Goal: Information Seeking & Learning: Learn about a topic

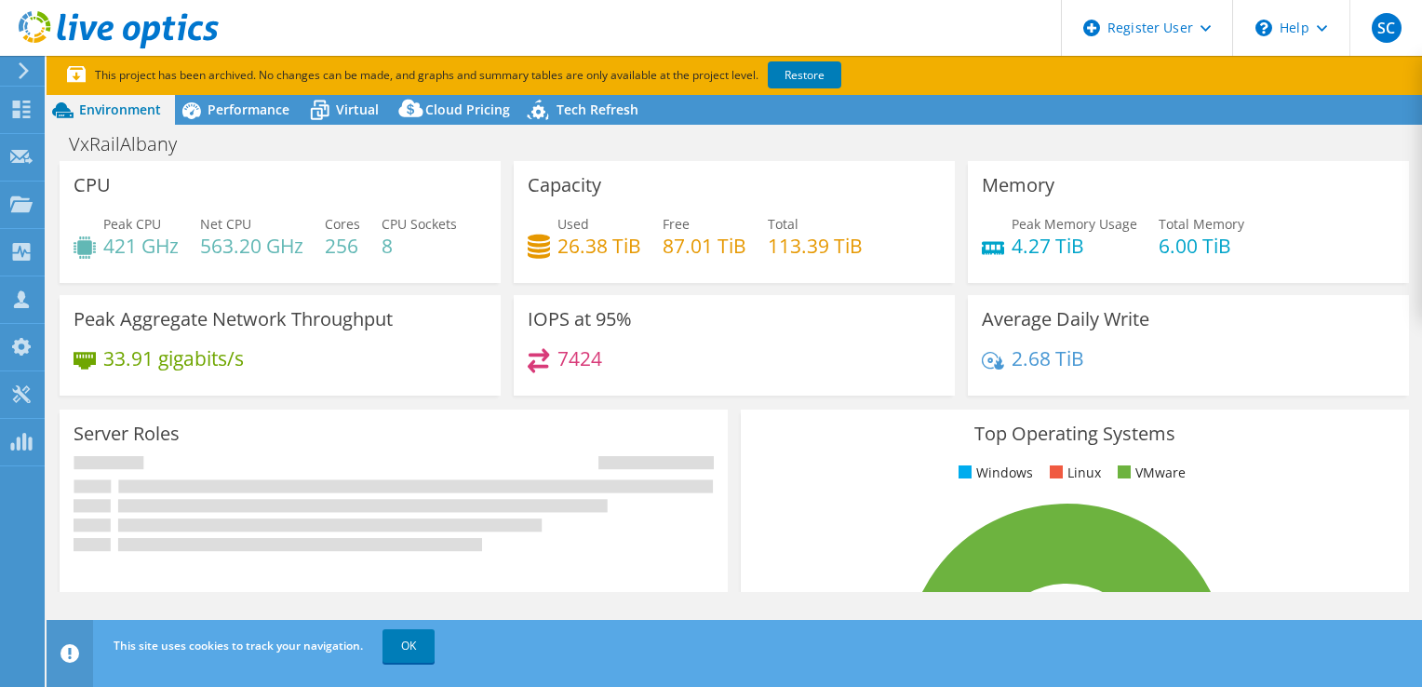
select select "USD"
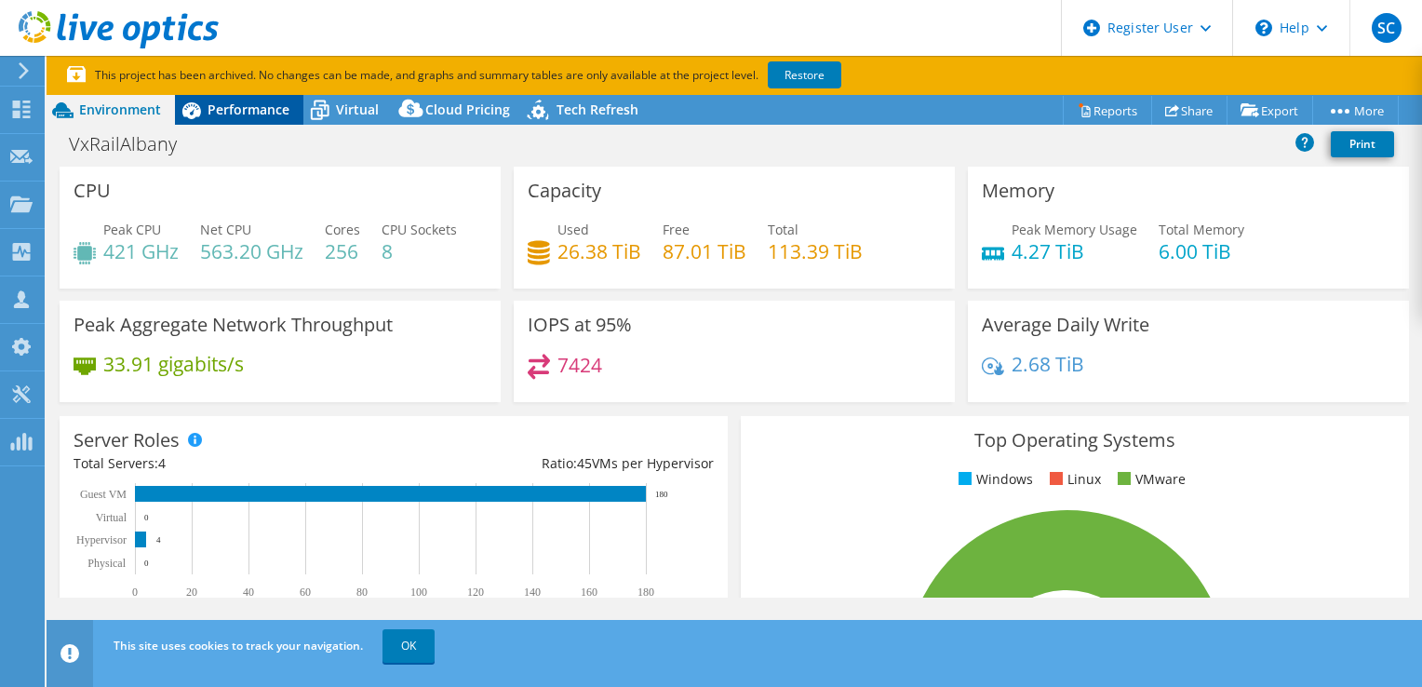
click at [257, 121] on div "Performance" at bounding box center [239, 110] width 128 height 30
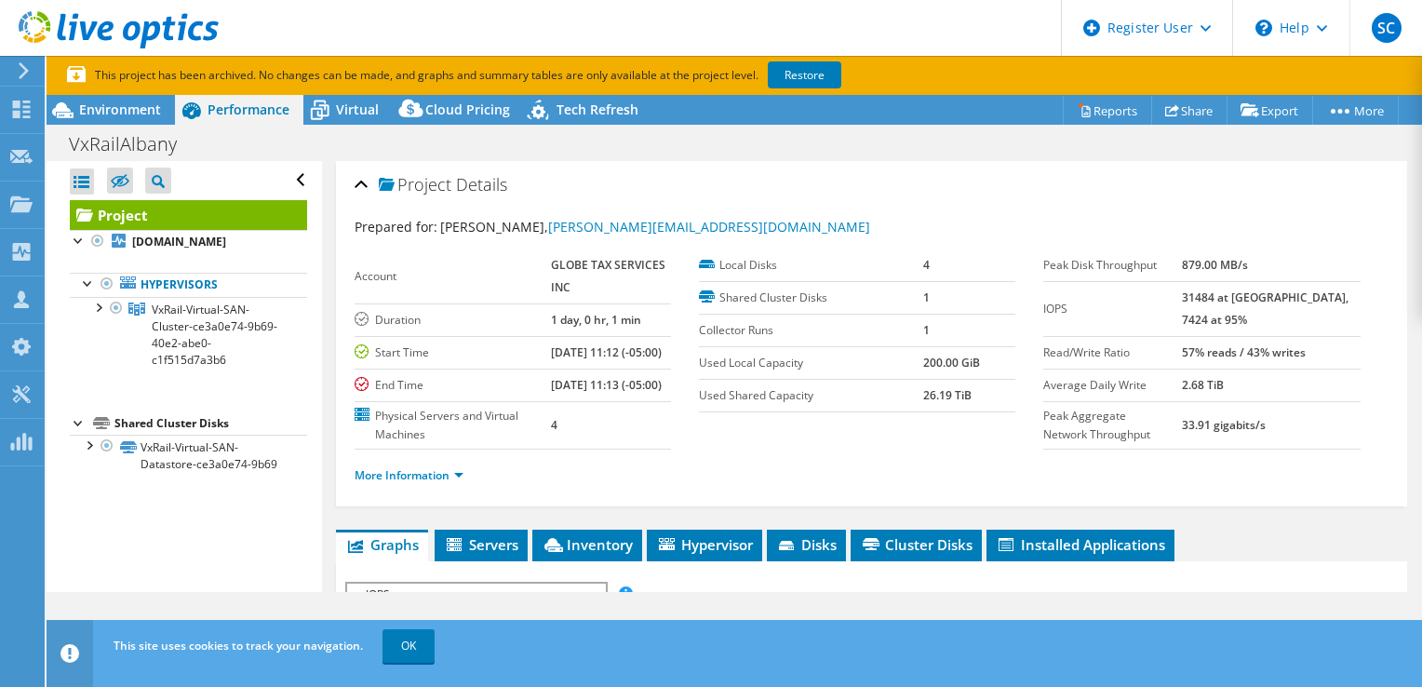
scroll to position [335, 0]
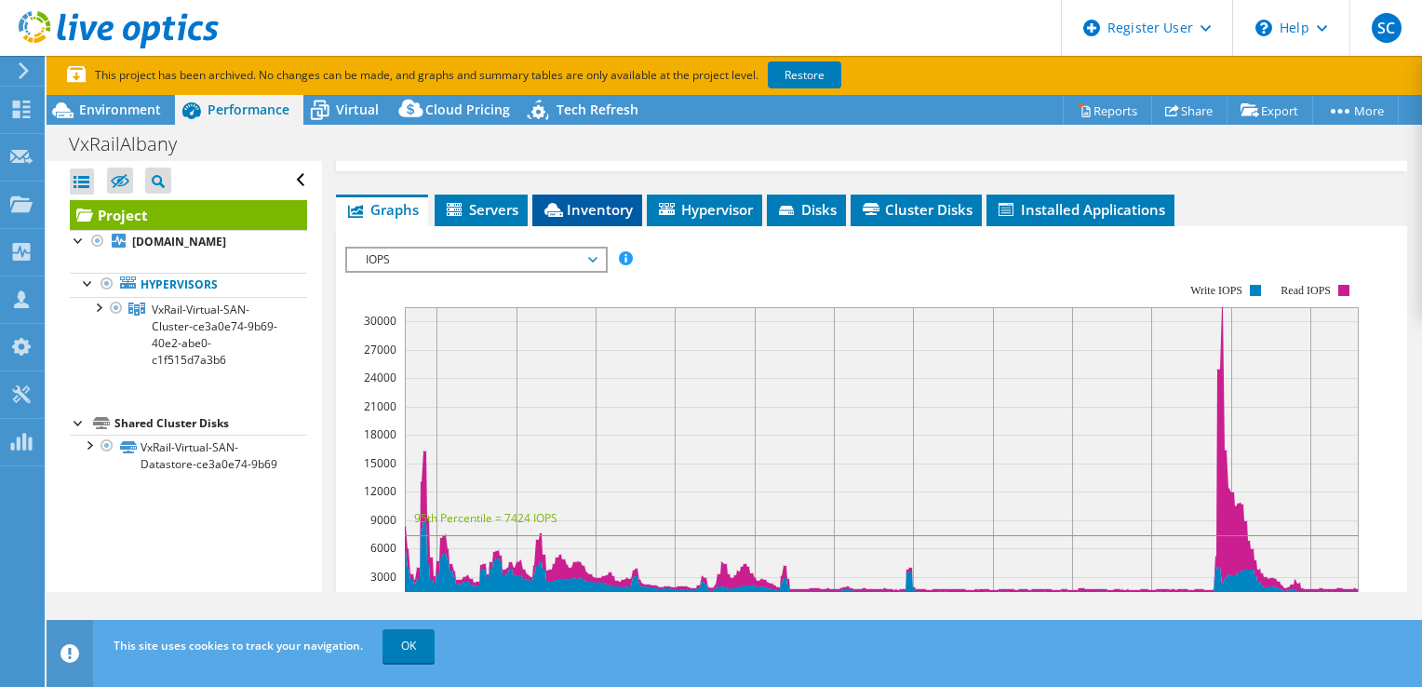
click at [592, 219] on span "Inventory" at bounding box center [587, 209] width 91 height 19
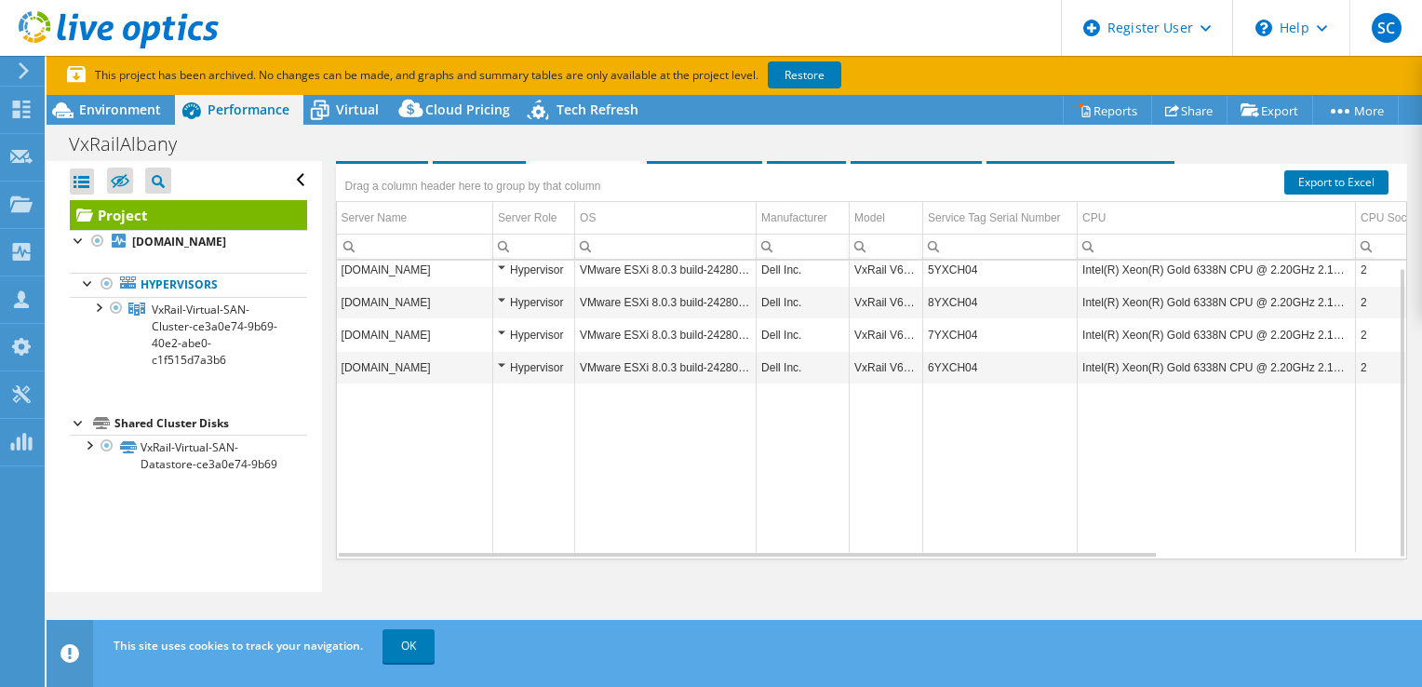
scroll to position [369, 0]
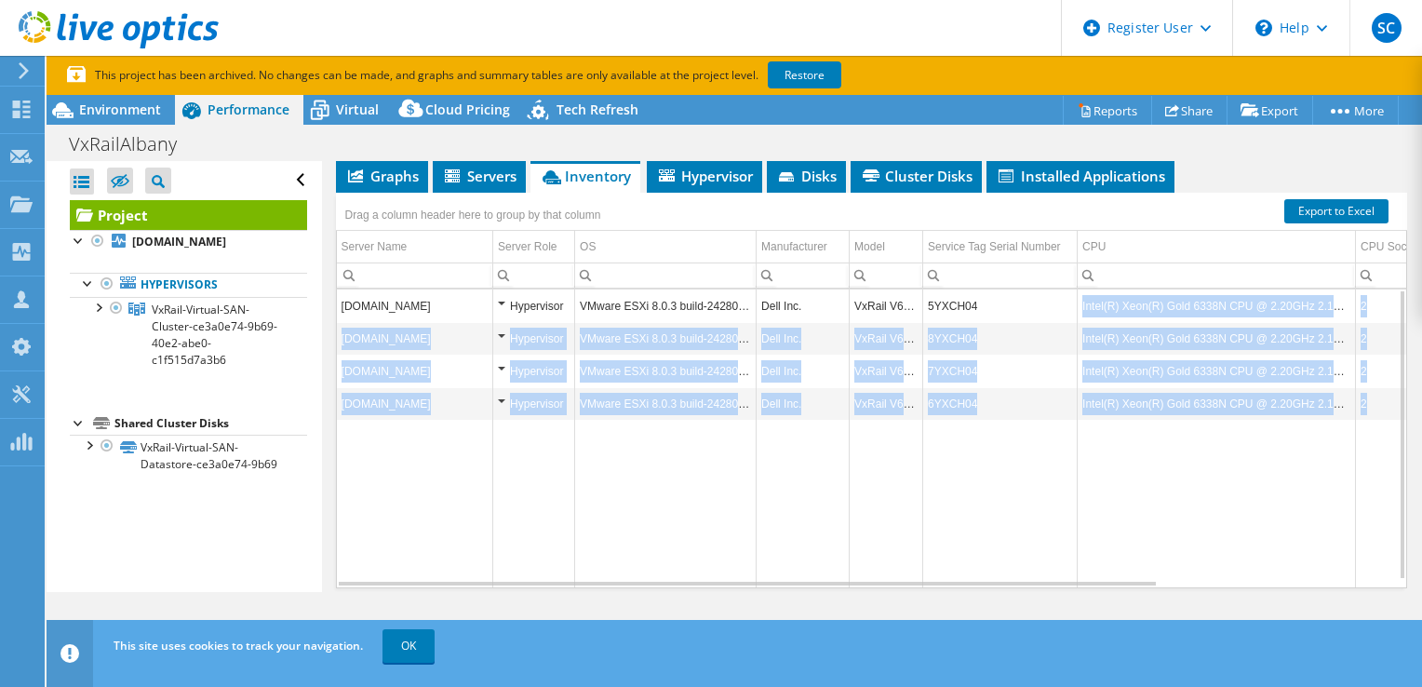
drag, startPoint x: 1082, startPoint y: 340, endPoint x: 1337, endPoint y: 512, distance: 307.7
click at [1337, 512] on tbody "vxrailalb02.corp.globetax.com Hypervisor VMware ESXi 8.0.3 build-24280767 Dell …" at bounding box center [1017, 438] width 1360 height 298
click at [1120, 523] on td "Data grid" at bounding box center [1217, 504] width 278 height 168
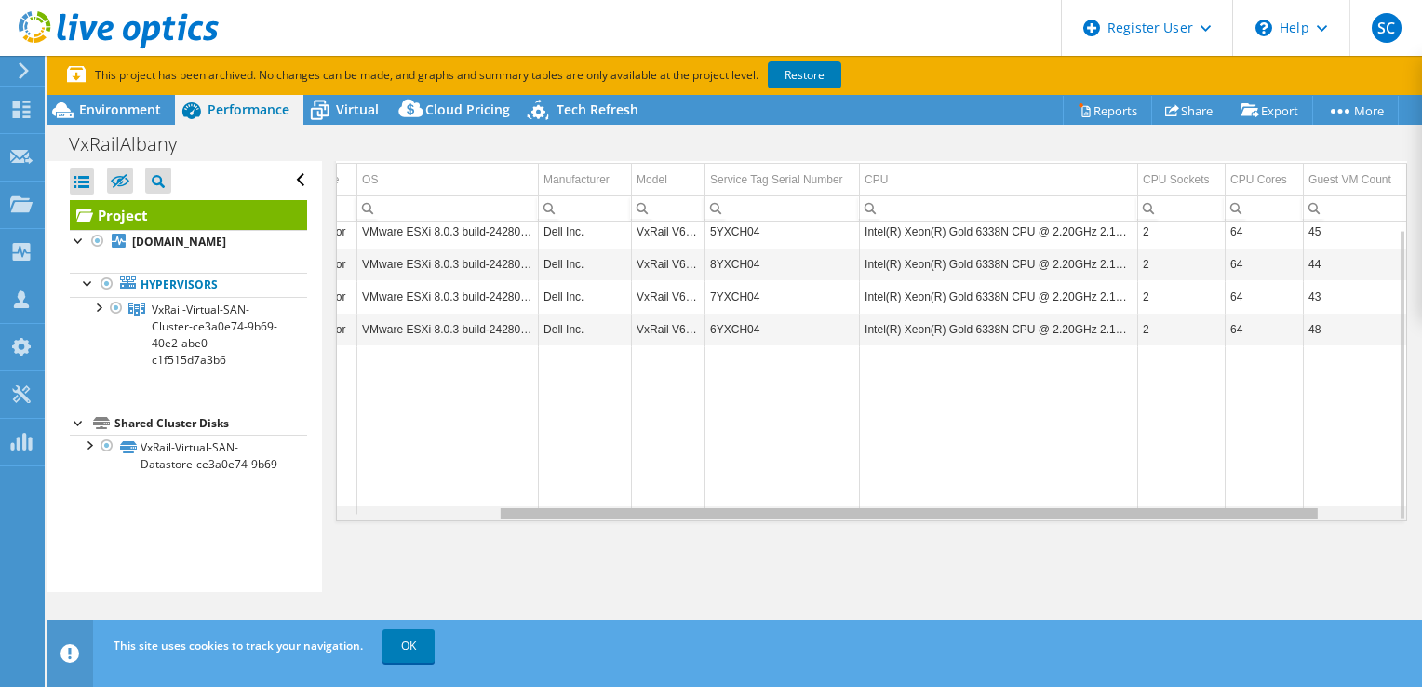
scroll to position [0, 0]
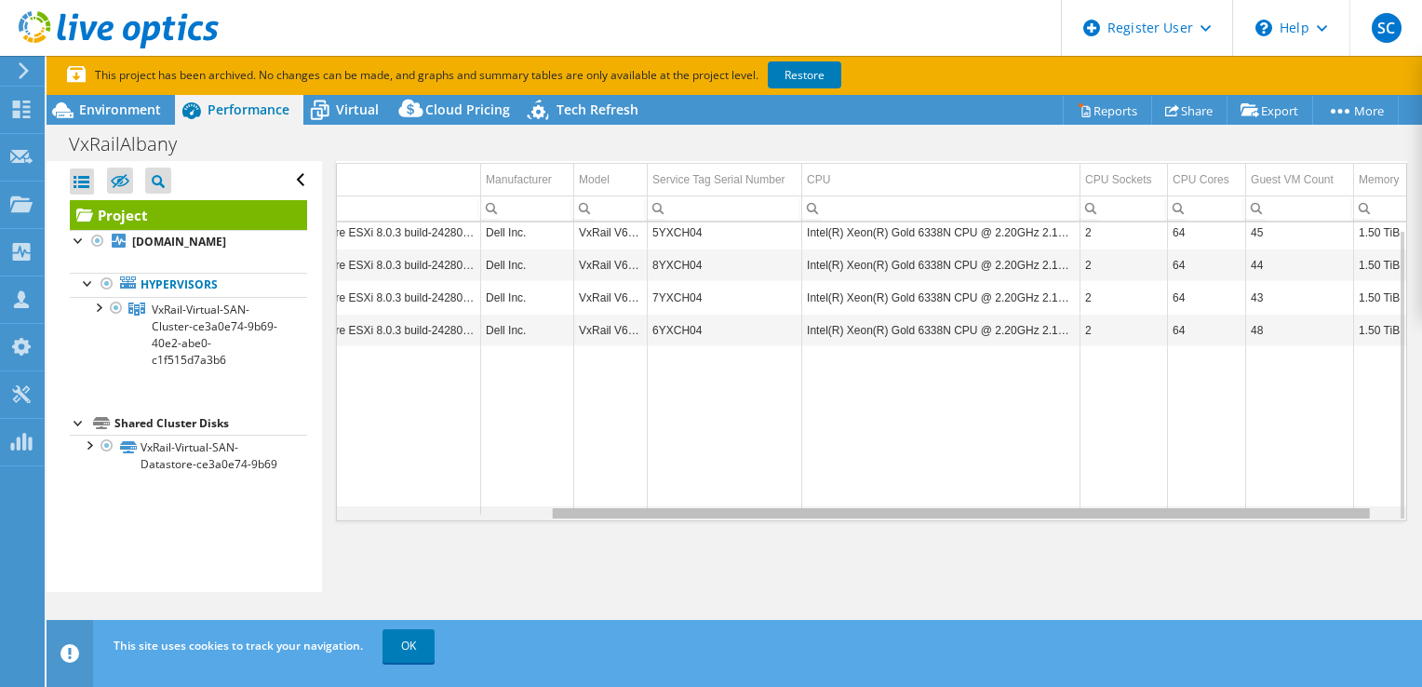
drag, startPoint x: 1042, startPoint y: 512, endPoint x: 1275, endPoint y: 505, distance: 233.8
click at [1275, 505] on body "SC Dell User Sydney Caro Sydney.Caro@Dell.com Dell My Profile Log Out \n Help E…" at bounding box center [711, 343] width 1422 height 687
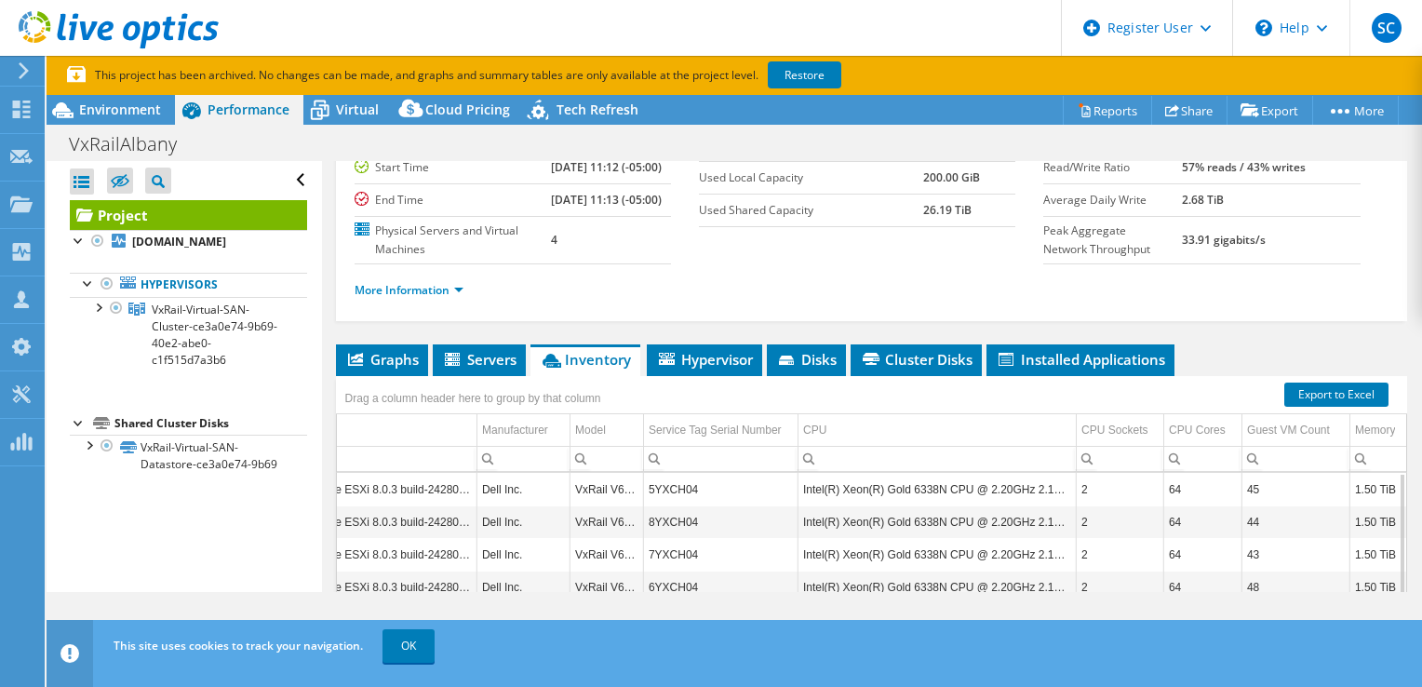
scroll to position [186, 0]
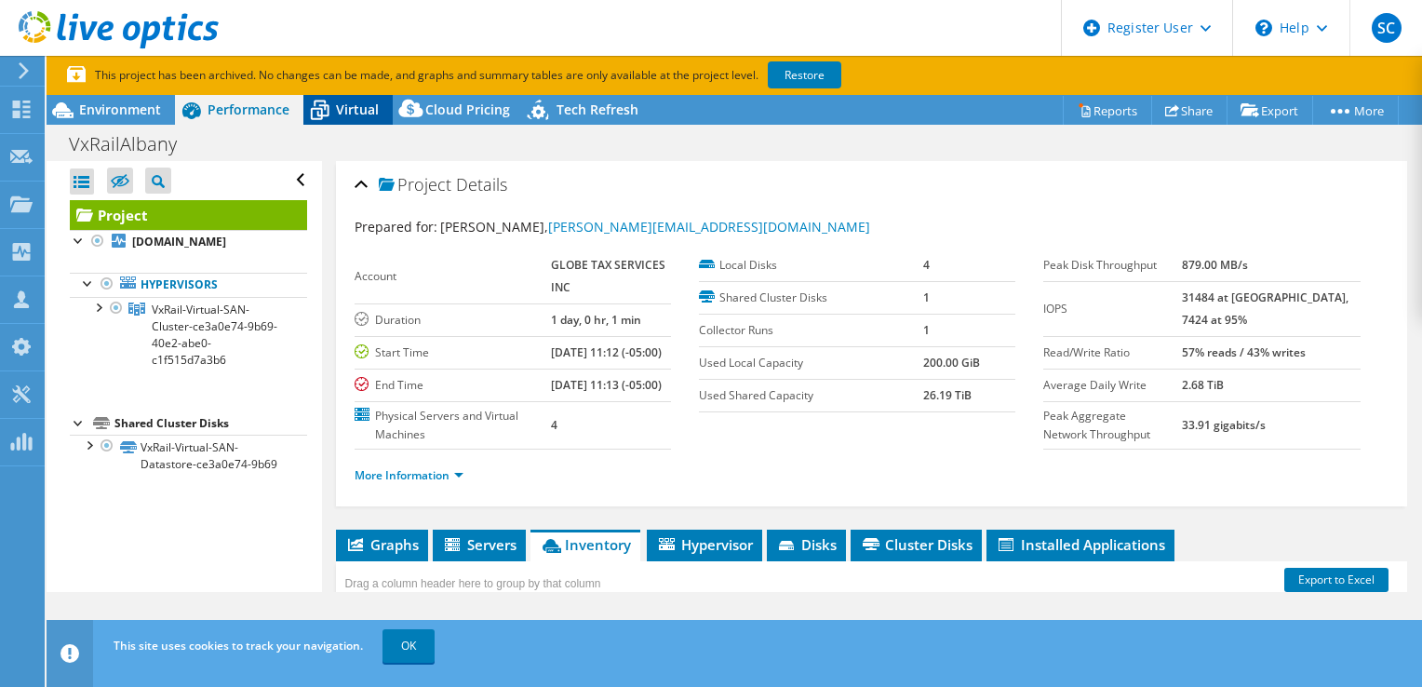
click at [324, 118] on icon at bounding box center [319, 110] width 33 height 33
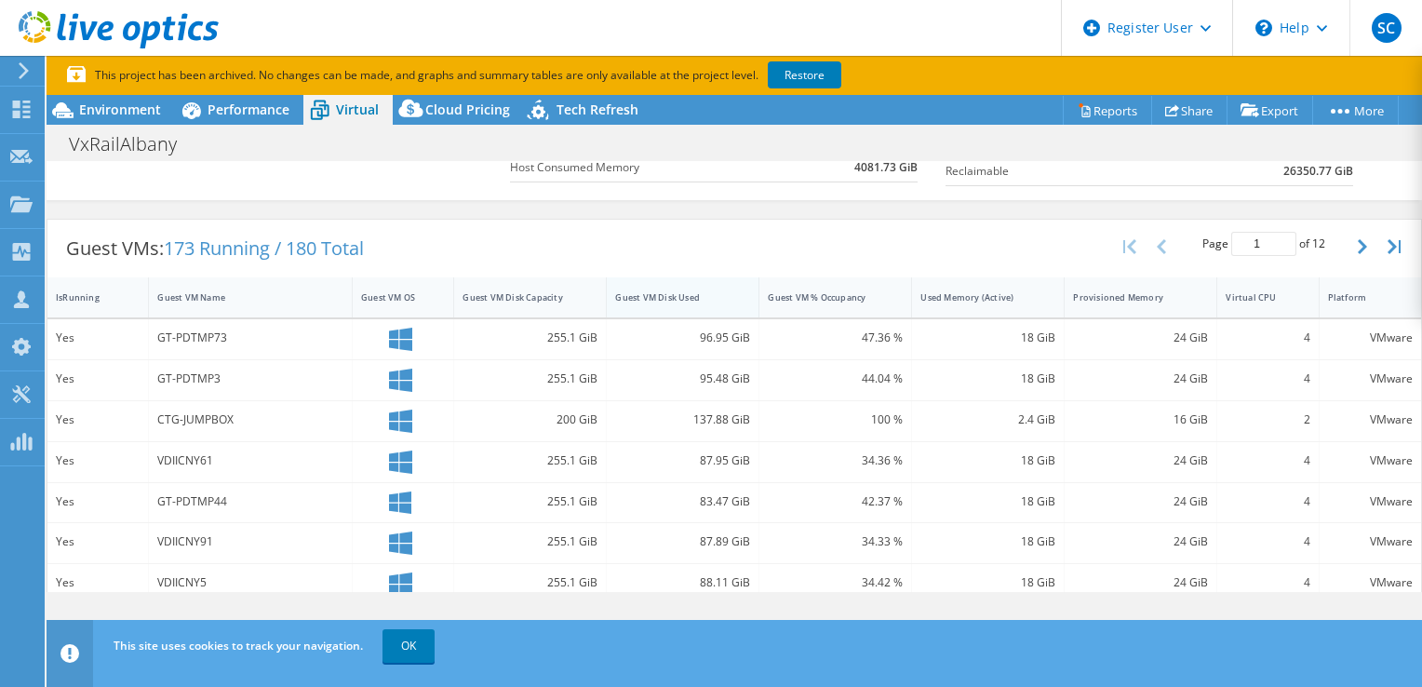
drag, startPoint x: 726, startPoint y: 289, endPoint x: 711, endPoint y: 289, distance: 14.9
click at [711, 289] on div "Guest VM Disk Used" at bounding box center [671, 297] width 129 height 29
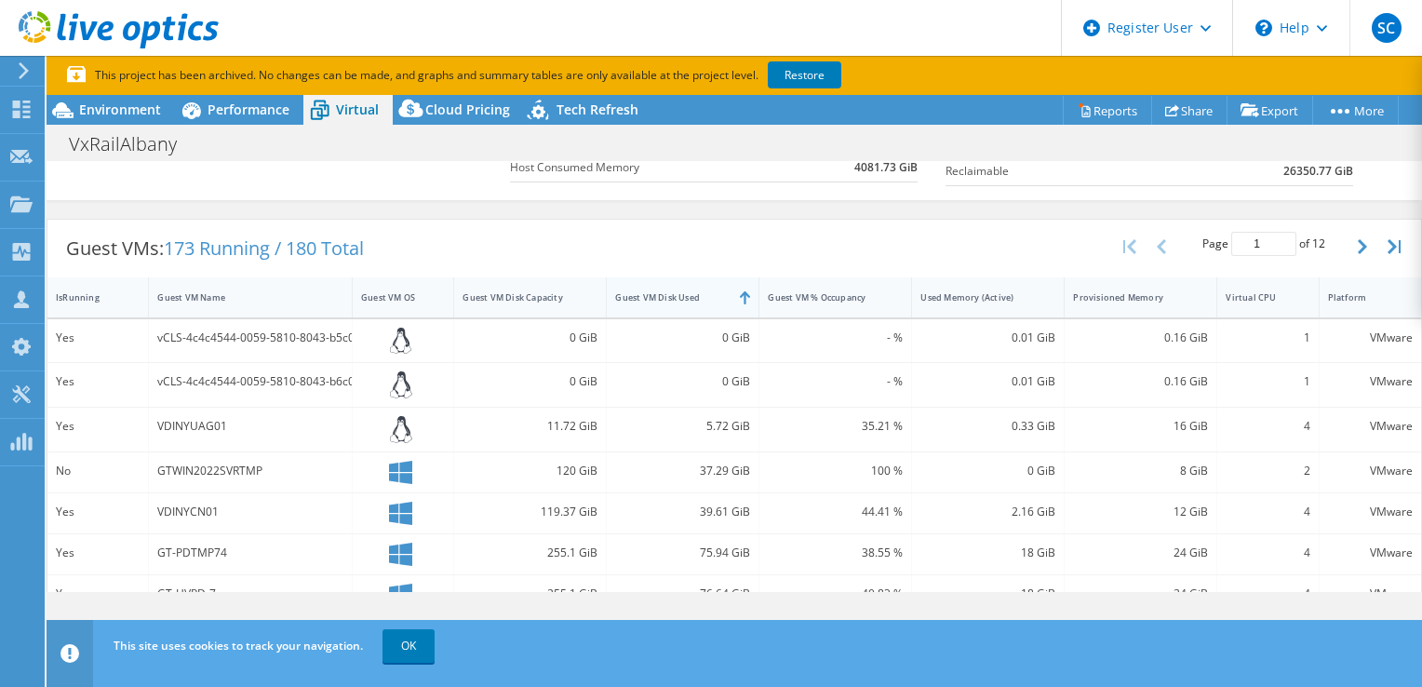
click at [711, 291] on div "Guest VM Disk Used" at bounding box center [671, 297] width 113 height 12
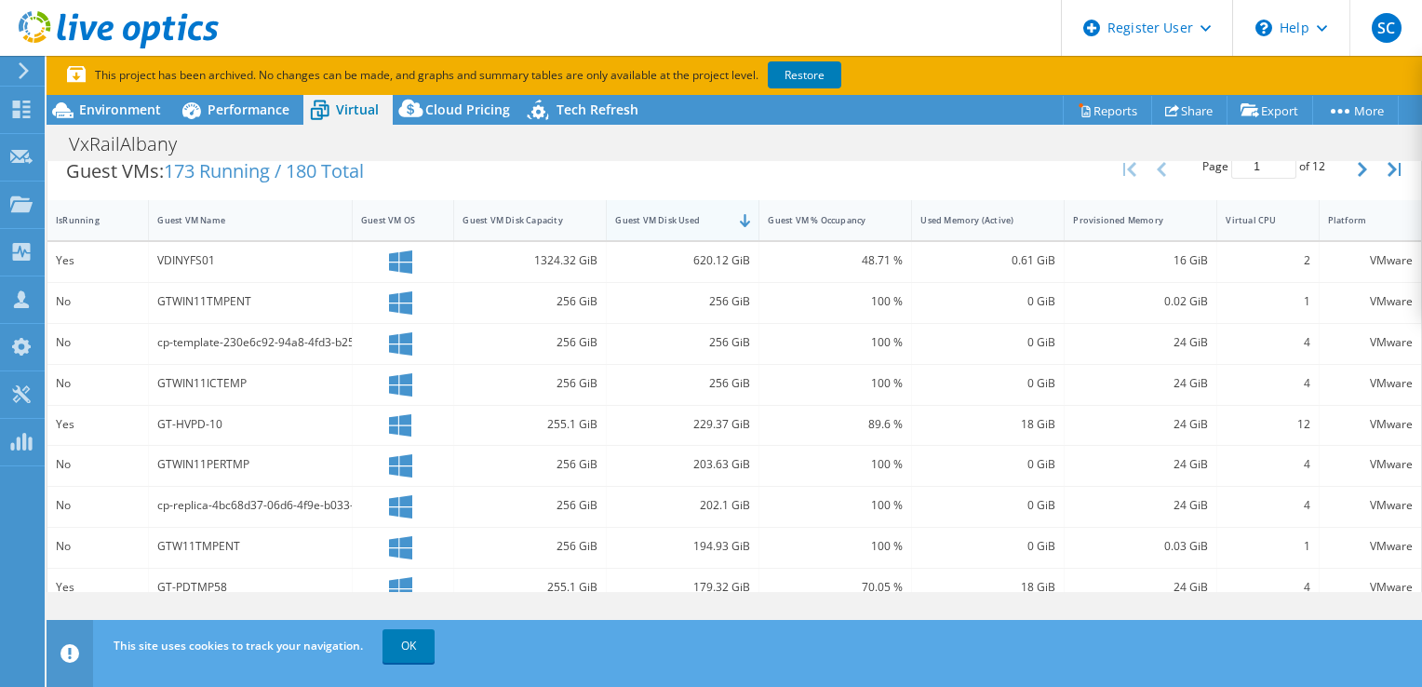
scroll to position [384, 0]
drag, startPoint x: 281, startPoint y: 255, endPoint x: 135, endPoint y: 266, distance: 146.6
click at [135, 266] on div "Yes VDINYFS01 1324.32 GiB 620.12 GiB 48.71 % 0.61 GiB 16 GiB 2 VMware" at bounding box center [734, 264] width 1374 height 40
drag, startPoint x: 135, startPoint y: 266, endPoint x: 120, endPoint y: 107, distance: 159.9
click at [120, 107] on span "Environment" at bounding box center [120, 110] width 82 height 18
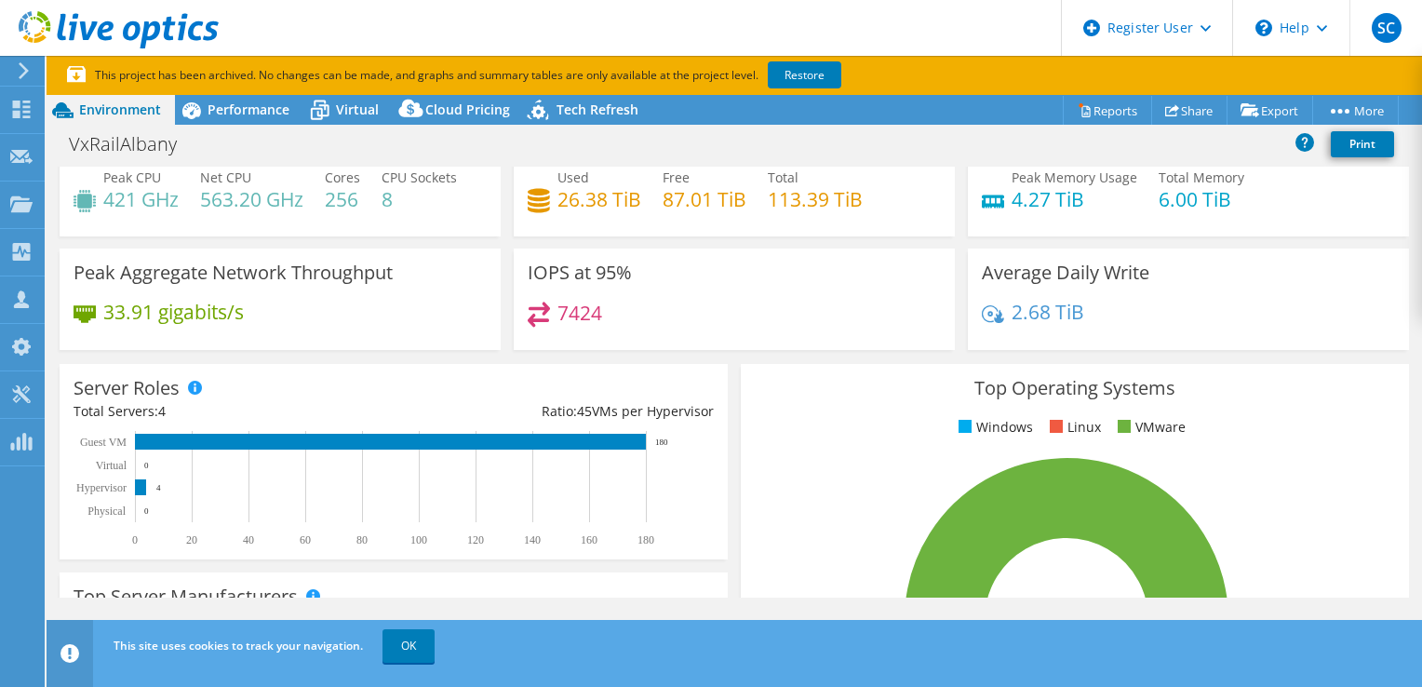
scroll to position [26, 0]
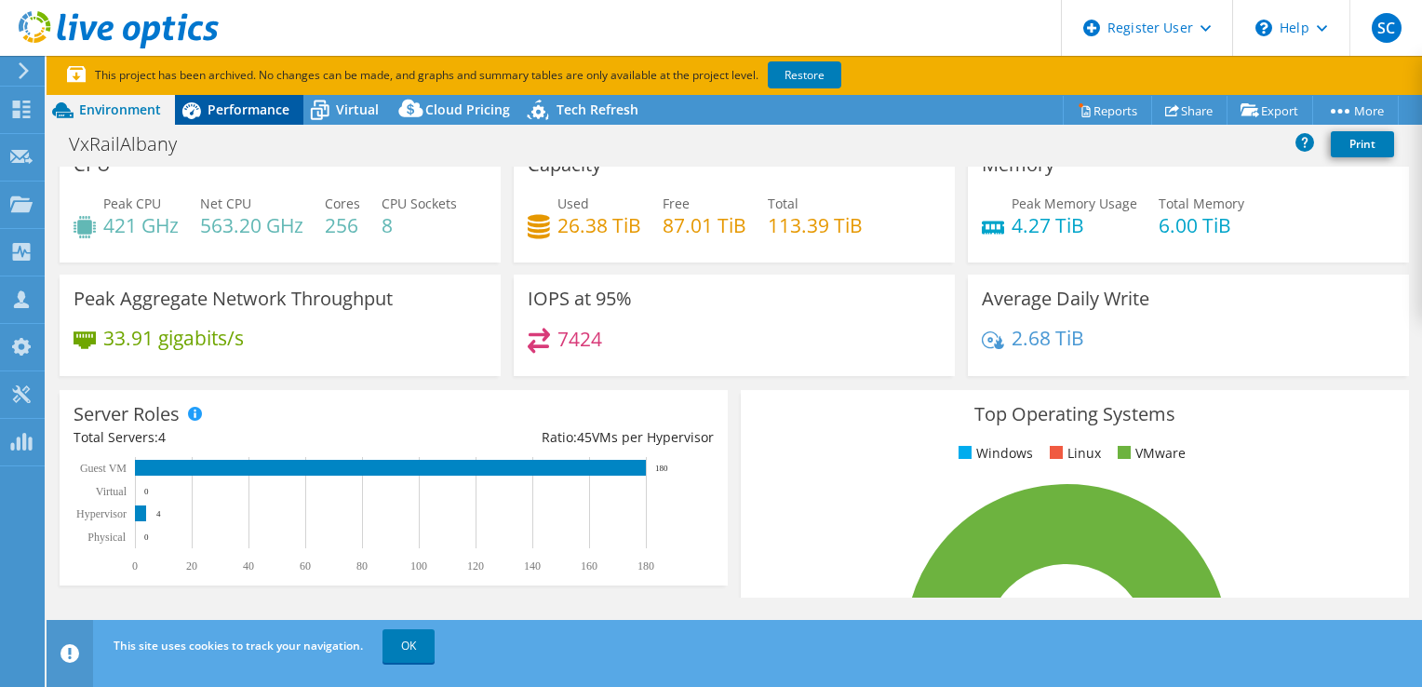
click at [237, 110] on span "Performance" at bounding box center [249, 110] width 82 height 18
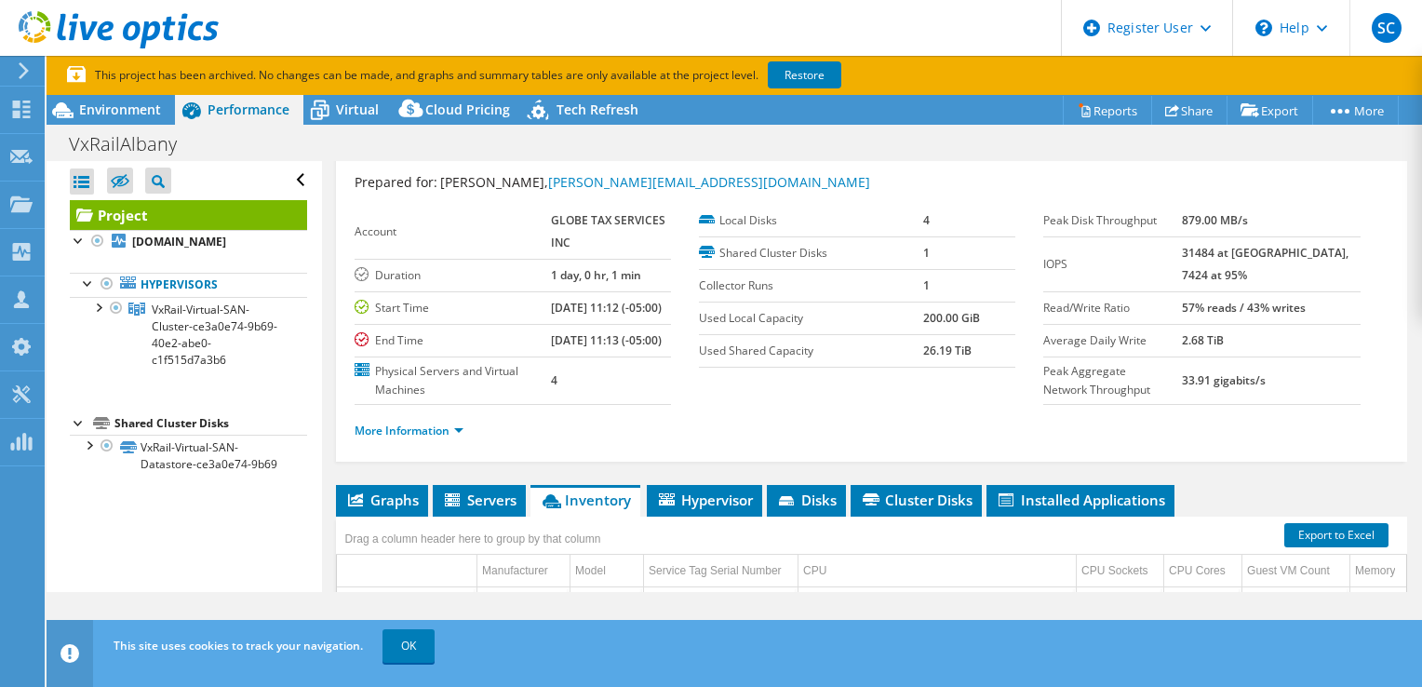
scroll to position [45, 0]
drag, startPoint x: 972, startPoint y: 352, endPoint x: 914, endPoint y: 309, distance: 71.9
drag, startPoint x: 914, startPoint y: 309, endPoint x: 879, endPoint y: 322, distance: 37.7
click at [879, 322] on label "Used Local Capacity" at bounding box center [811, 318] width 224 height 19
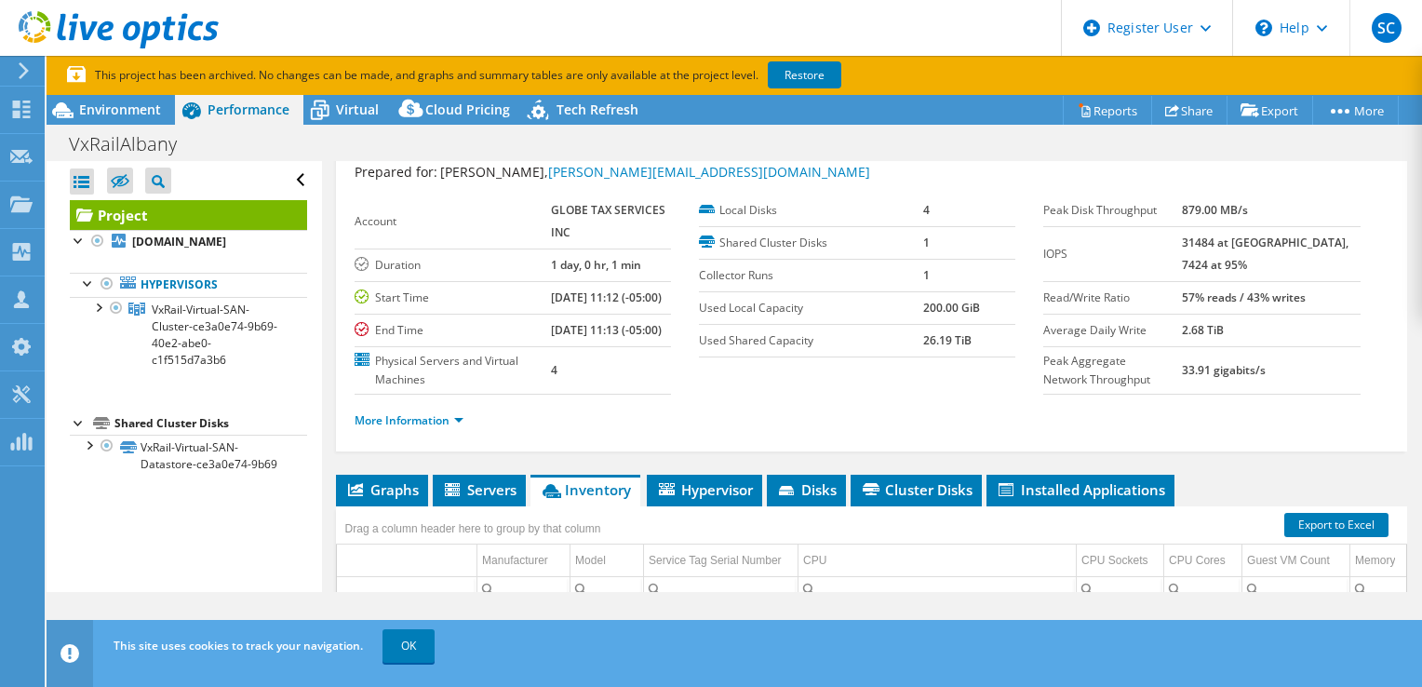
scroll to position [56, 0]
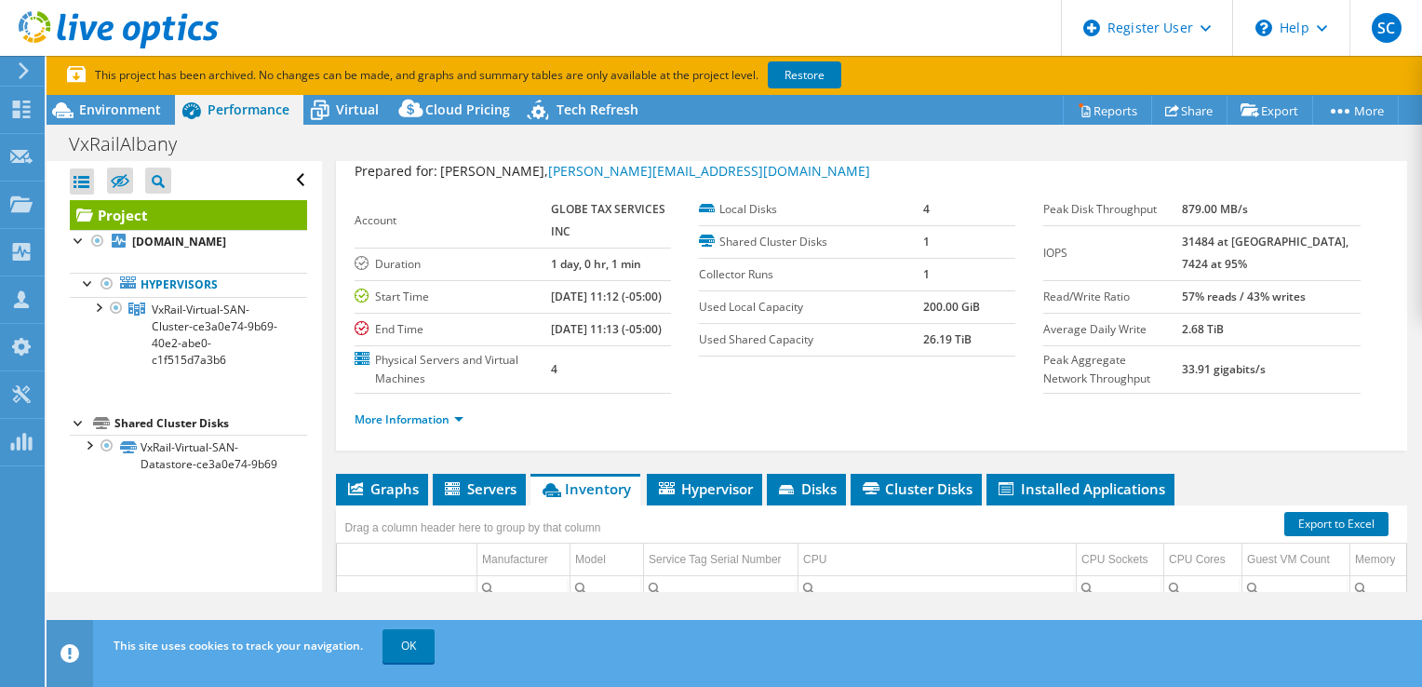
click at [132, 93] on section "This project has been archived. No changes can be made, and graphs and summary …" at bounding box center [735, 75] width 1376 height 39
click at [117, 110] on span "Environment" at bounding box center [120, 110] width 82 height 18
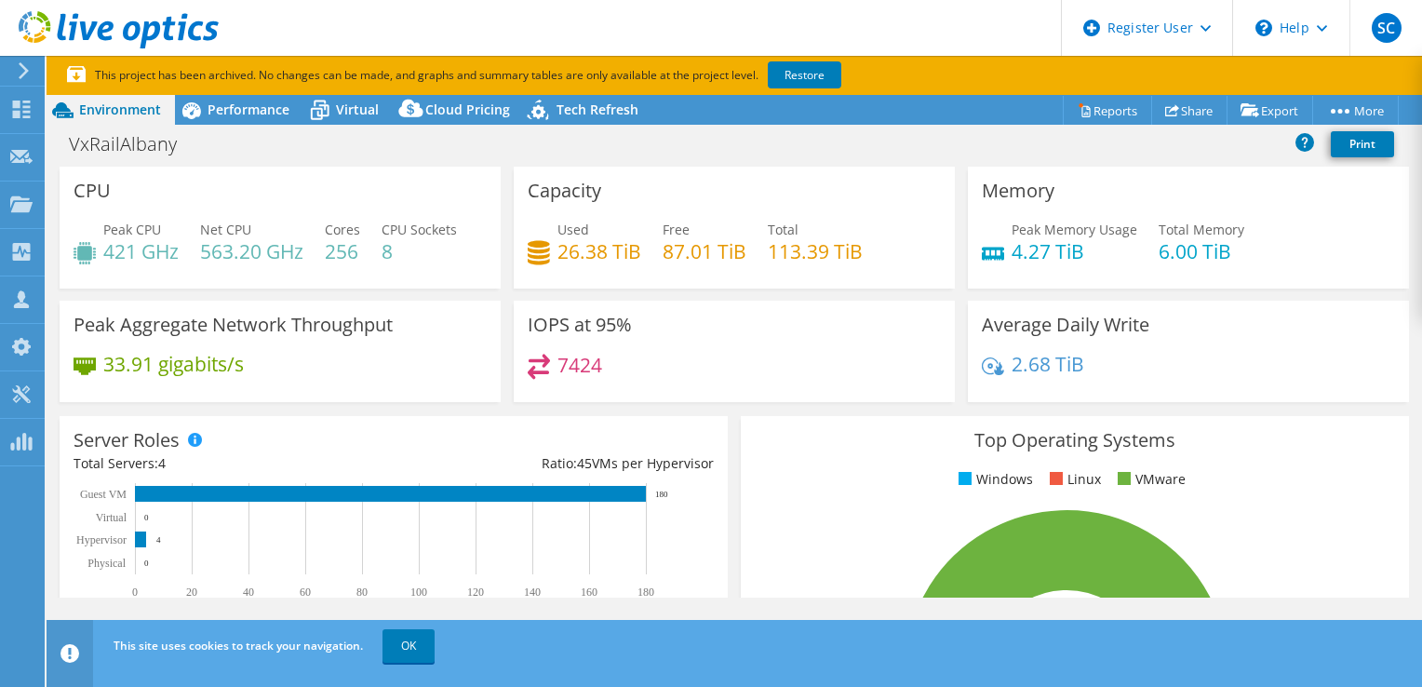
drag, startPoint x: 412, startPoint y: 248, endPoint x: 138, endPoint y: 252, distance: 274.6
drag, startPoint x: 138, startPoint y: 252, endPoint x: 250, endPoint y: 110, distance: 181.6
click at [250, 110] on span "Performance" at bounding box center [249, 110] width 82 height 18
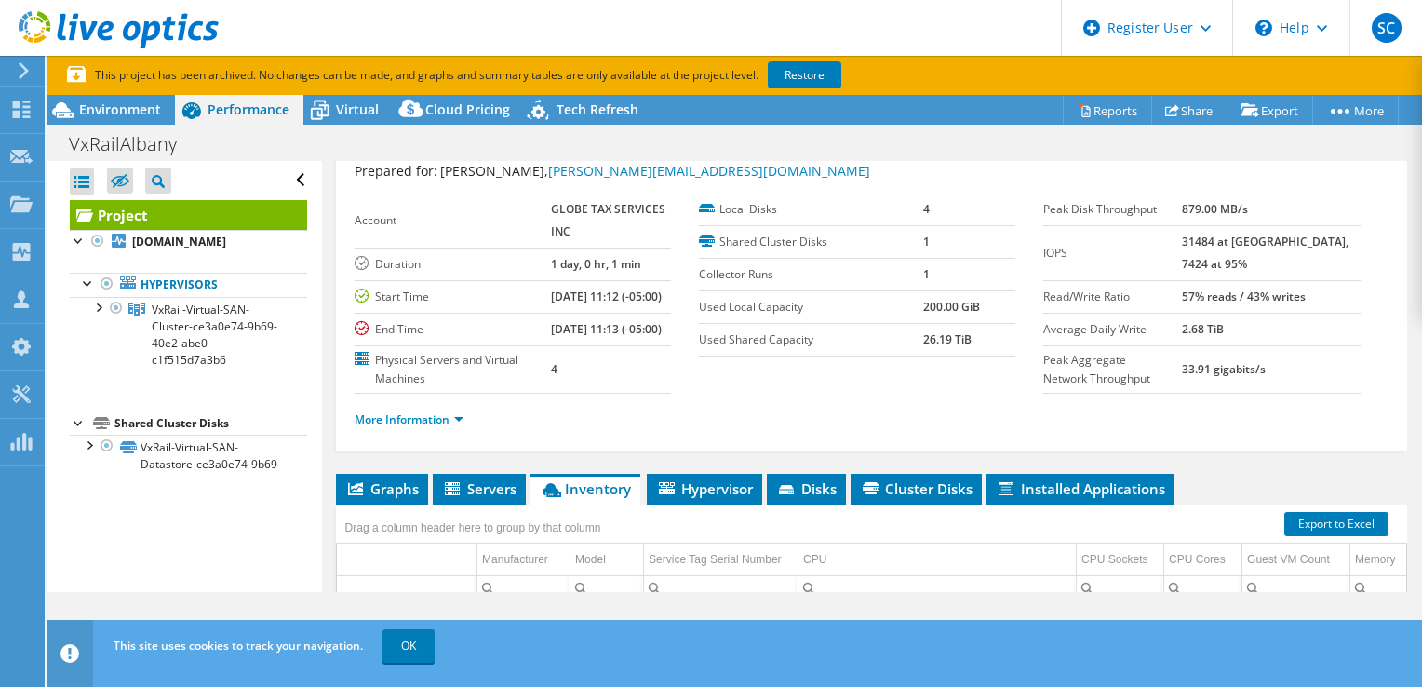
scroll to position [319, 0]
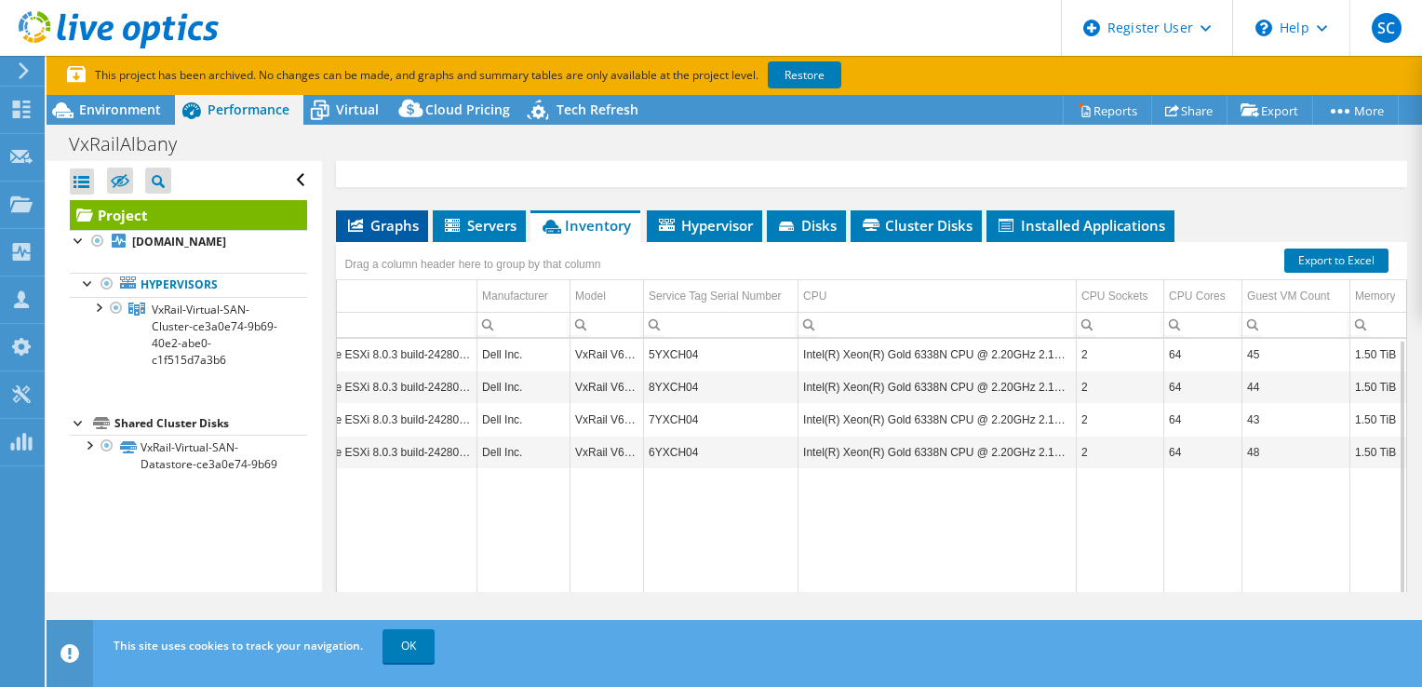
click at [400, 235] on span "Graphs" at bounding box center [382, 225] width 74 height 19
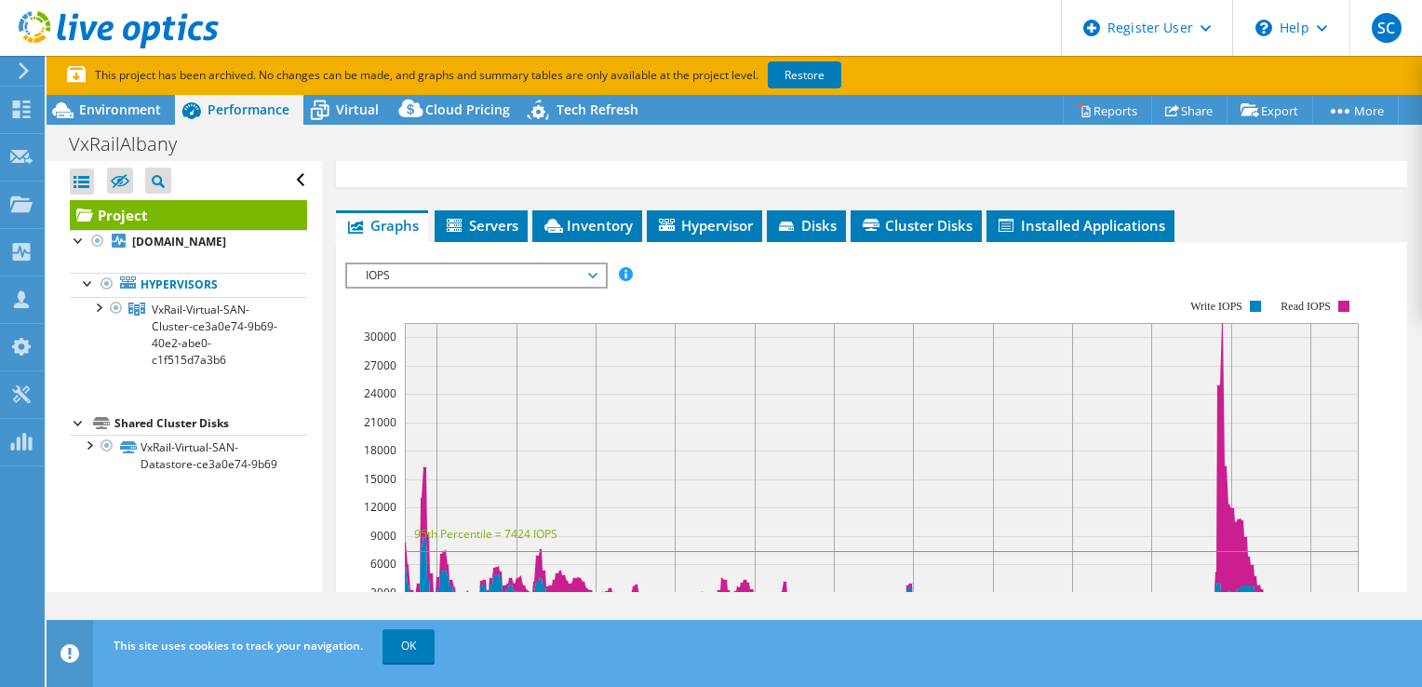
scroll to position [361, 0]
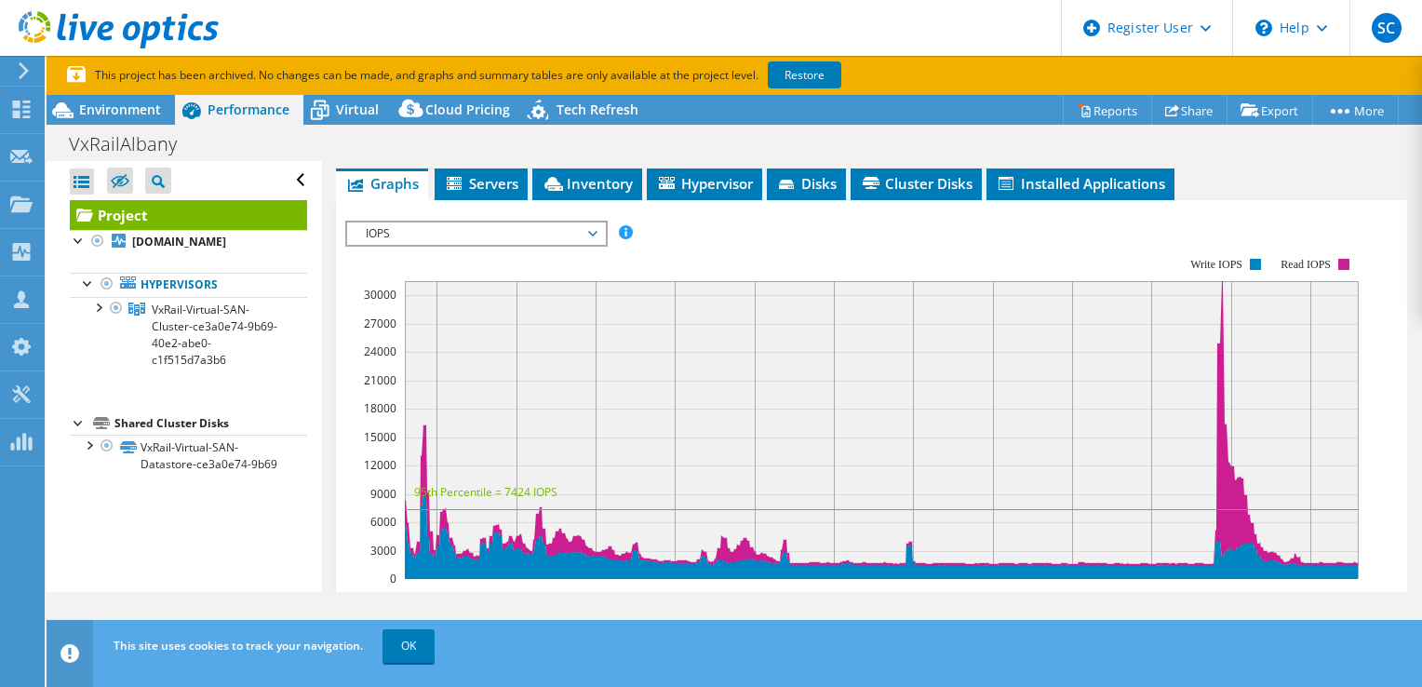
click at [503, 261] on div "IOPS Disk Throughput IO Size Latency Queue Depth CPU Percentage Memory Page Fau…" at bounding box center [871, 517] width 1053 height 612
click at [495, 245] on span "IOPS" at bounding box center [476, 233] width 239 height 22
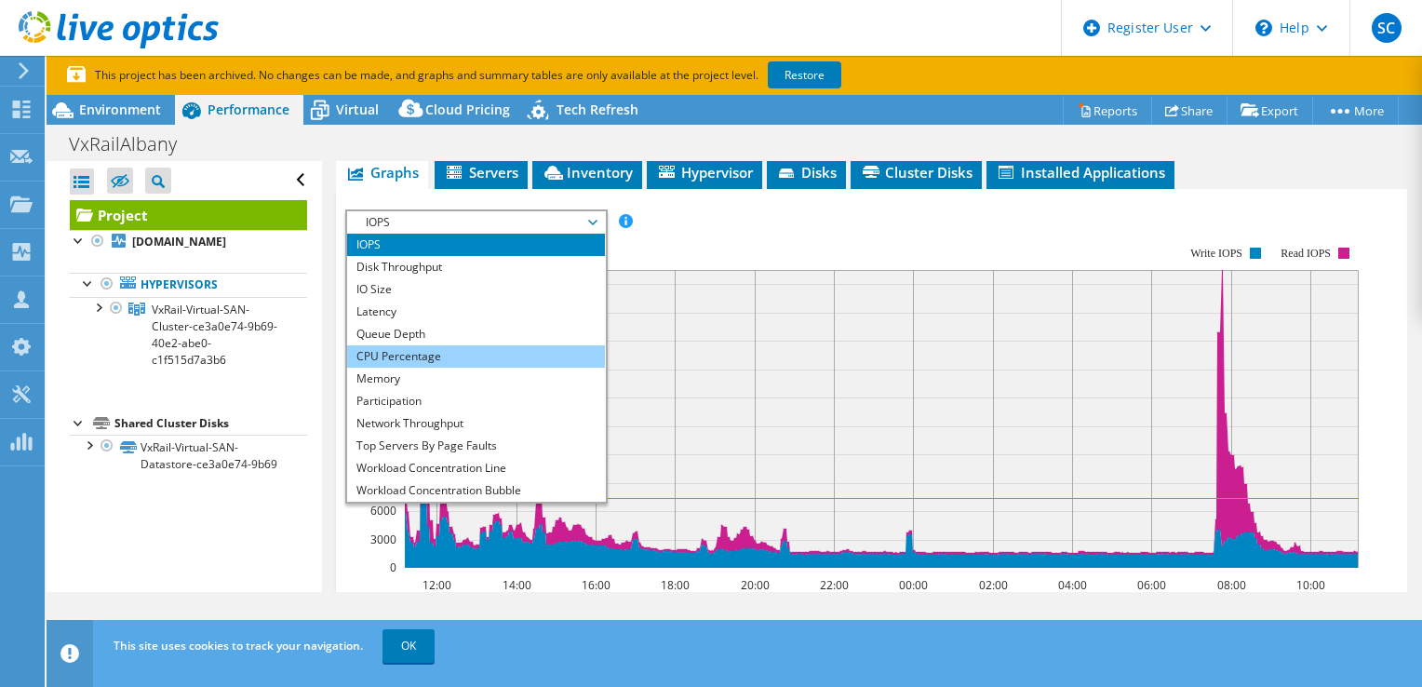
scroll to position [371, 0]
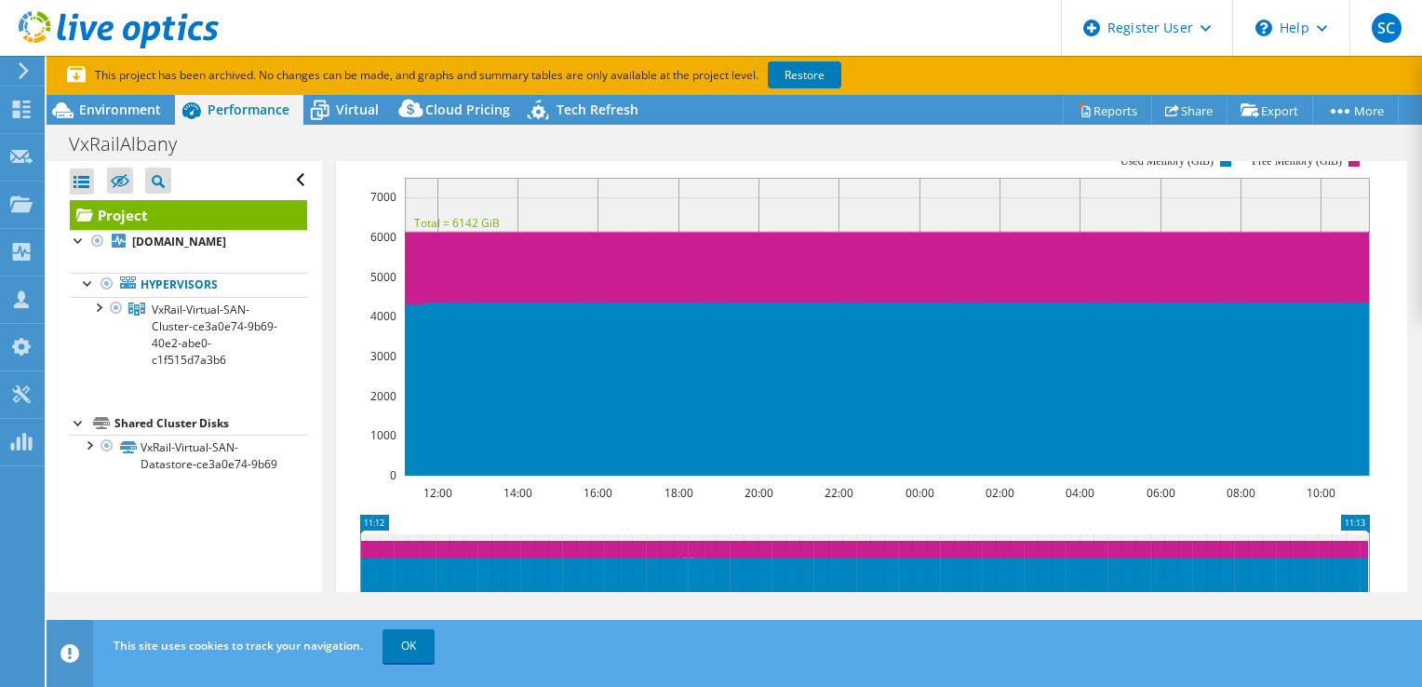
drag, startPoint x: 434, startPoint y: 411, endPoint x: 983, endPoint y: 189, distance: 592.5
click at [983, 189] on rect at bounding box center [857, 314] width 1025 height 372
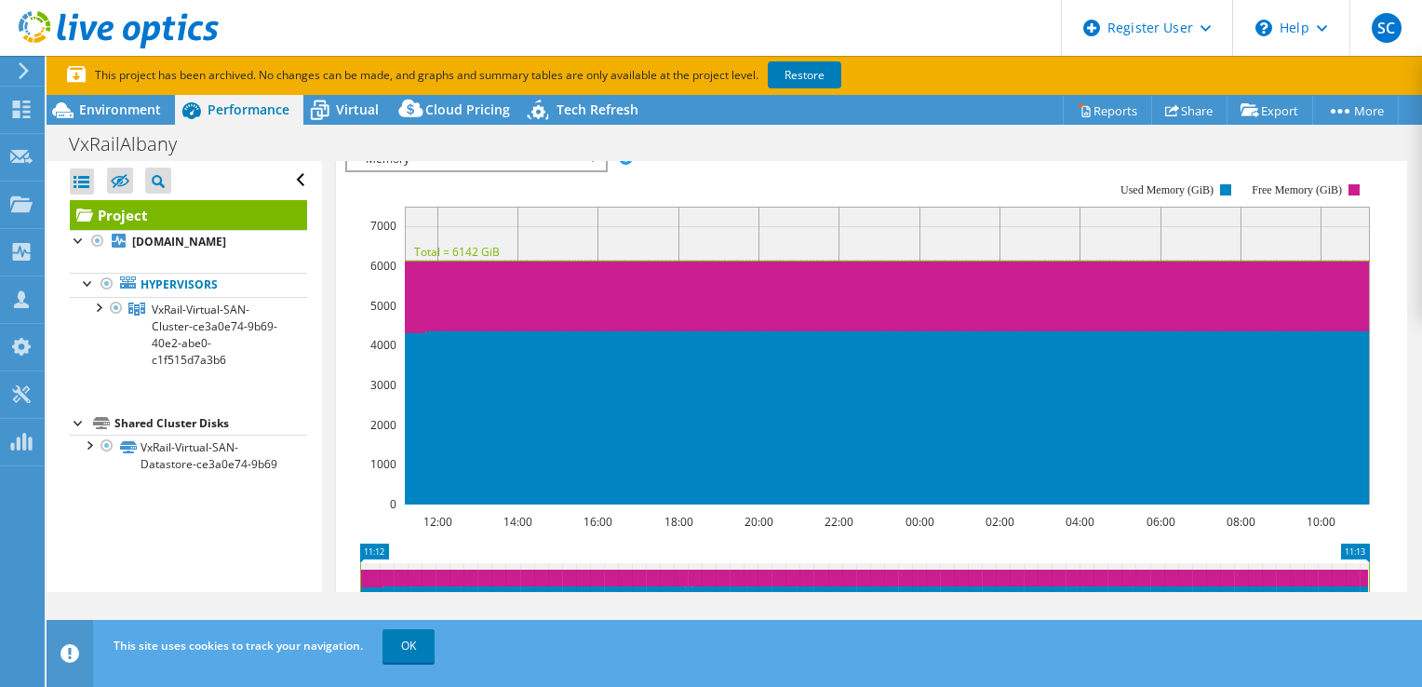
click at [581, 172] on div "Memory IOPS Disk Throughput IO Size Latency Queue Depth CPU Percentage Memory P…" at bounding box center [476, 159] width 262 height 26
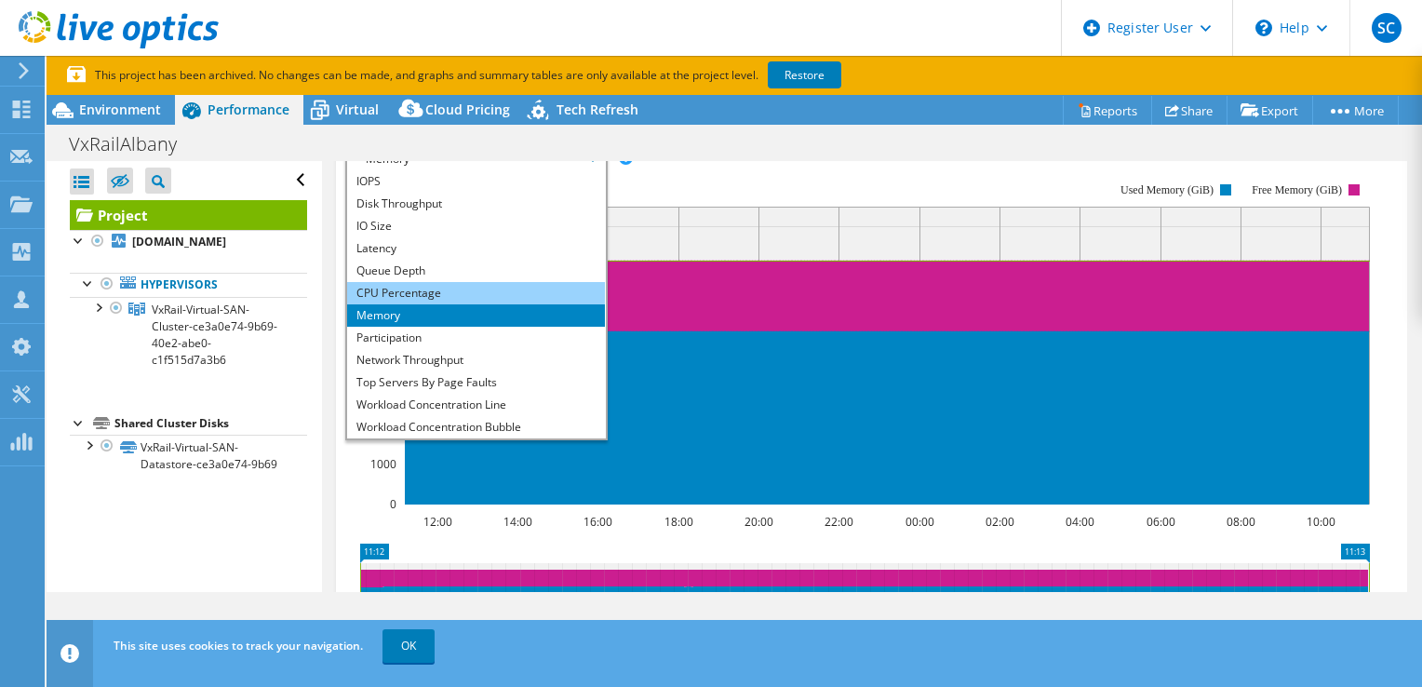
click at [453, 304] on li "CPU Percentage" at bounding box center [476, 293] width 258 height 22
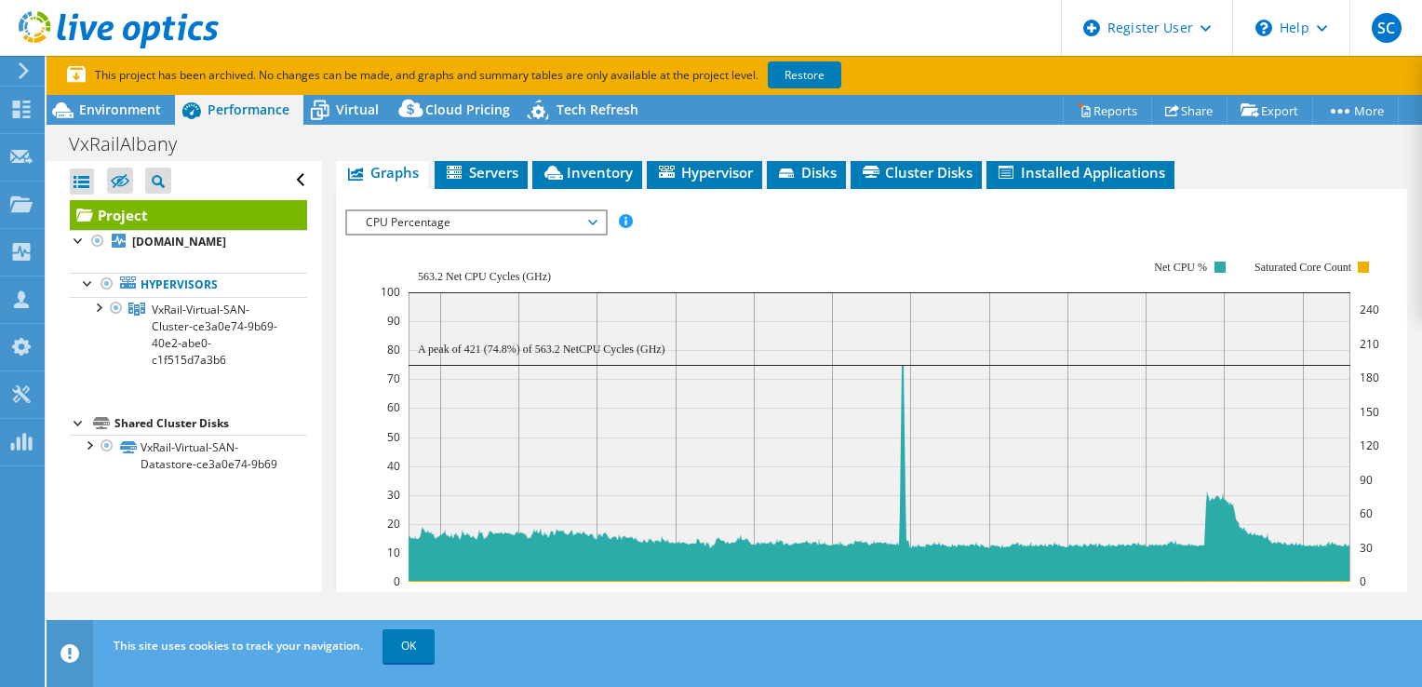
scroll to position [372, 0]
click at [529, 234] on span "CPU Percentage" at bounding box center [476, 222] width 239 height 22
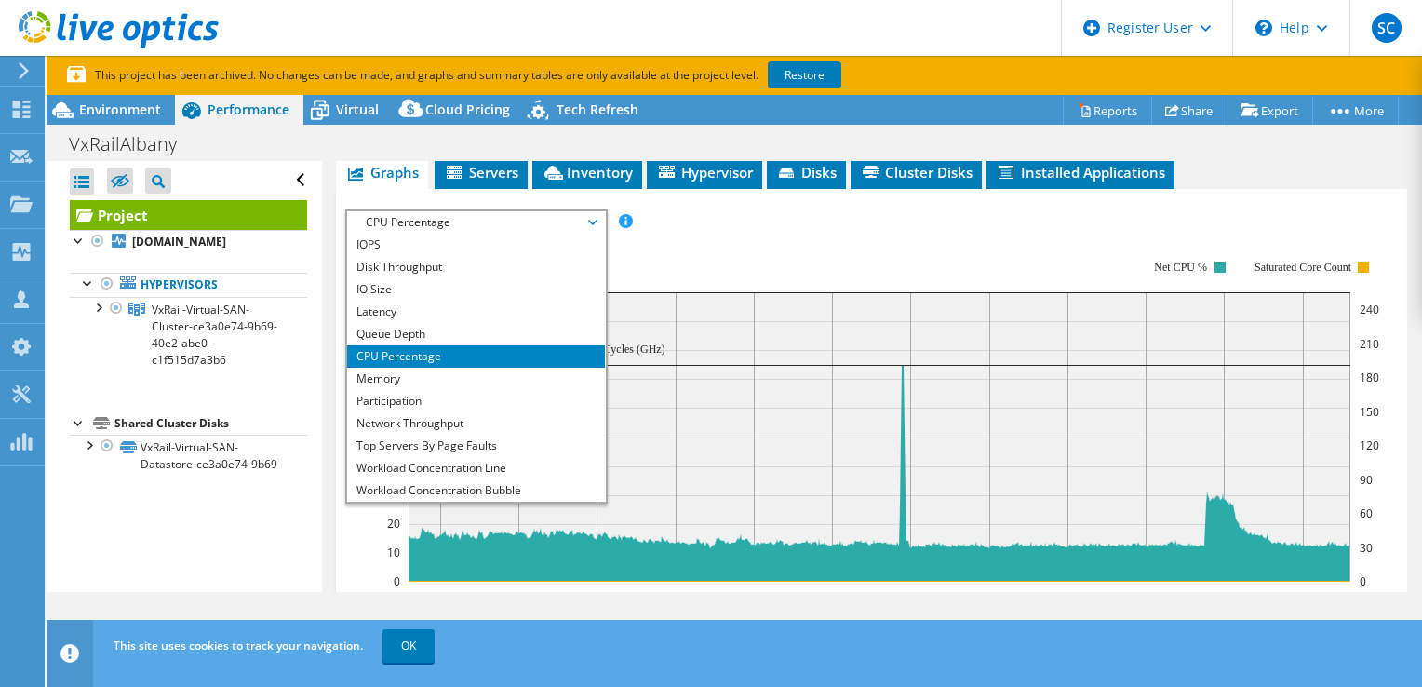
click at [930, 249] on div "IOPS Disk Throughput IO Size Latency Queue Depth CPU Percentage Memory Page Fau…" at bounding box center [871, 513] width 1053 height 626
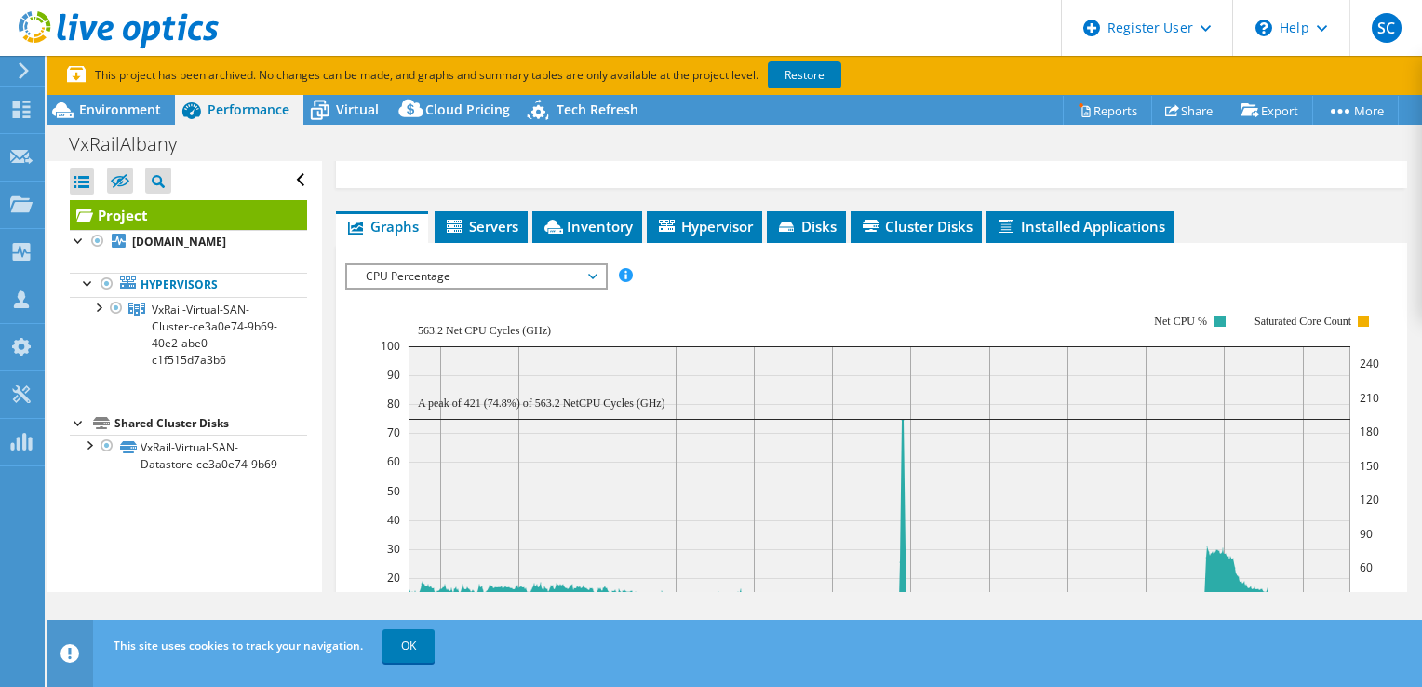
scroll to position [446, 0]
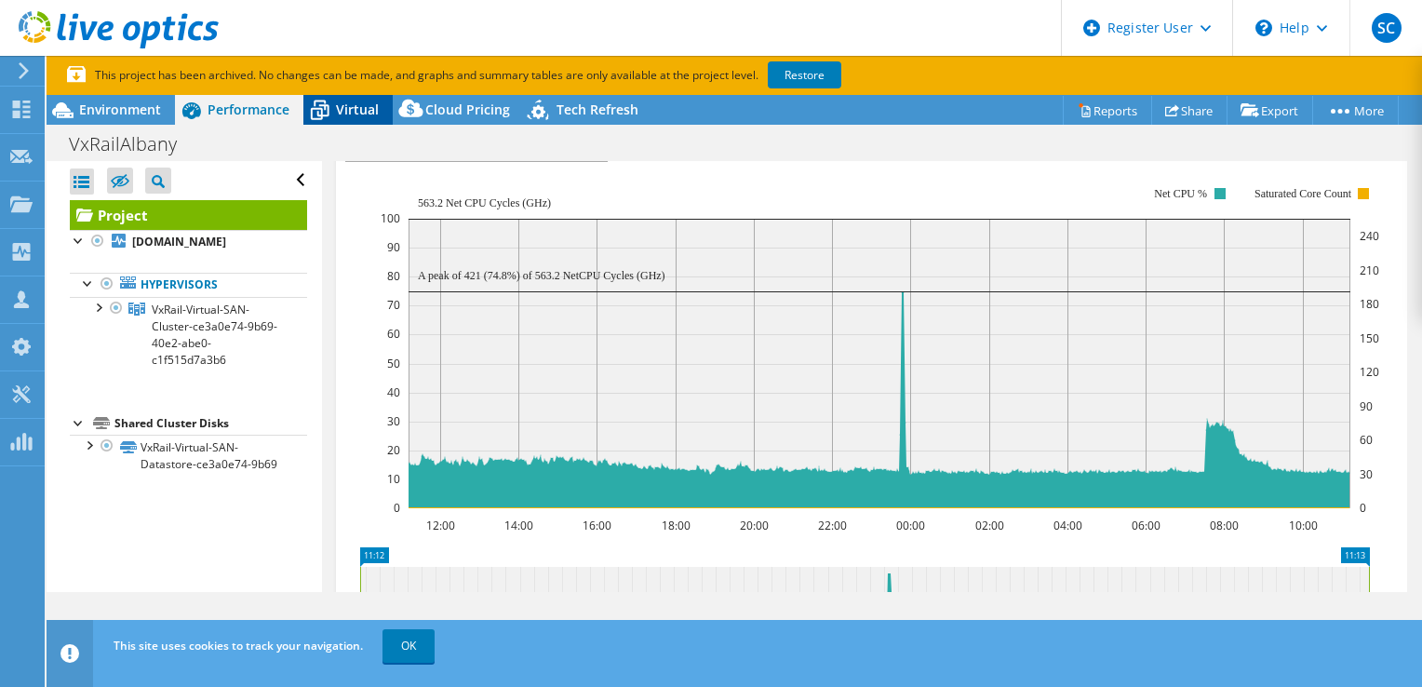
click at [366, 108] on span "Virtual" at bounding box center [357, 110] width 43 height 18
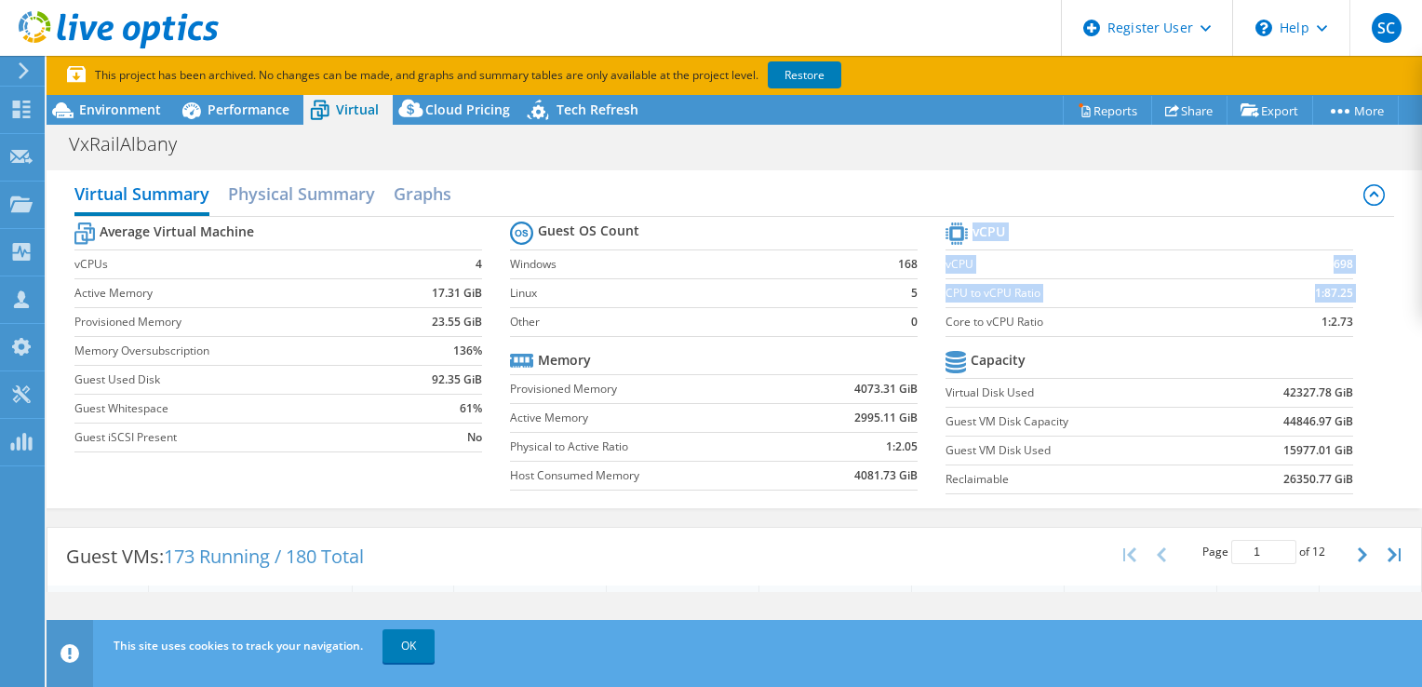
drag, startPoint x: 1348, startPoint y: 320, endPoint x: 937, endPoint y: 334, distance: 410.7
click at [946, 334] on section "vCPU vCPU 698 CPU to vCPU Ratio 1:87.25 Core to vCPU Ratio 1:2.73 Capacity Virt…" at bounding box center [1164, 361] width 436 height 286
drag, startPoint x: 937, startPoint y: 334, endPoint x: 862, endPoint y: 151, distance: 198.3
click at [862, 151] on div "VxRailAlbany Print" at bounding box center [735, 144] width 1376 height 34
drag, startPoint x: 910, startPoint y: 486, endPoint x: 514, endPoint y: 388, distance: 408.4
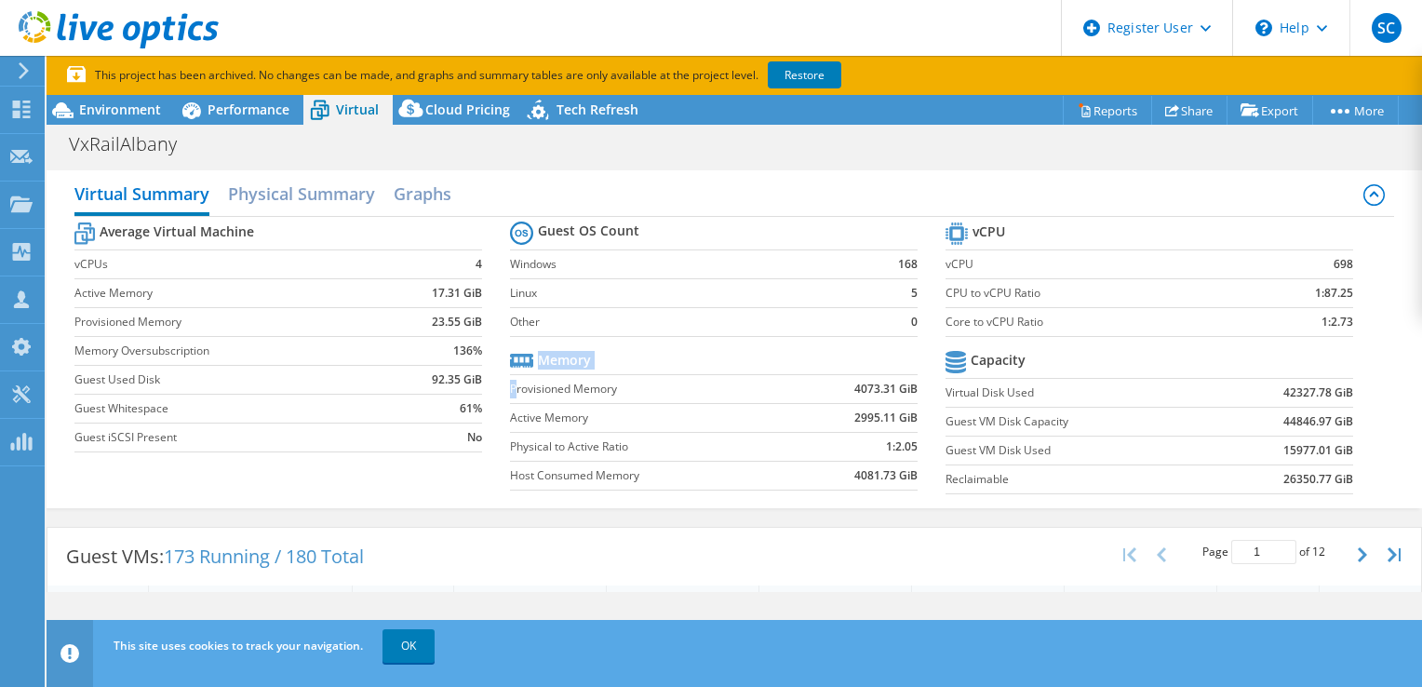
click at [514, 388] on section "Guest OS Count Windows 168 Linux 5 Other 0 Memory Provisioned Memory 4073.31 Gi…" at bounding box center [728, 358] width 436 height 283
click at [921, 388] on section "Guest OS Count Windows 168 Linux 5 Other 0 Memory Provisioned Memory 4073.31 Gi…" at bounding box center [728, 358] width 436 height 283
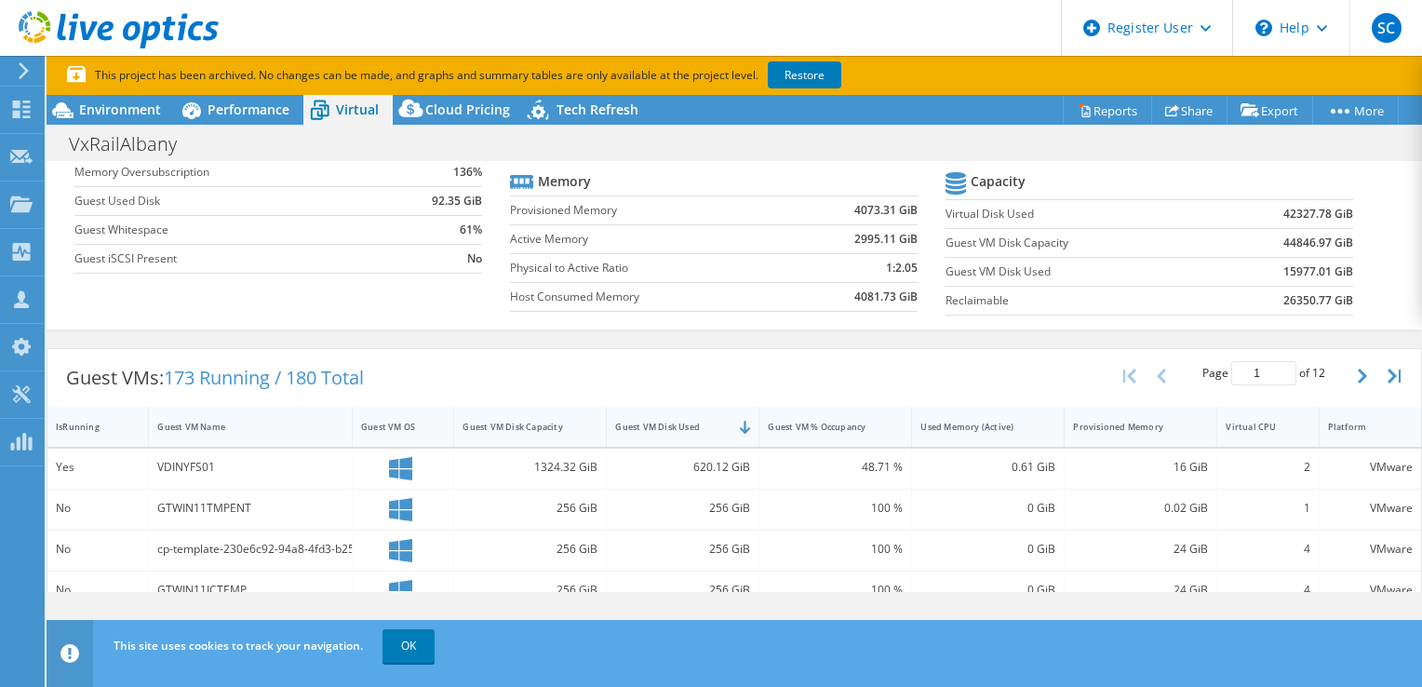
scroll to position [0, 0]
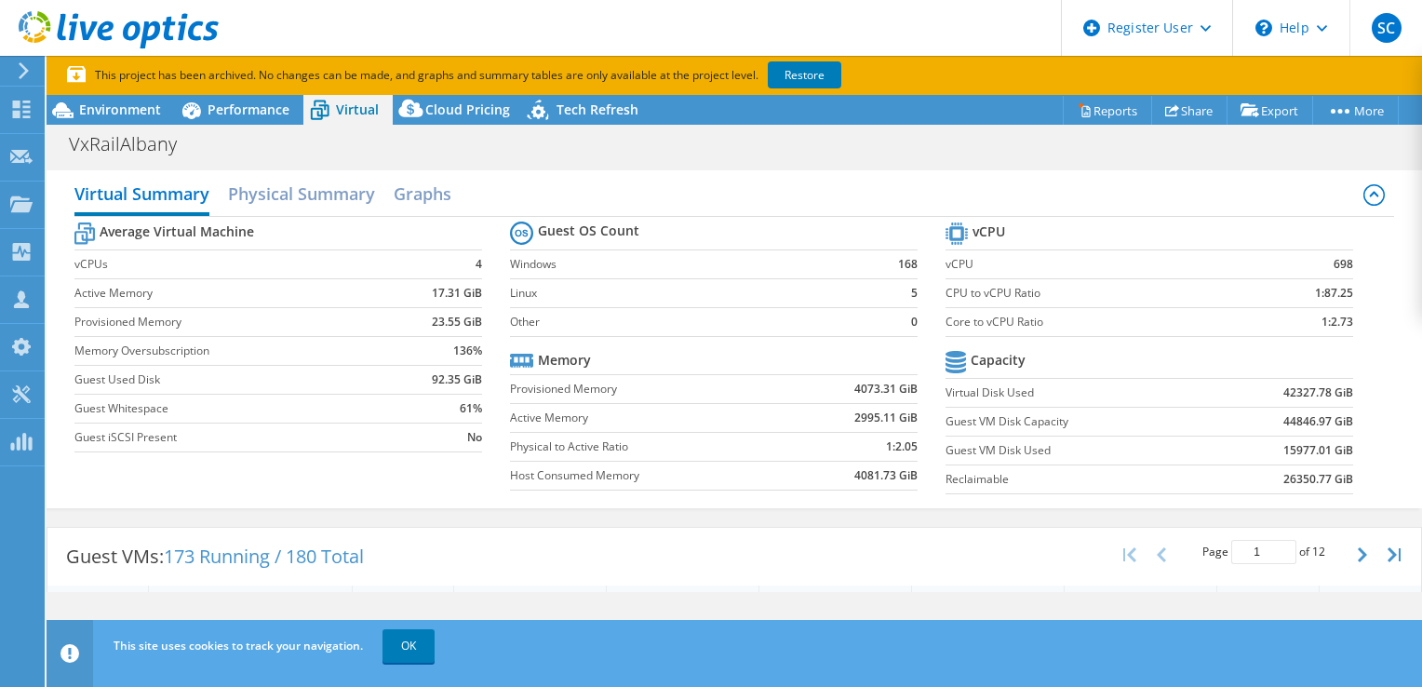
drag, startPoint x: 1350, startPoint y: 321, endPoint x: 1218, endPoint y: 324, distance: 131.3
drag, startPoint x: 1218, startPoint y: 324, endPoint x: 1075, endPoint y: 341, distance: 144.3
click at [1075, 341] on section "vCPU vCPU 698 CPU to vCPU Ratio 1:87.25 Core to vCPU Ratio 1:2.73 Capacity Virt…" at bounding box center [1164, 361] width 436 height 286
click at [1286, 366] on td at bounding box center [1283, 362] width 141 height 33
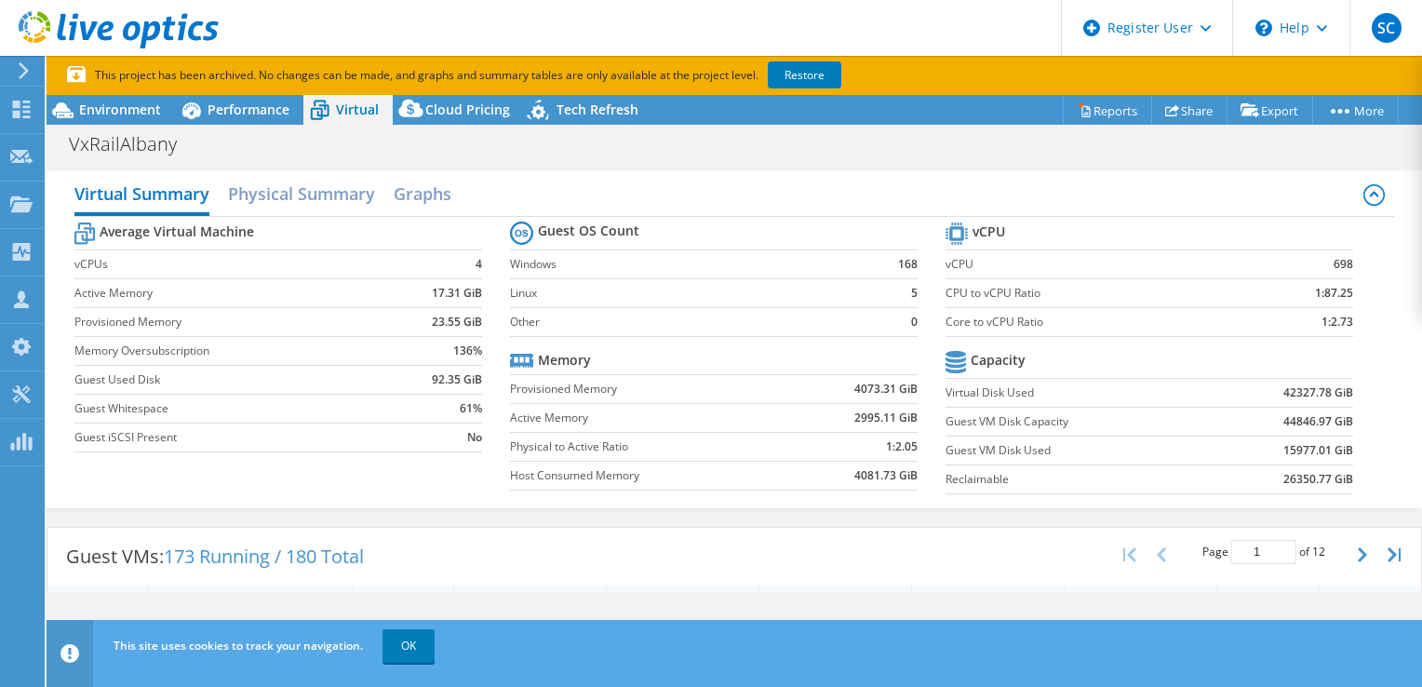
drag, startPoint x: 1339, startPoint y: 262, endPoint x: 1312, endPoint y: 262, distance: 27.0
drag, startPoint x: 1312, startPoint y: 262, endPoint x: 1300, endPoint y: 261, distance: 11.3
drag, startPoint x: 1300, startPoint y: 261, endPoint x: 1369, endPoint y: 236, distance: 73.3
click at [1369, 236] on div "Average Virtual Machine vCPUs 4 Active Memory 17.31 GiB Provisioned Memory 23.5…" at bounding box center [734, 360] width 1321 height 287
click at [1344, 262] on section "vCPU vCPU 698 CPU to vCPU Ratio 1:87.25 Core to vCPU Ratio 1:2.73 Capacity Virt…" at bounding box center [1164, 361] width 436 height 286
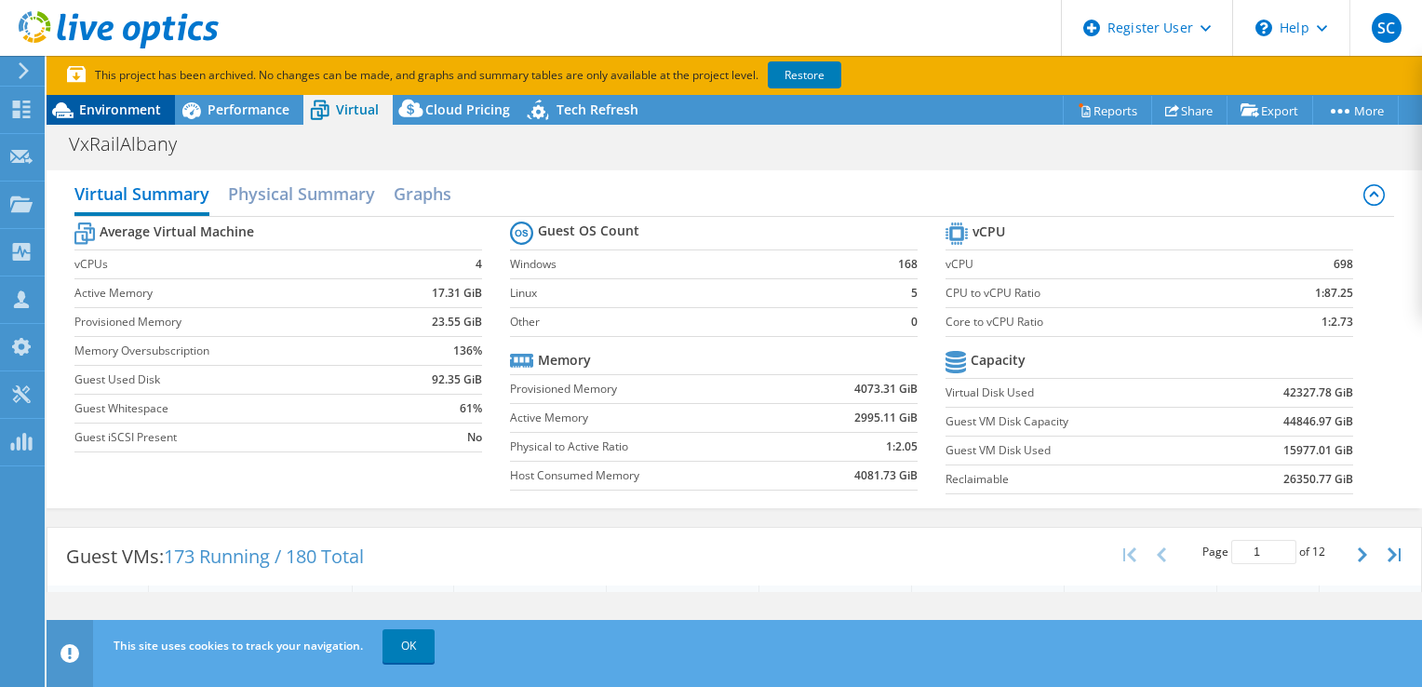
click at [134, 110] on span "Environment" at bounding box center [120, 110] width 82 height 18
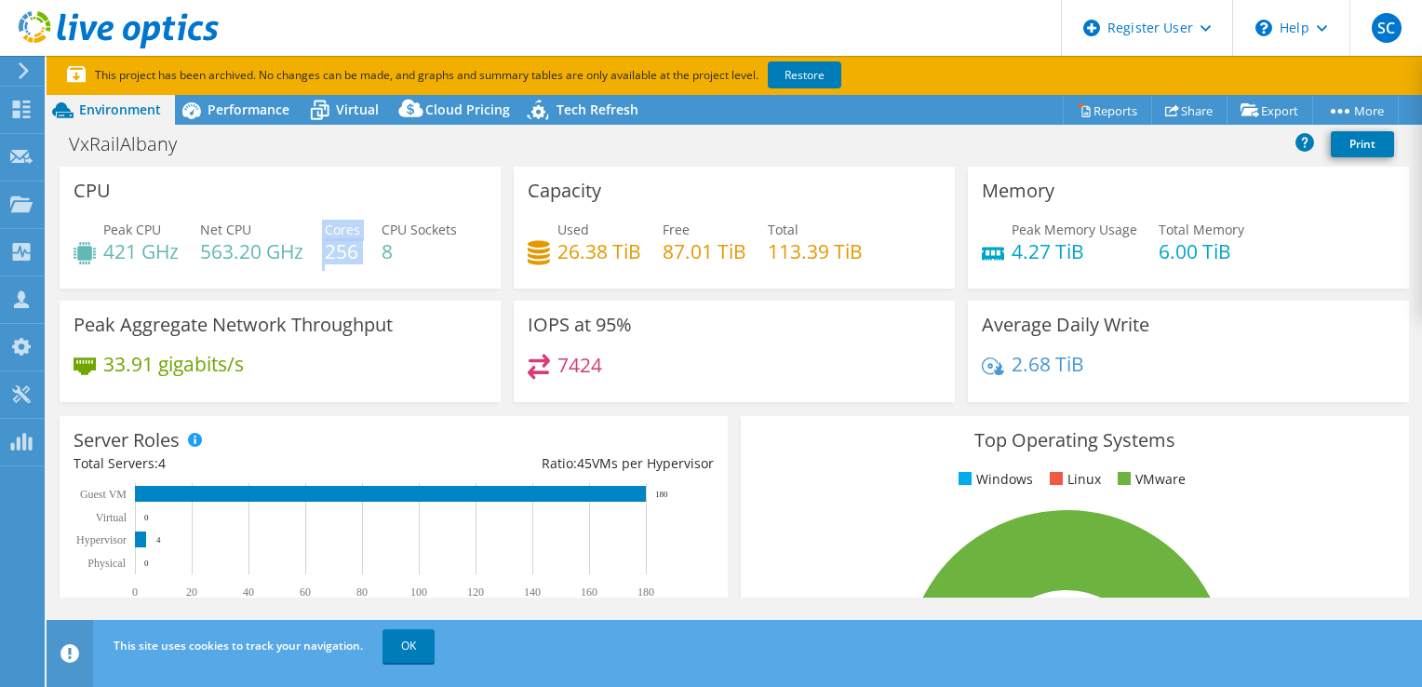
drag, startPoint x: 361, startPoint y: 246, endPoint x: 321, endPoint y: 248, distance: 40.1
click at [321, 248] on div "Peak CPU 421 GHz Net CPU 563.20 GHz Cores 256 CPU Sockets 8" at bounding box center [280, 250] width 413 height 61
drag, startPoint x: 321, startPoint y: 248, endPoint x: 236, endPoint y: 102, distance: 168.1
click at [236, 102] on span "Performance" at bounding box center [249, 110] width 82 height 18
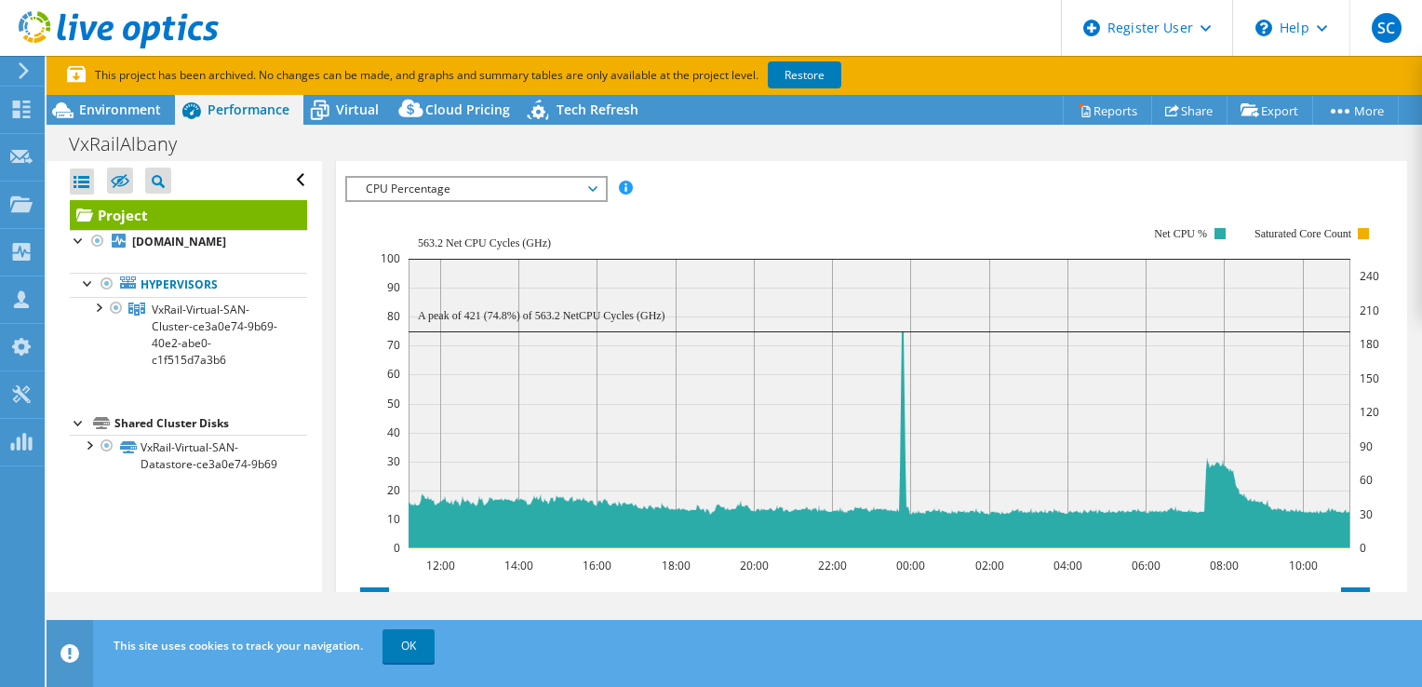
scroll to position [348, 0]
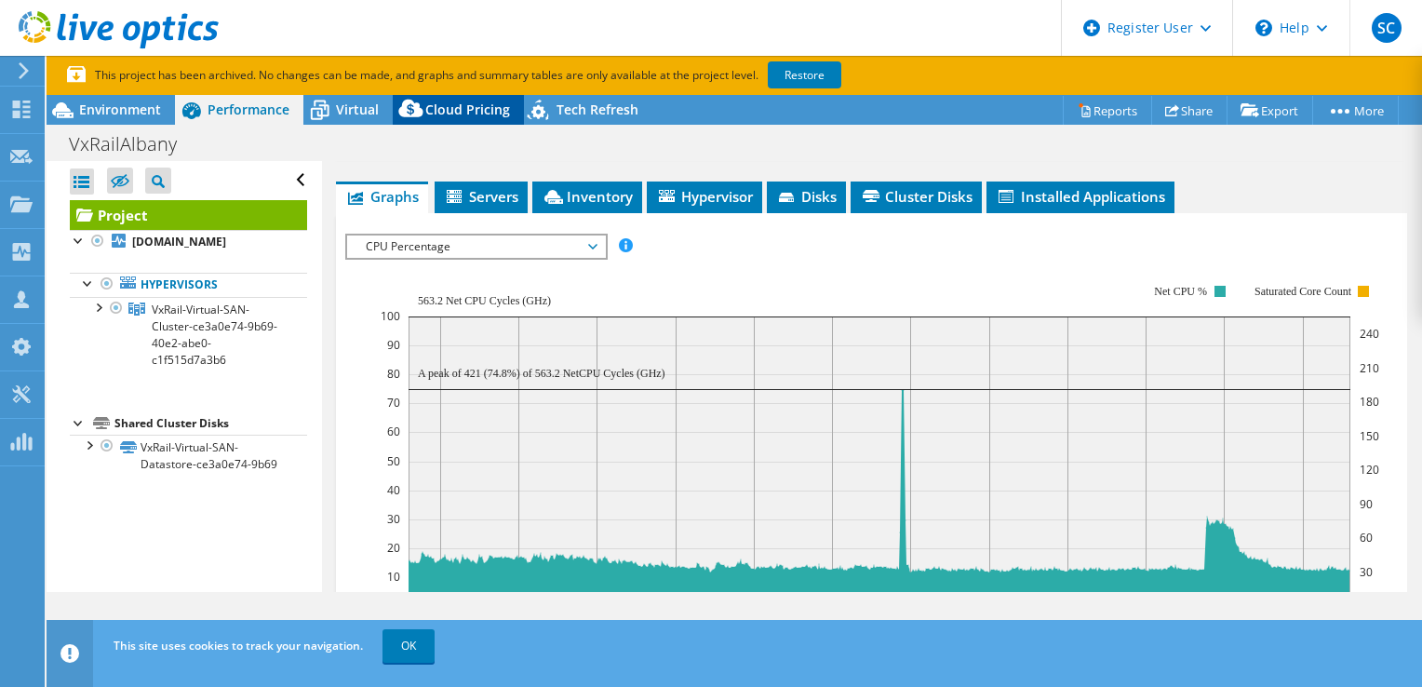
click at [466, 111] on span "Cloud Pricing" at bounding box center [467, 110] width 85 height 18
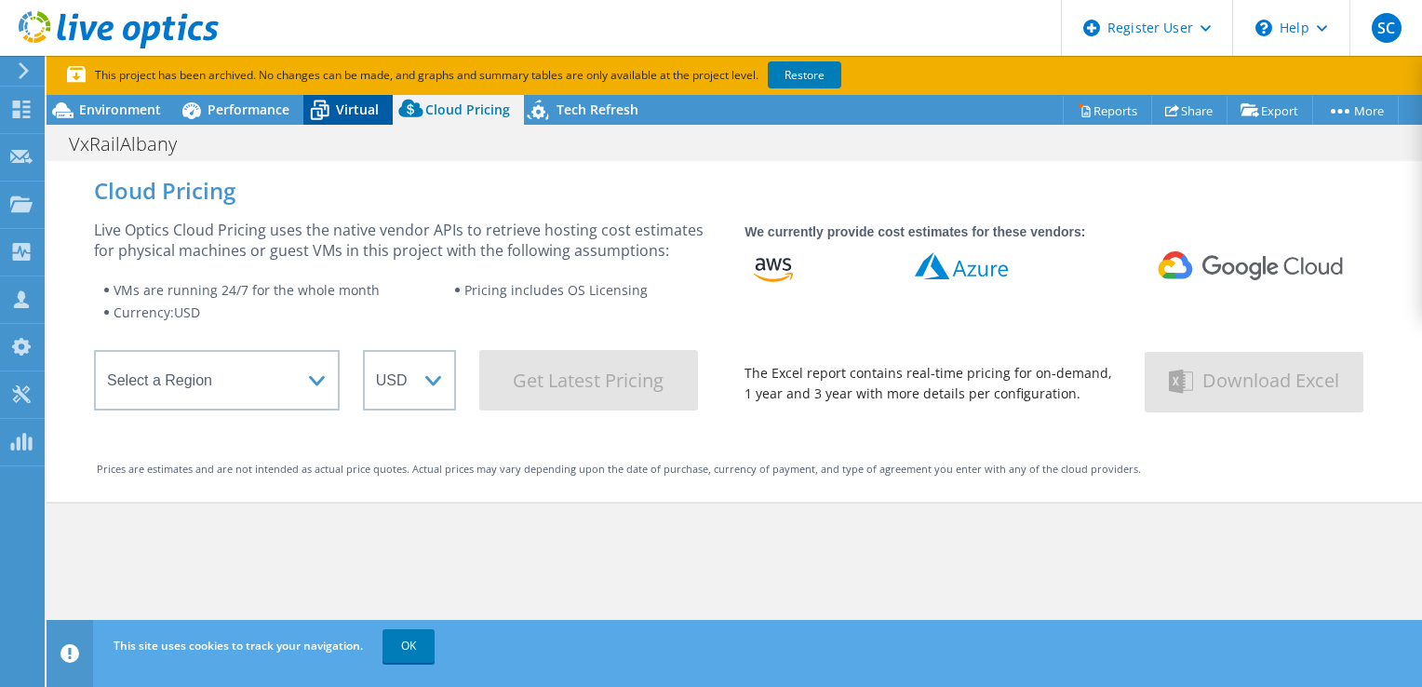
click at [334, 110] on icon at bounding box center [319, 110] width 33 height 33
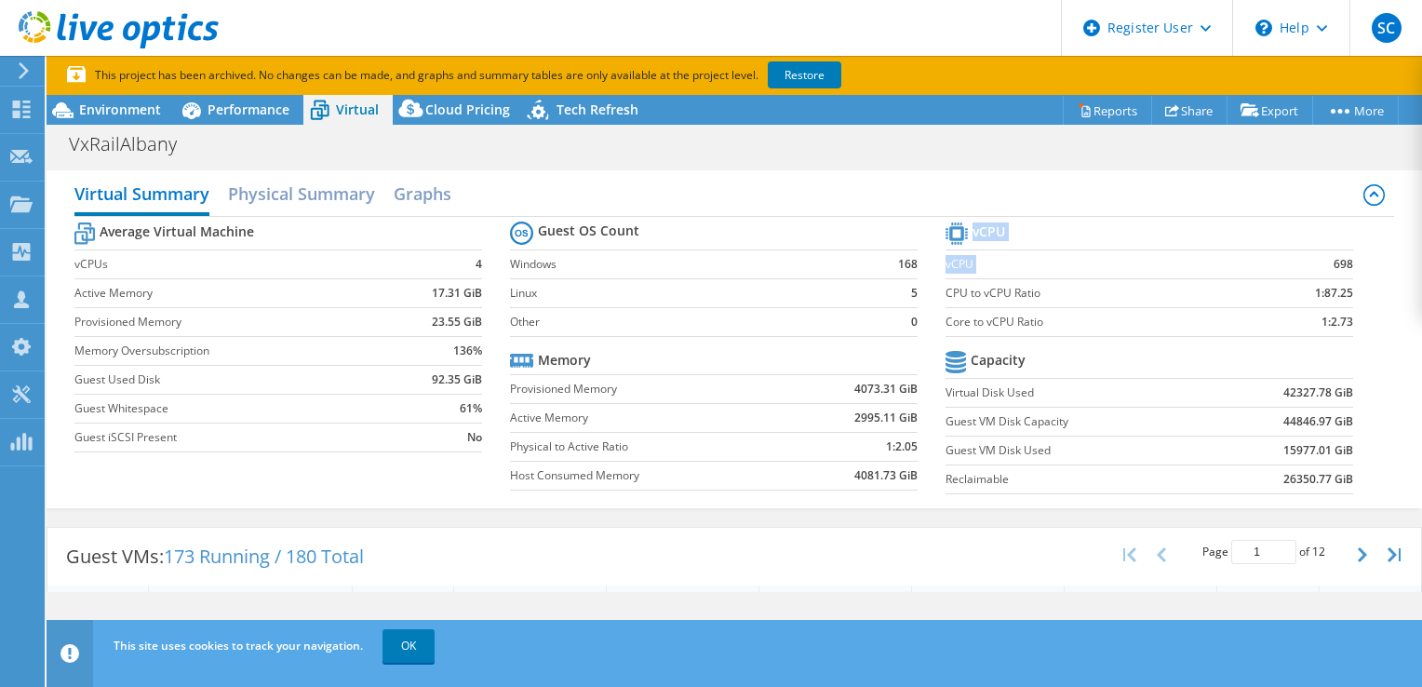
drag, startPoint x: 1341, startPoint y: 263, endPoint x: 1322, endPoint y: 262, distance: 19.6
click at [1322, 262] on section "vCPU vCPU 698 CPU to vCPU Ratio 1:87.25 Core to vCPU Ratio 1:2.73 Capacity Virt…" at bounding box center [1164, 361] width 436 height 286
drag, startPoint x: 1322, startPoint y: 262, endPoint x: 1292, endPoint y: 259, distance: 30.0
drag, startPoint x: 1292, startPoint y: 259, endPoint x: 1325, endPoint y: 220, distance: 50.9
click at [1325, 220] on td at bounding box center [1299, 234] width 107 height 33
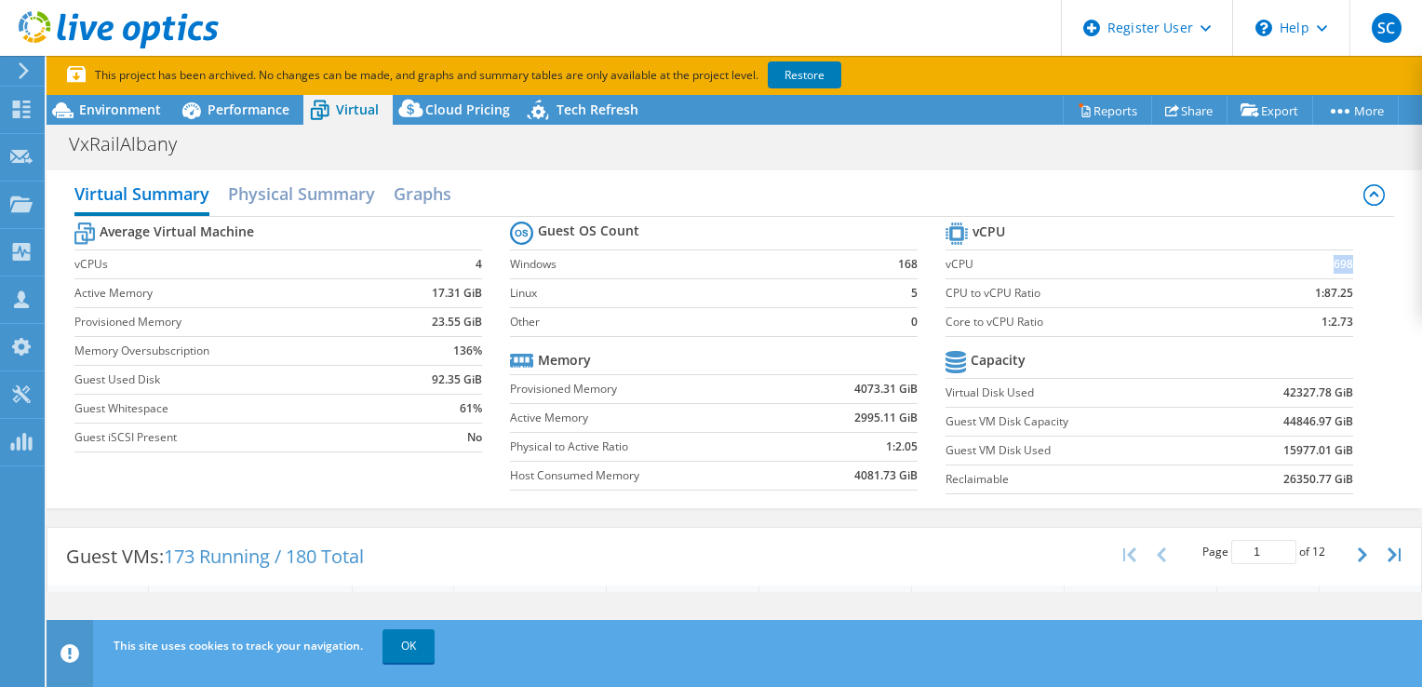
drag, startPoint x: 1338, startPoint y: 259, endPoint x: 1311, endPoint y: 257, distance: 27.1
click at [1311, 257] on td "698" at bounding box center [1299, 263] width 107 height 29
click at [106, 107] on span "Environment" at bounding box center [120, 110] width 82 height 18
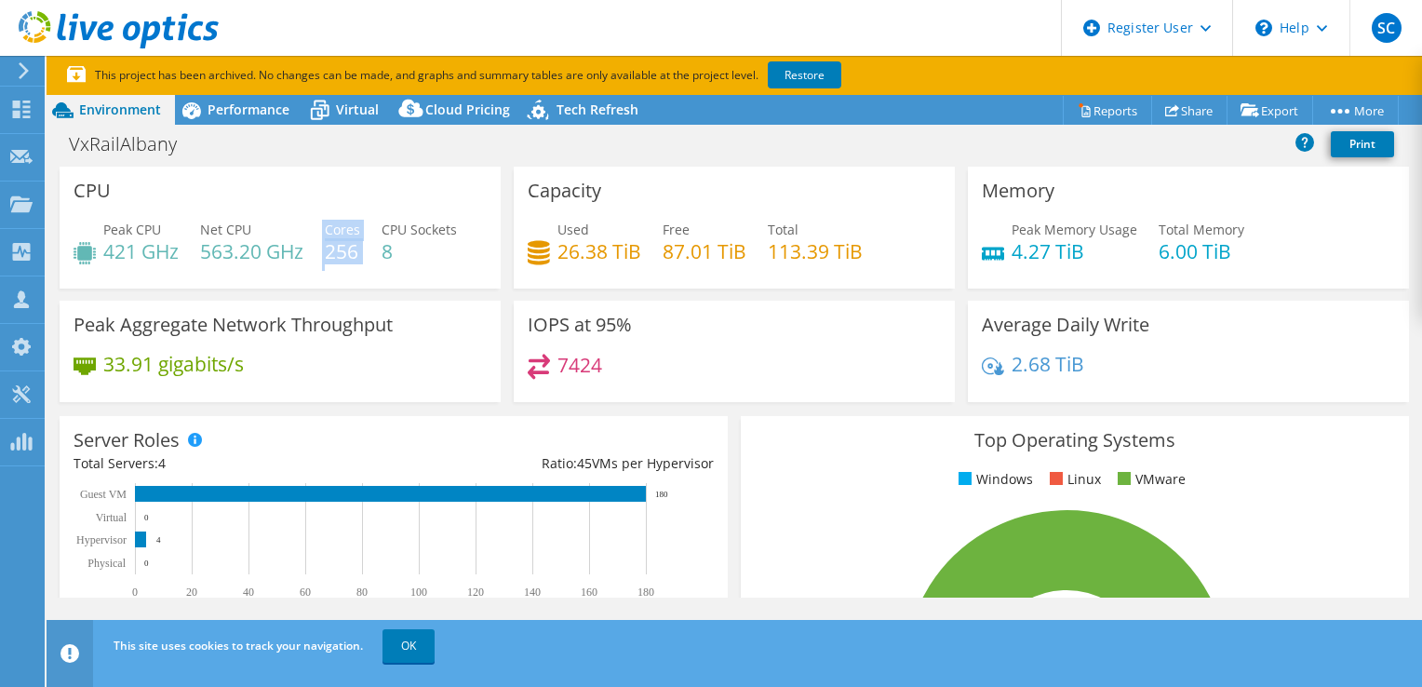
drag, startPoint x: 362, startPoint y: 254, endPoint x: 318, endPoint y: 251, distance: 43.8
click at [318, 251] on div "Peak CPU 421 GHz Net CPU 563.20 GHz Cores 256 CPU Sockets 8" at bounding box center [280, 250] width 413 height 61
drag, startPoint x: 318, startPoint y: 251, endPoint x: 221, endPoint y: 104, distance: 176.6
click at [221, 104] on span "Performance" at bounding box center [249, 110] width 82 height 18
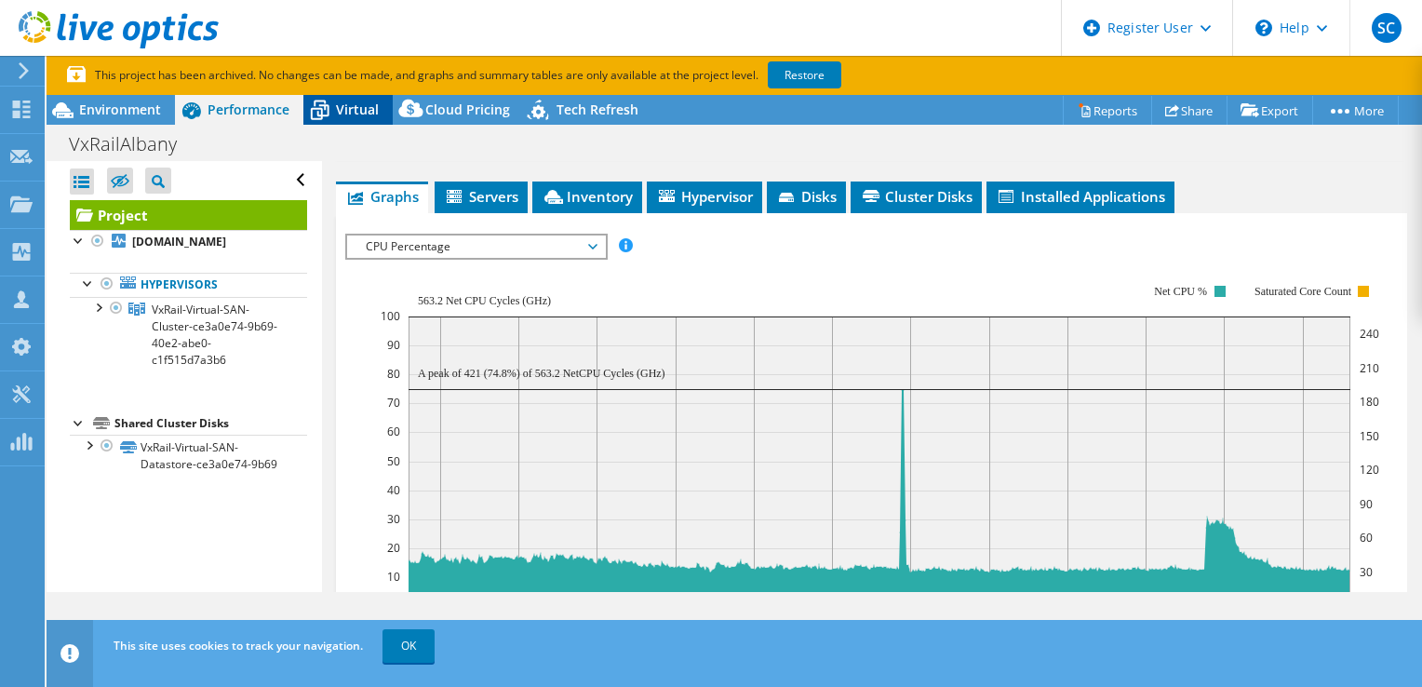
click at [362, 113] on span "Virtual" at bounding box center [357, 110] width 43 height 18
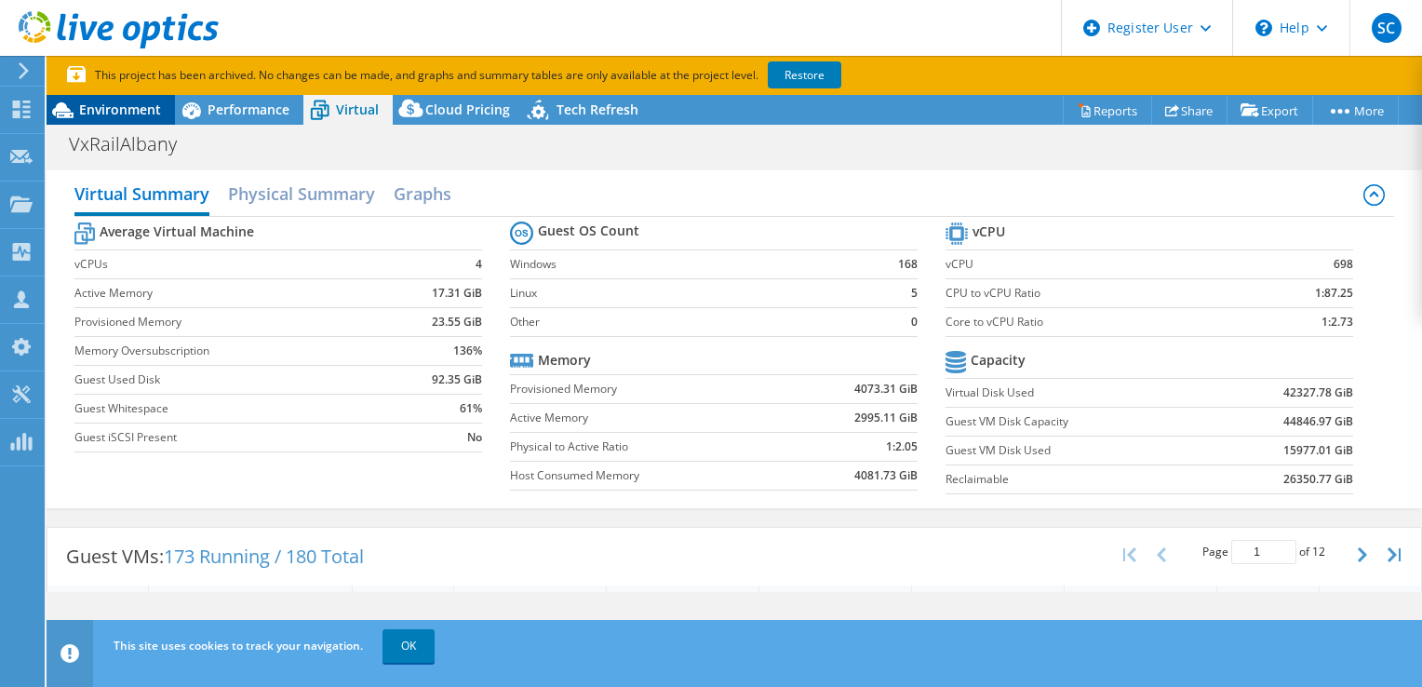
click at [148, 114] on span "Environment" at bounding box center [120, 110] width 82 height 18
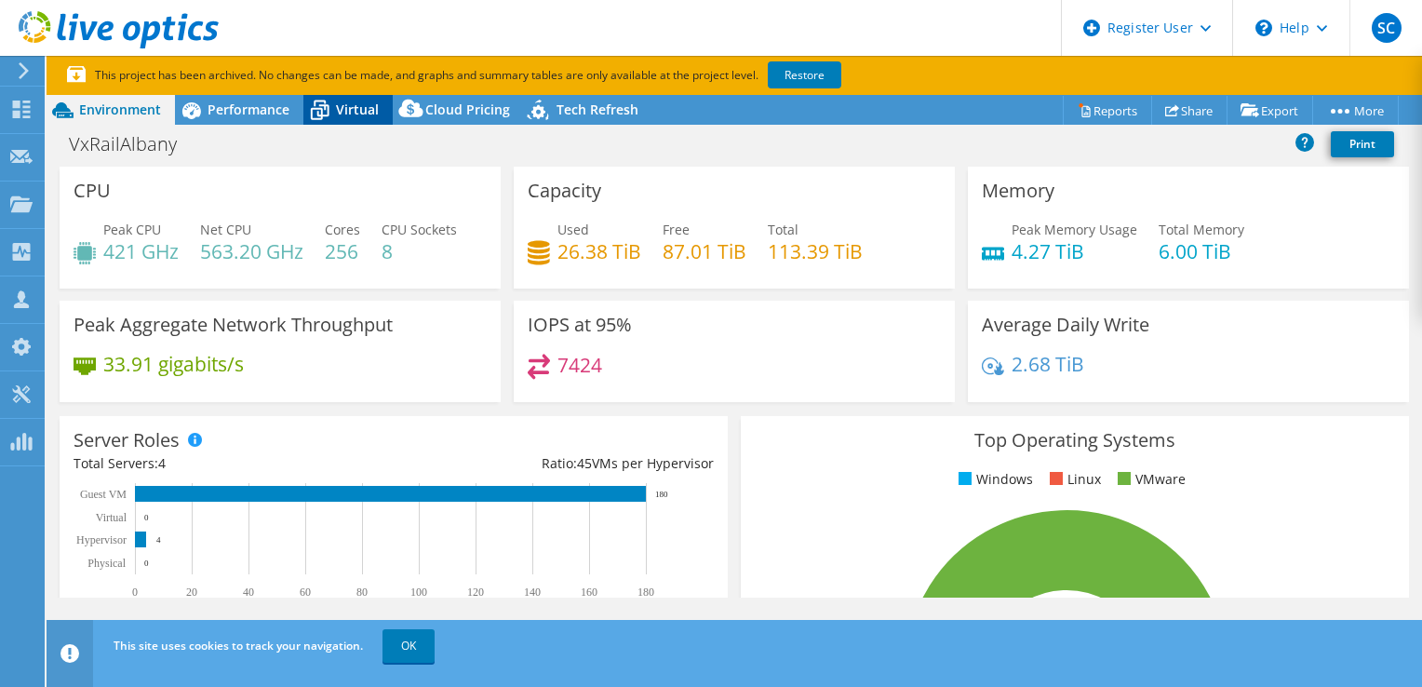
click at [350, 107] on span "Virtual" at bounding box center [357, 110] width 43 height 18
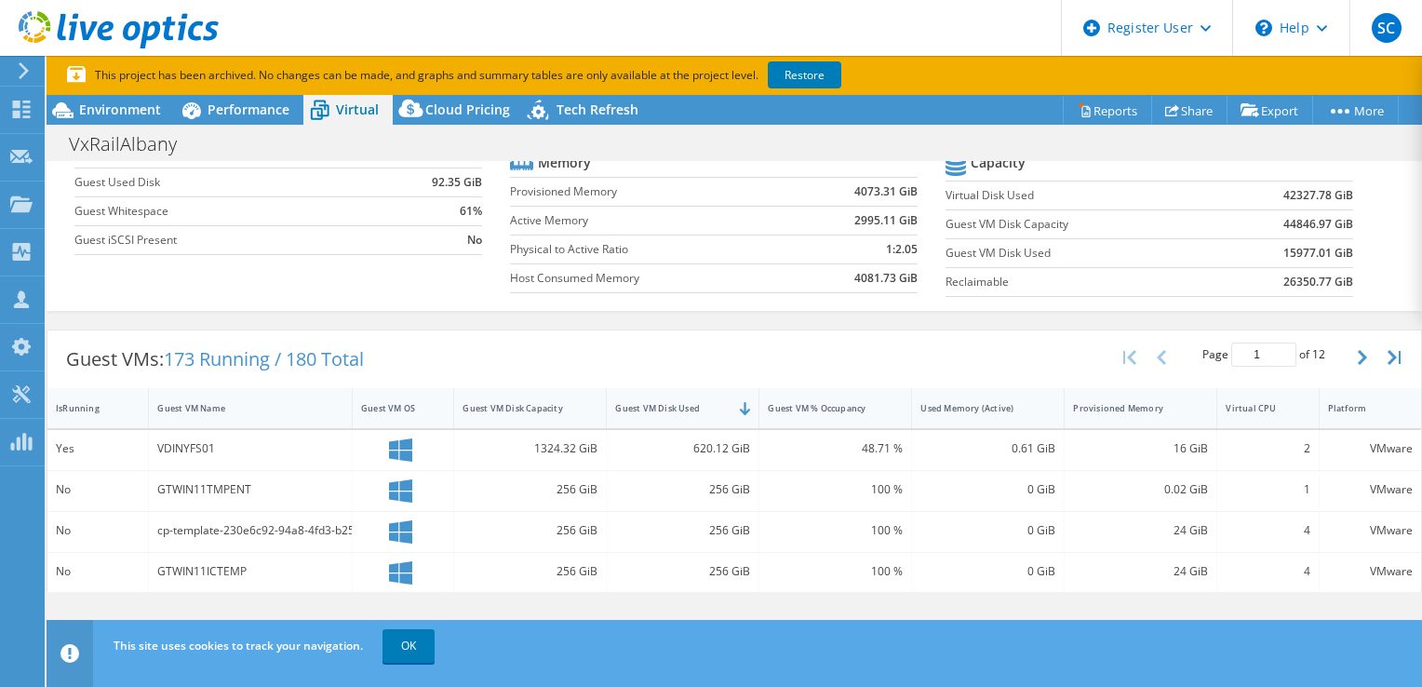
scroll to position [197, 0]
click at [215, 407] on div "Guest VM Name" at bounding box center [239, 408] width 164 height 12
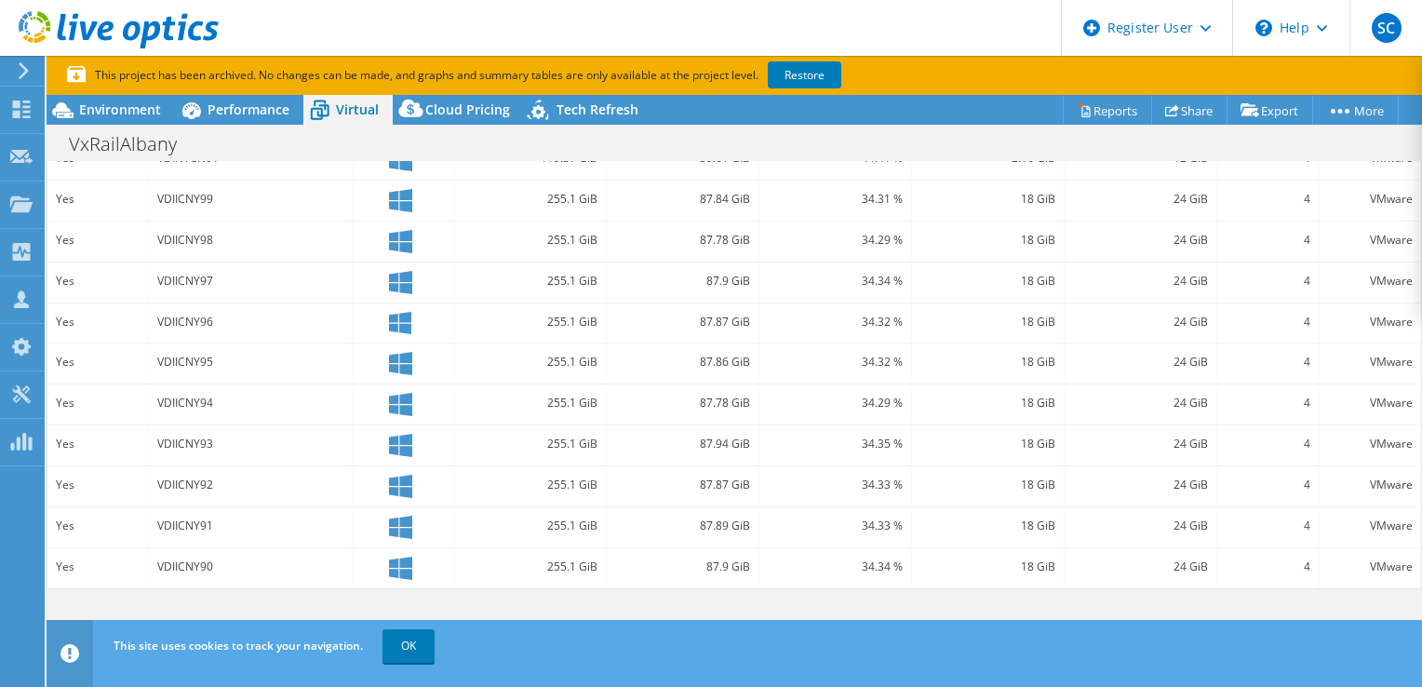
scroll to position [658, 0]
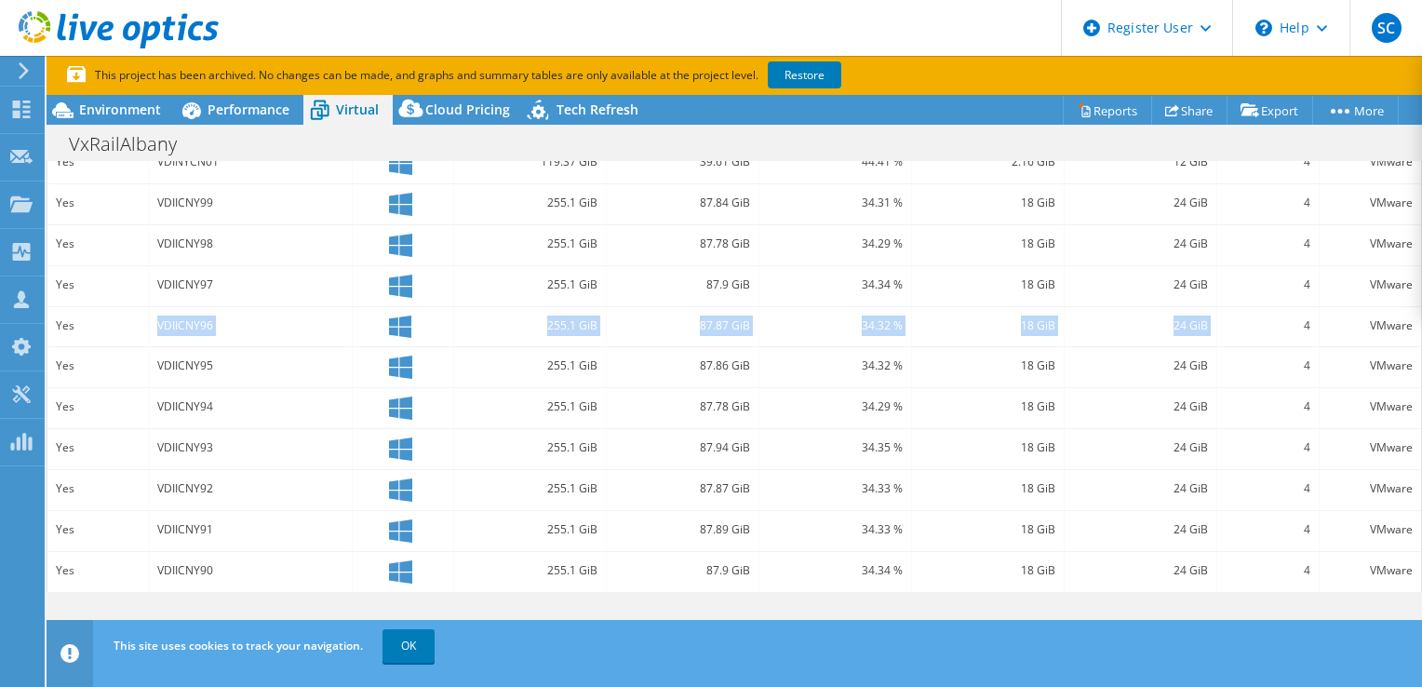
drag, startPoint x: 141, startPoint y: 315, endPoint x: 1217, endPoint y: 325, distance: 1076.1
click at [1217, 325] on div "Yes VDIICNY96 255.1 GiB 87.87 GiB 34.32 % 18 GiB 24 GiB 4 VMware" at bounding box center [734, 327] width 1374 height 40
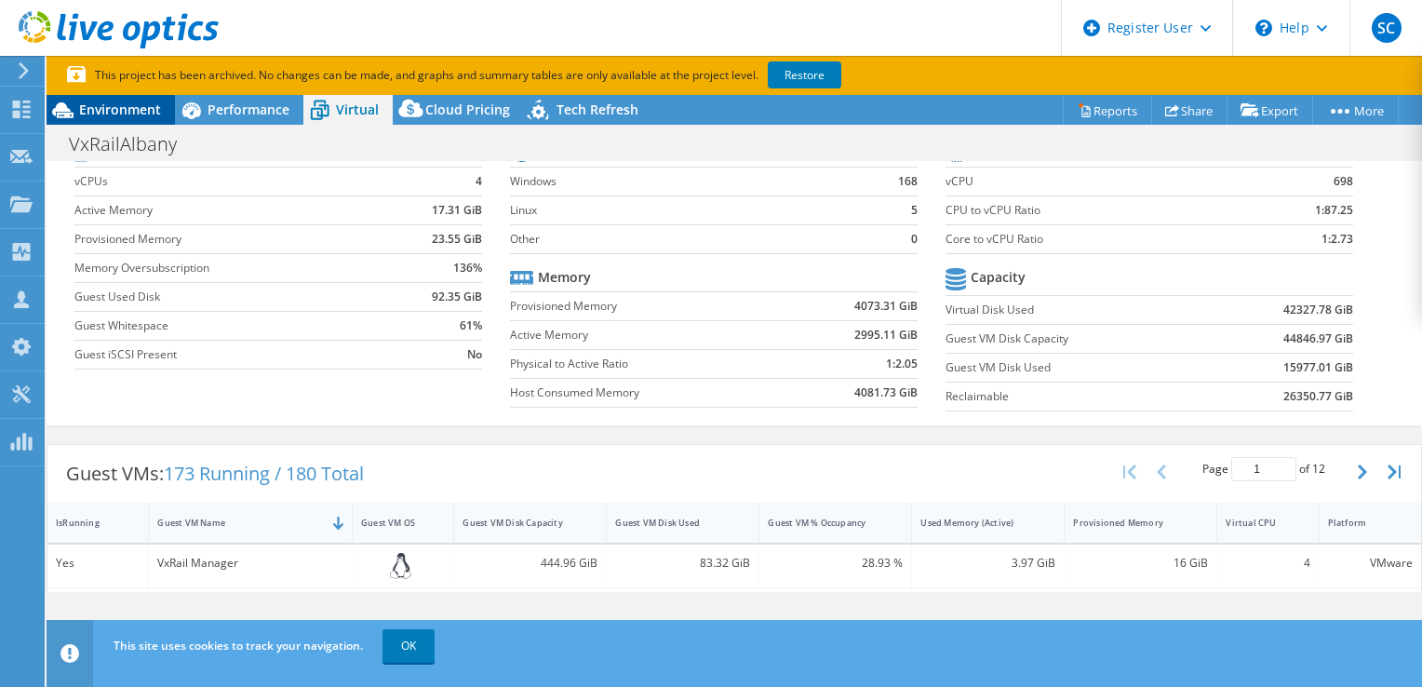
scroll to position [35, 0]
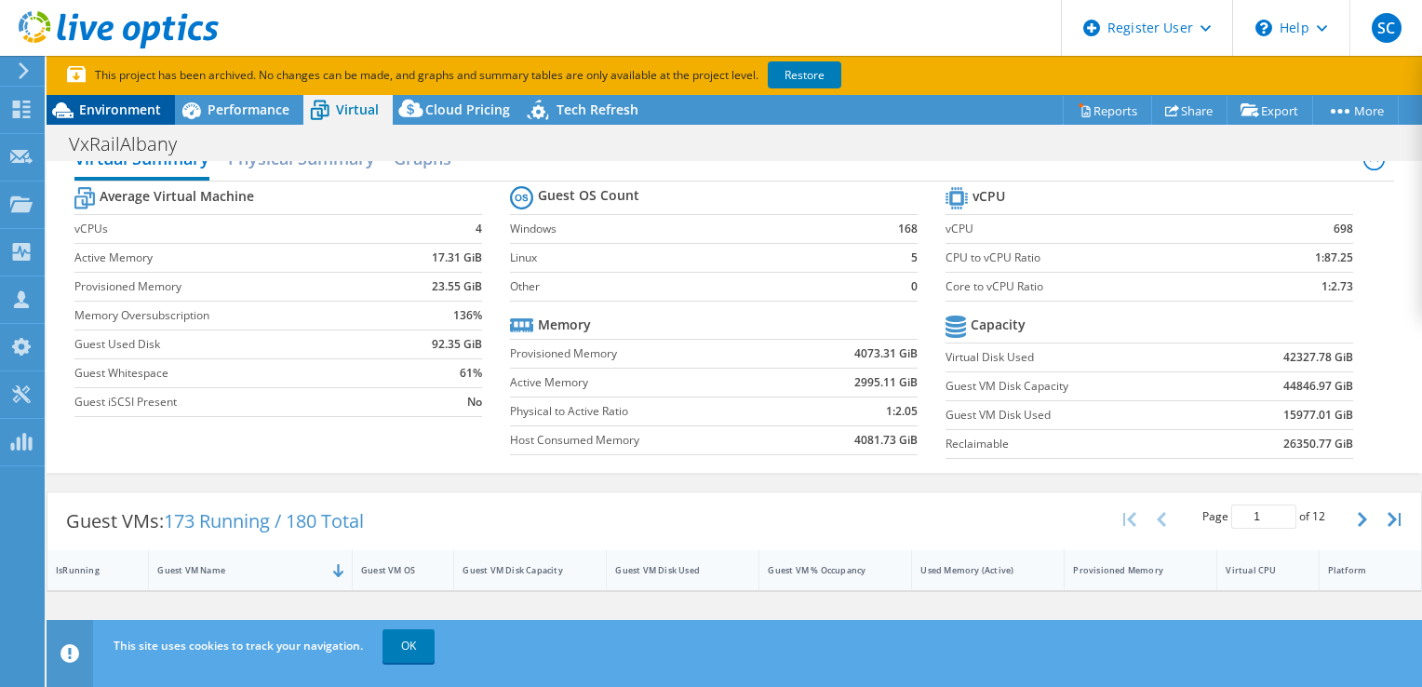
click at [117, 111] on span "Environment" at bounding box center [120, 110] width 82 height 18
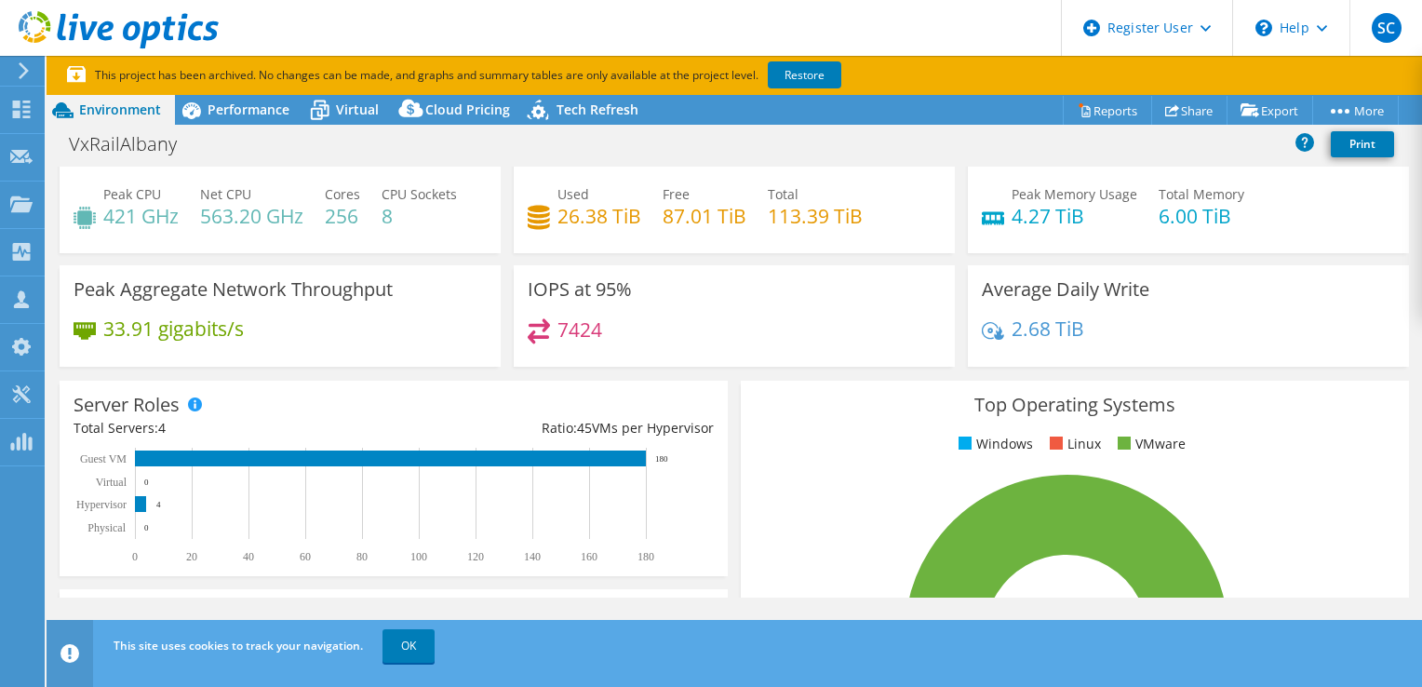
scroll to position [0, 0]
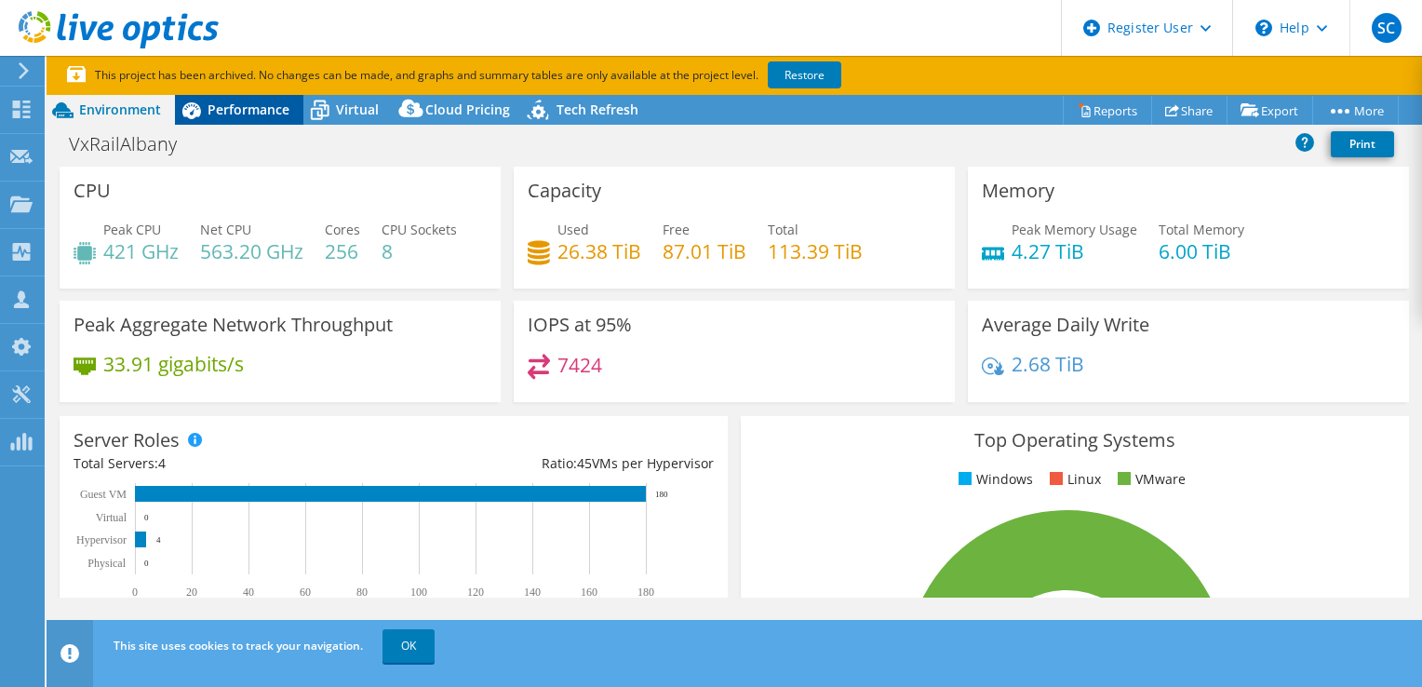
click at [270, 117] on span "Performance" at bounding box center [249, 110] width 82 height 18
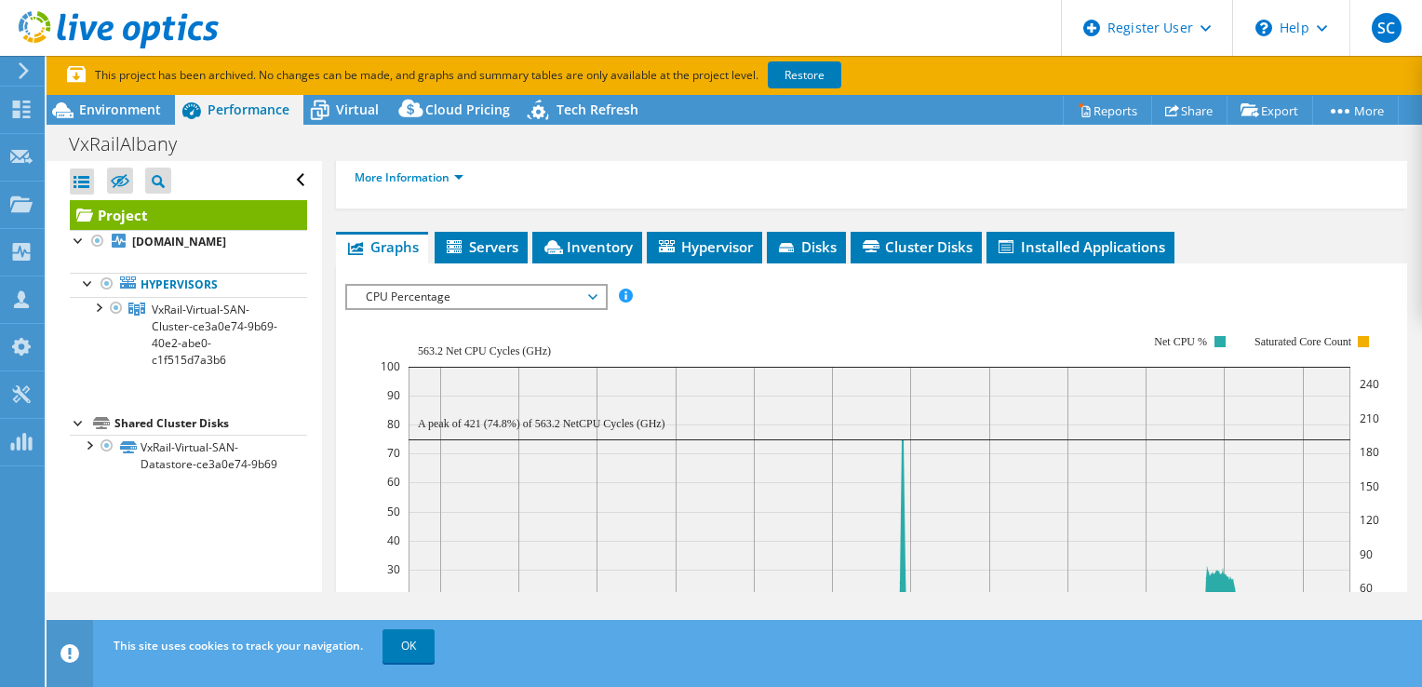
scroll to position [246, 0]
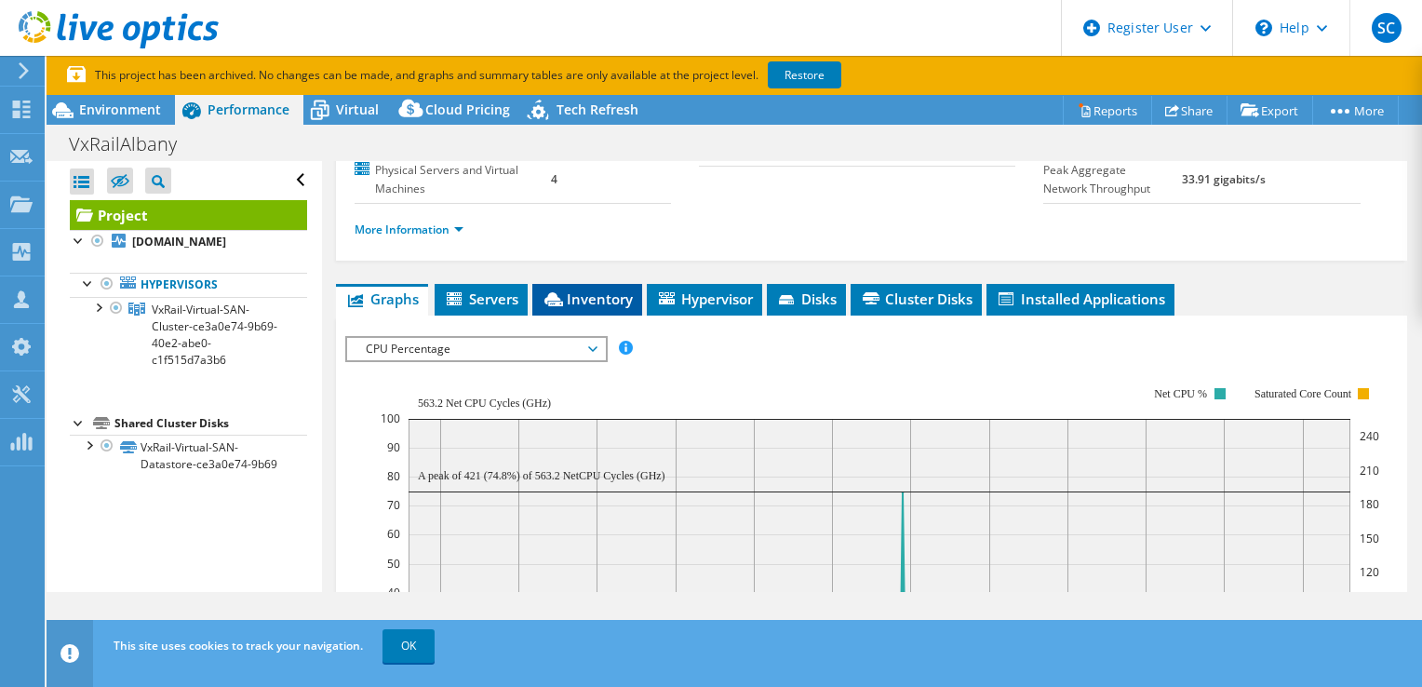
click at [604, 308] on span "Inventory" at bounding box center [587, 298] width 91 height 19
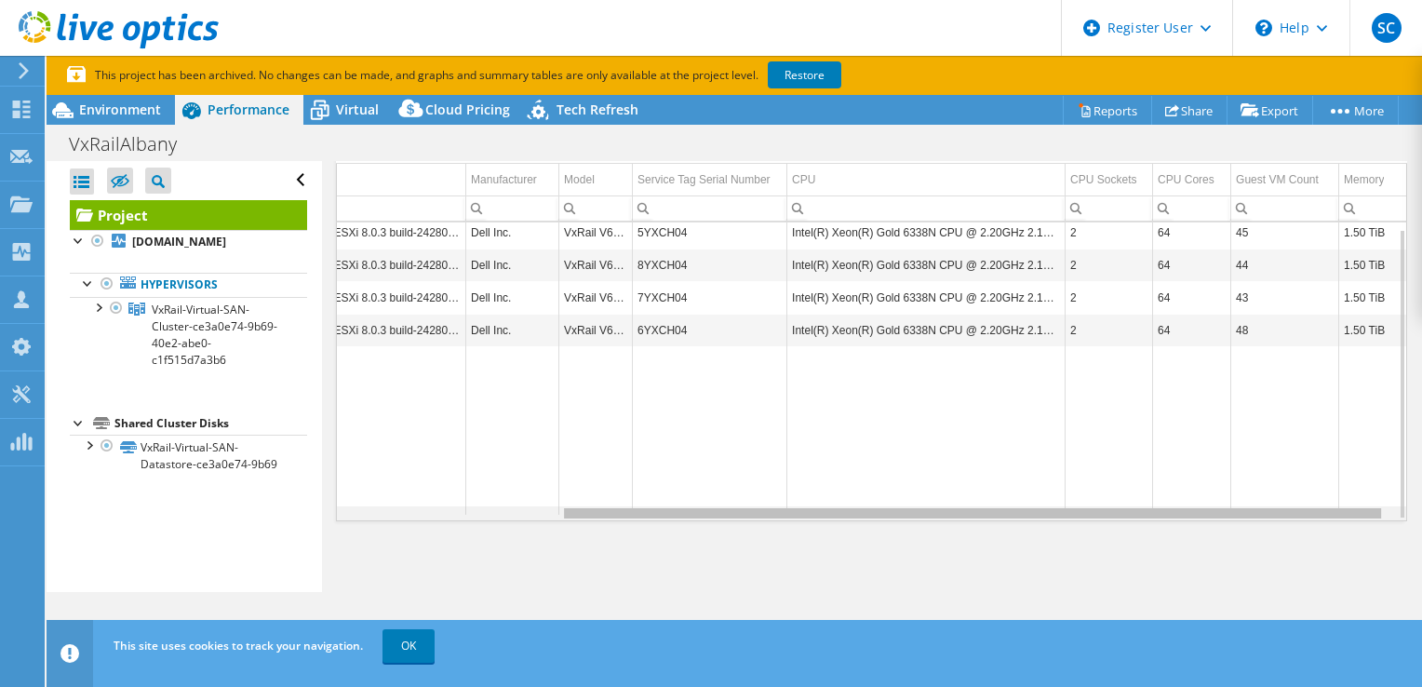
scroll to position [0, 303]
drag, startPoint x: 1056, startPoint y: 516, endPoint x: 1334, endPoint y: 564, distance: 282.5
click at [1334, 564] on body "SC Dell User Sydney Caro Sydney.Caro@Dell.com Dell My Profile Log Out \n Help E…" at bounding box center [711, 343] width 1422 height 687
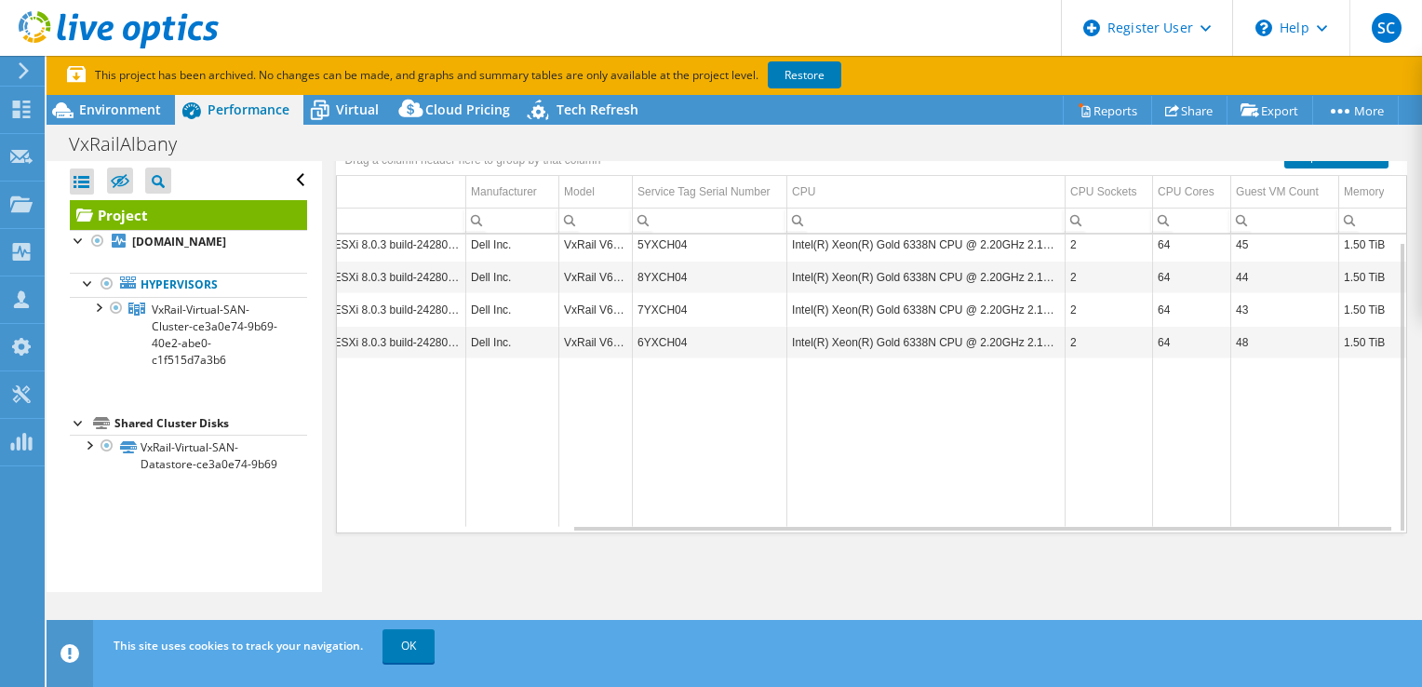
scroll to position [432, 0]
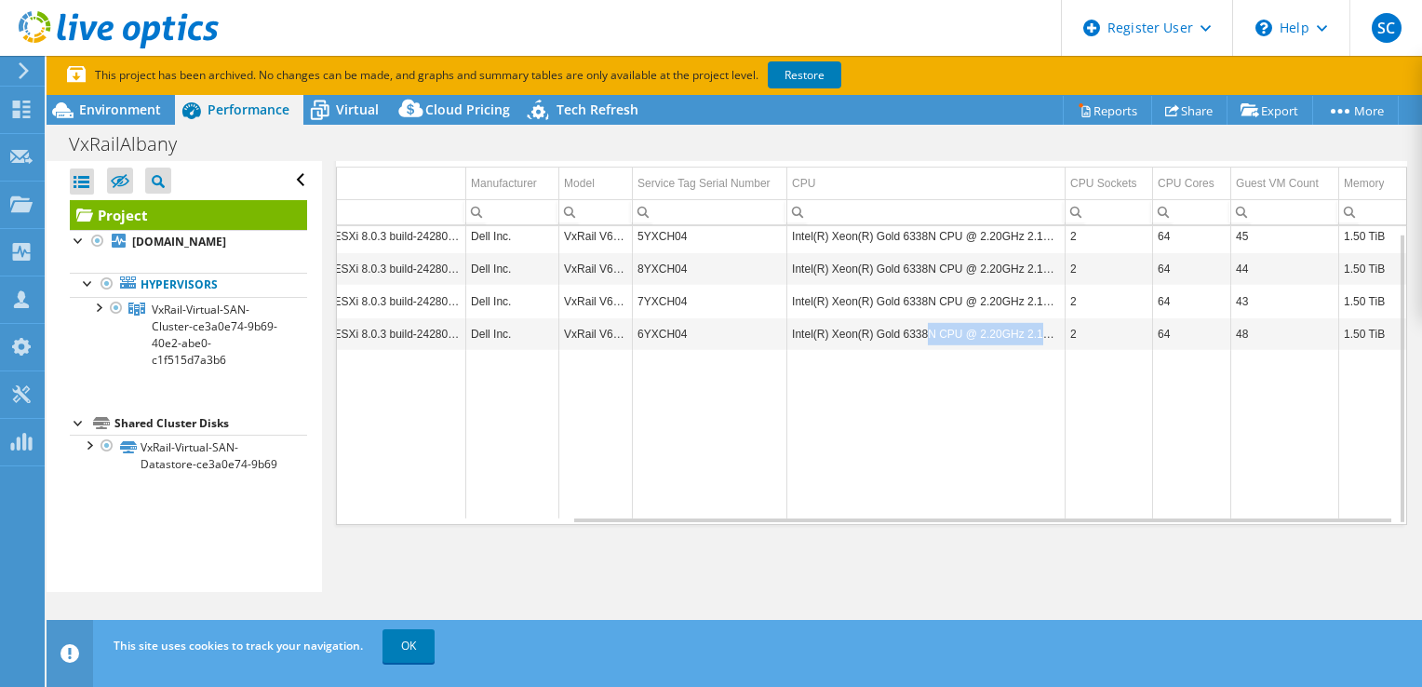
drag, startPoint x: 1043, startPoint y: 370, endPoint x: 906, endPoint y: 373, distance: 137.8
click at [906, 350] on td "Intel(R) Xeon(R) Gold 6338N CPU @ 2.20GHz 2.19 GHz" at bounding box center [926, 333] width 278 height 33
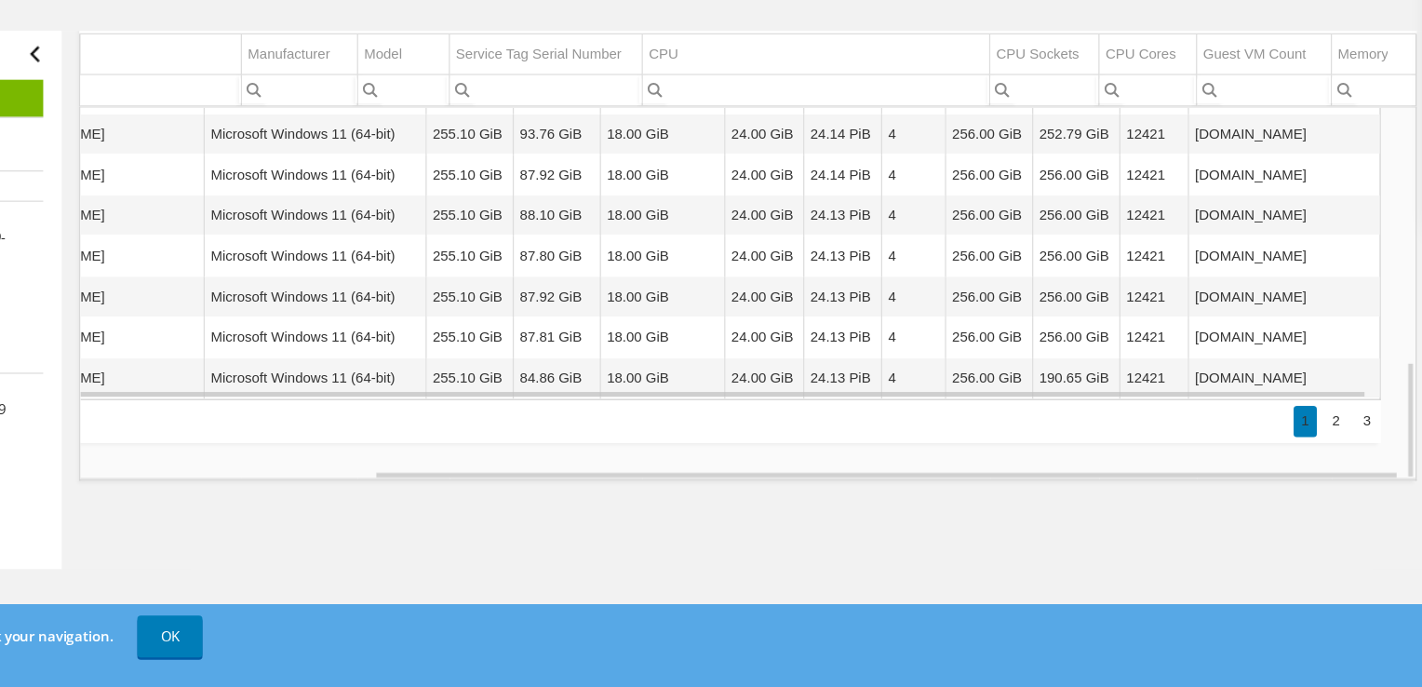
scroll to position [475, 0]
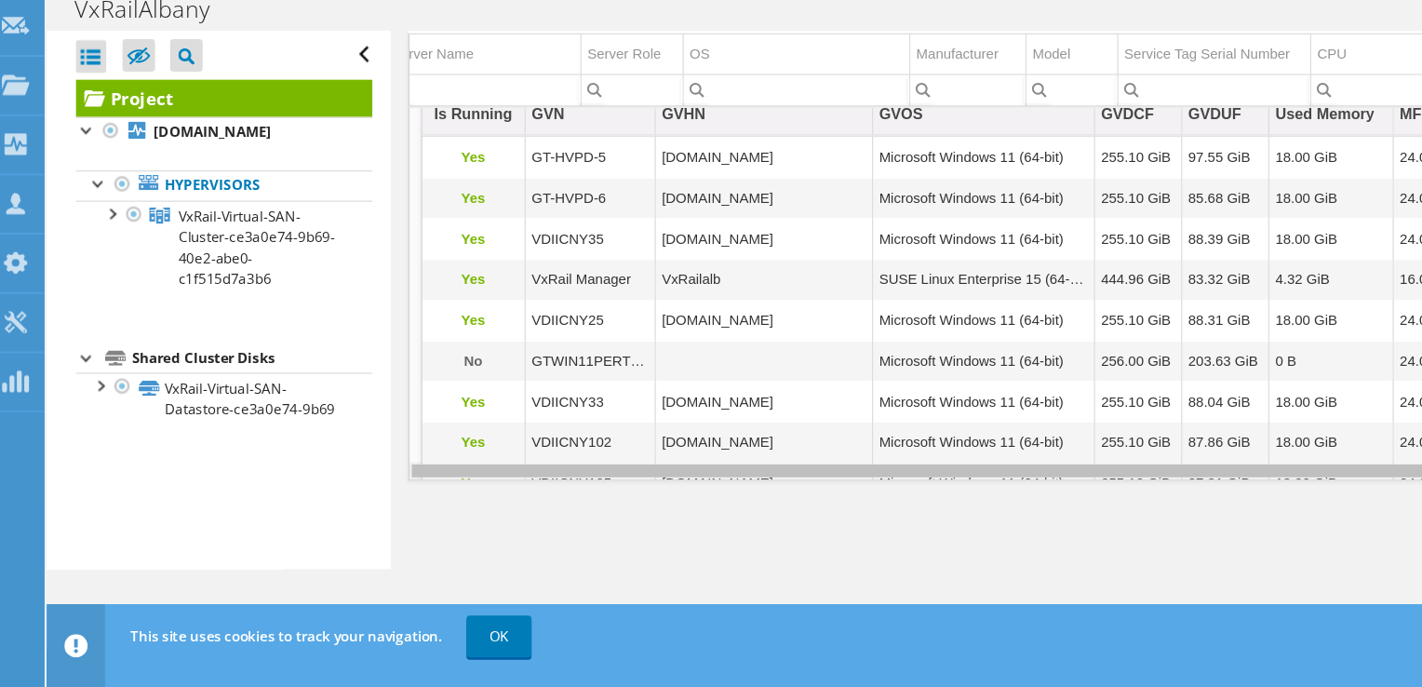
drag, startPoint x: 673, startPoint y: 516, endPoint x: 418, endPoint y: 526, distance: 255.3
click at [418, 526] on body "SC Dell User Sydney Caro Sydney.Caro@Dell.com Dell My Profile Log Out \n Help E…" at bounding box center [711, 343] width 1422 height 687
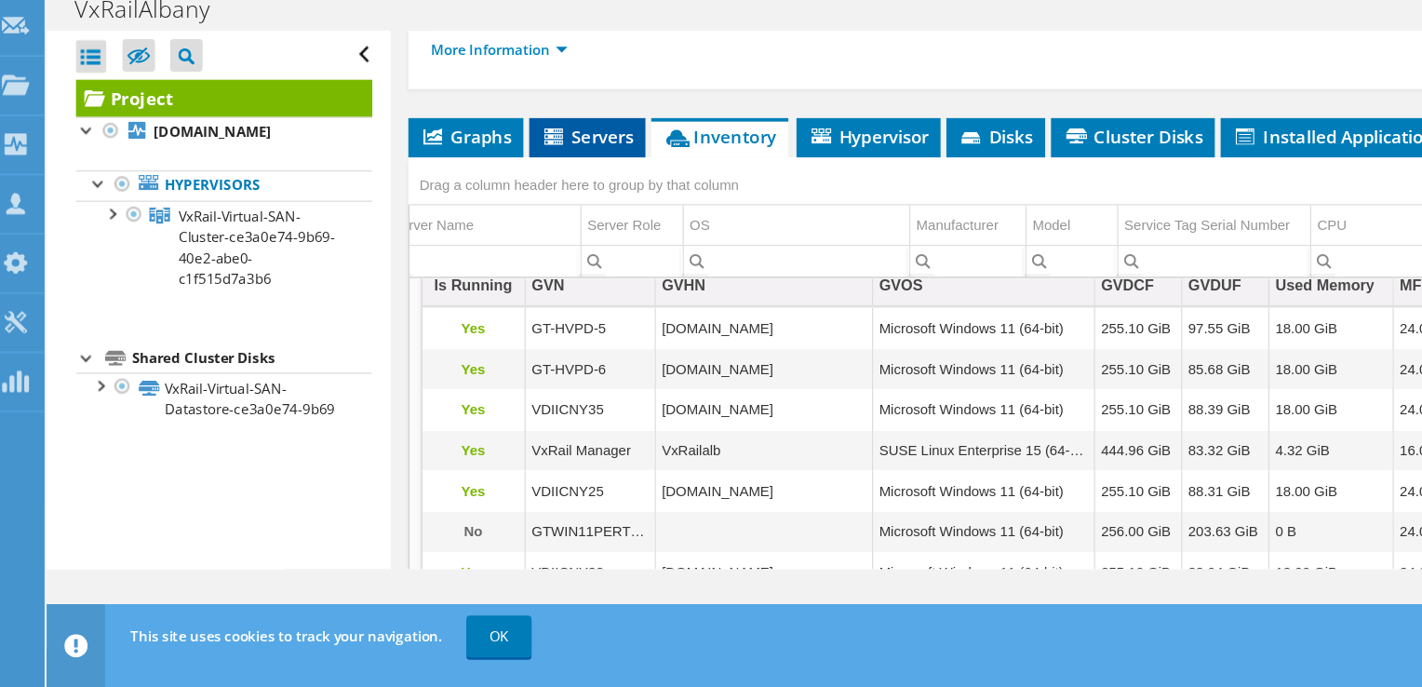
click at [509, 255] on span "Servers" at bounding box center [479, 245] width 74 height 19
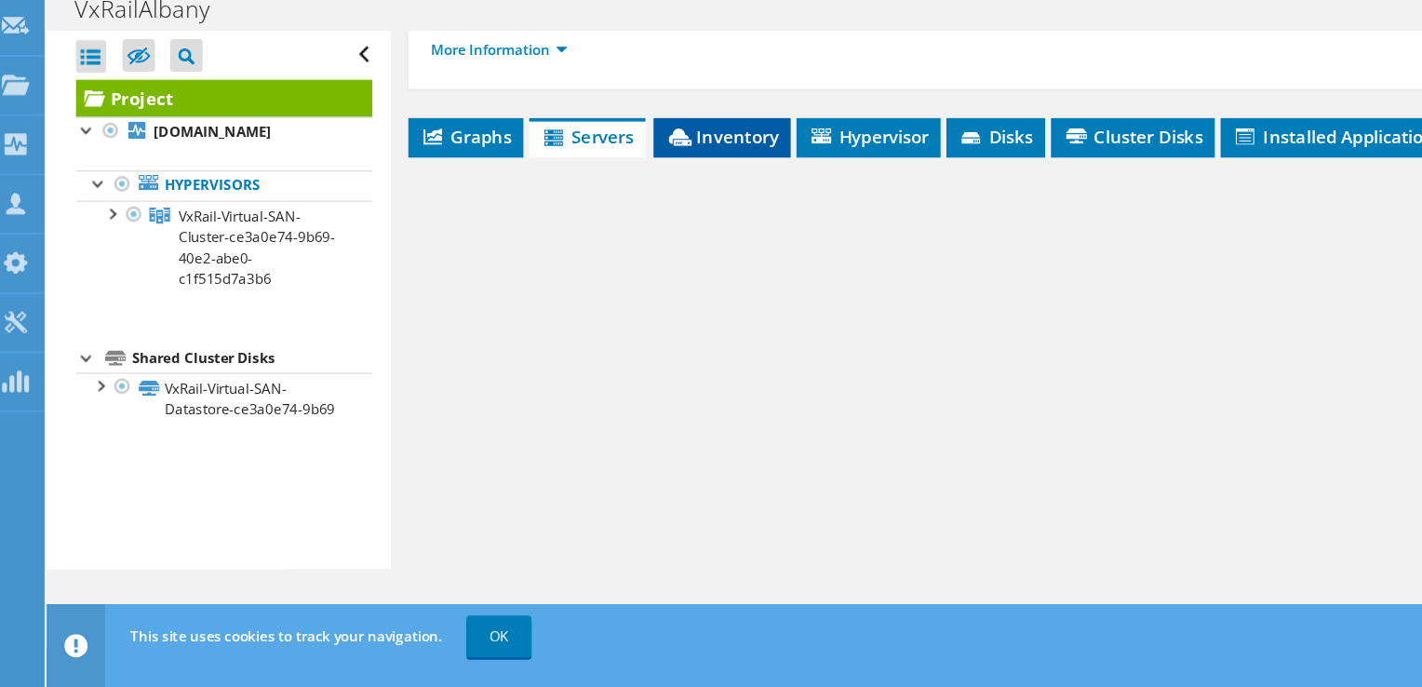
click at [594, 255] on span "Inventory" at bounding box center [587, 245] width 91 height 19
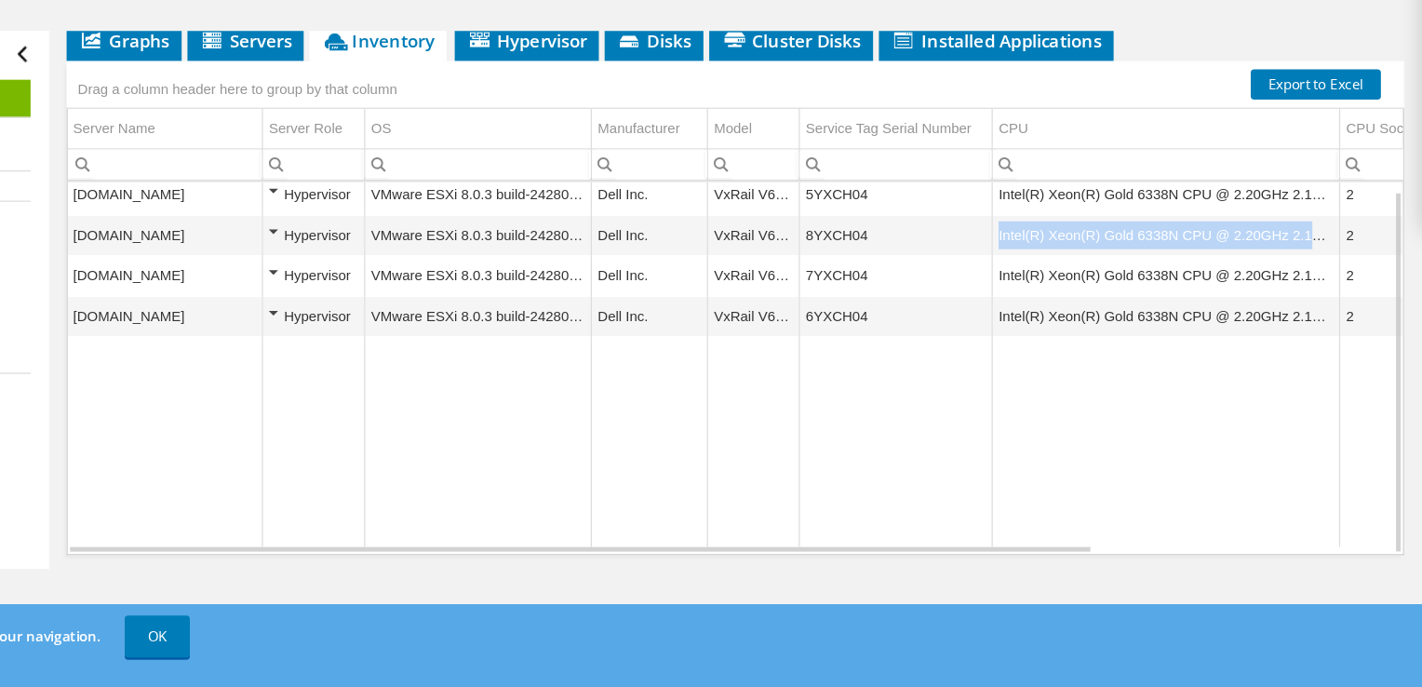
drag, startPoint x: 1349, startPoint y: 365, endPoint x: 1082, endPoint y: 375, distance: 267.3
click at [1082, 341] on td "Intel(R) Xeon(R) Gold 6338N CPU @ 2.20GHz 2.19 GHz" at bounding box center [1217, 324] width 278 height 33
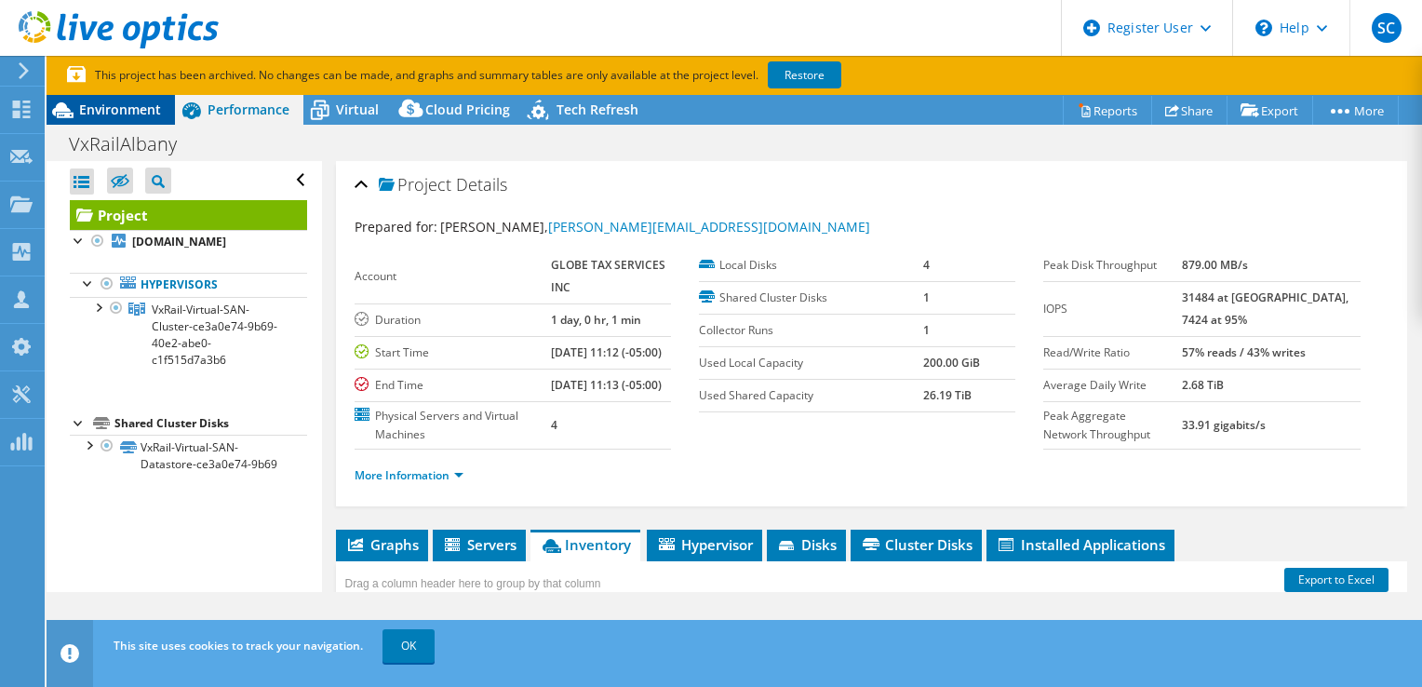
click at [147, 114] on span "Environment" at bounding box center [120, 110] width 82 height 18
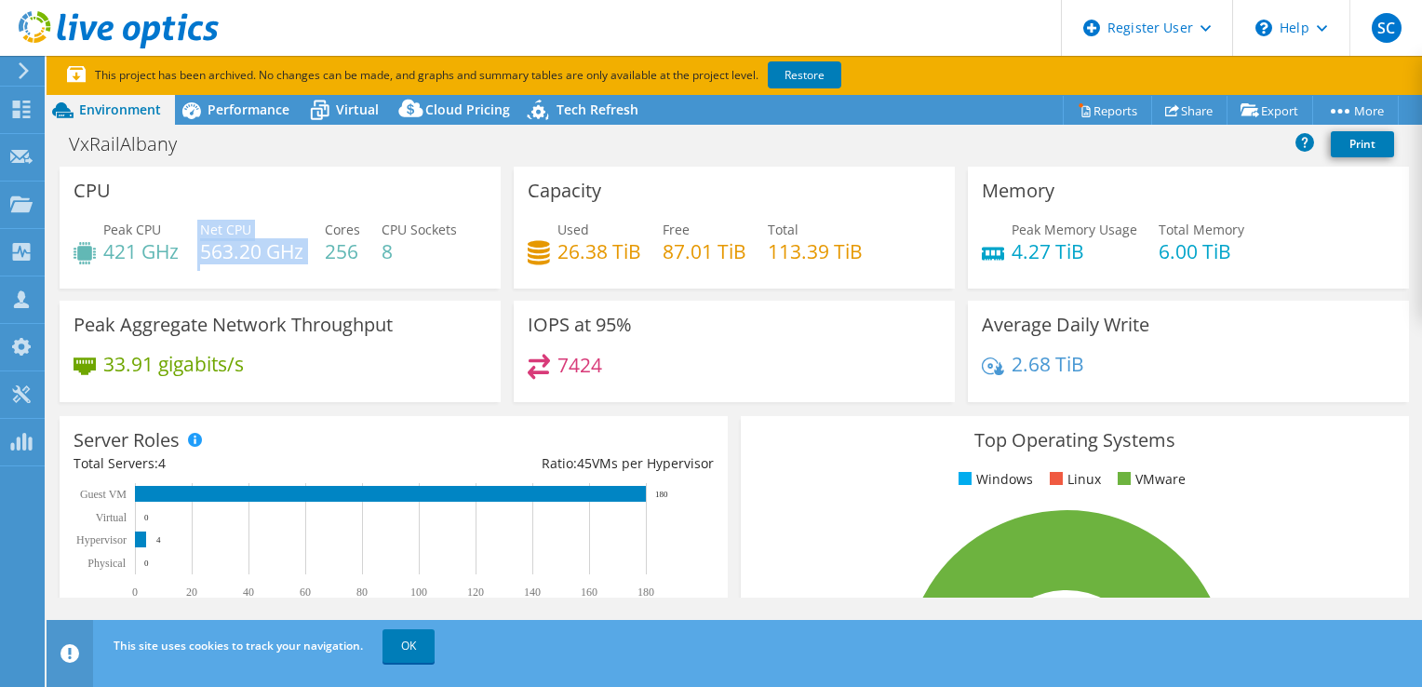
drag, startPoint x: 309, startPoint y: 255, endPoint x: 195, endPoint y: 252, distance: 114.5
click at [195, 252] on div "Peak CPU 421 GHz Net CPU 563.20 GHz Cores 256 CPU Sockets 8" at bounding box center [280, 250] width 413 height 61
drag, startPoint x: 364, startPoint y: 252, endPoint x: 318, endPoint y: 249, distance: 45.8
click at [318, 249] on div "Peak CPU 421 GHz Net CPU 563.20 GHz Cores 256 CPU Sockets 8" at bounding box center [280, 250] width 413 height 61
drag, startPoint x: 318, startPoint y: 249, endPoint x: 294, endPoint y: 249, distance: 24.2
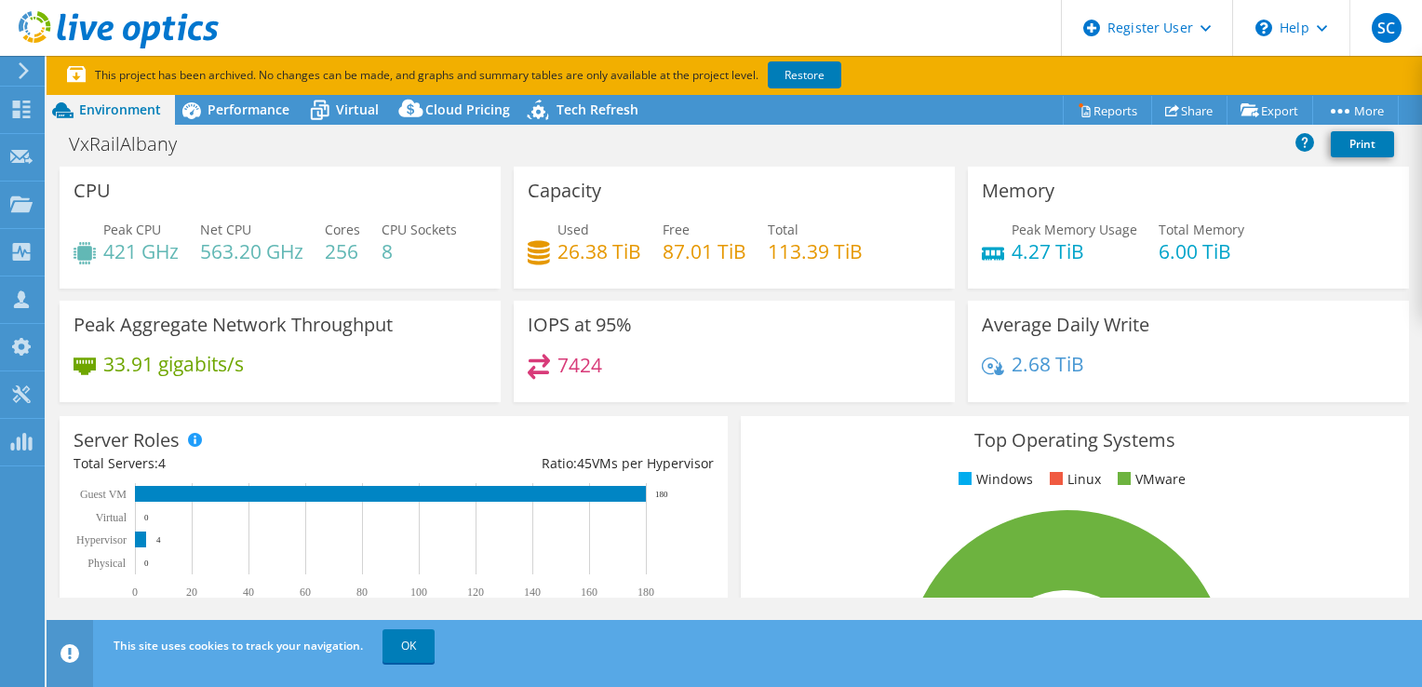
click at [294, 249] on h4 "563.20 GHz" at bounding box center [251, 251] width 103 height 20
drag, startPoint x: 312, startPoint y: 249, endPoint x: 172, endPoint y: 250, distance: 139.6
click at [172, 250] on div "Peak CPU 421 GHz Net CPU 563.20 GHz Cores 256 CPU Sockets 8" at bounding box center [280, 250] width 413 height 61
click at [440, 276] on div "Peak CPU 421 GHz Net CPU 563.20 GHz Cores 256 CPU Sockets 8" at bounding box center [280, 250] width 413 height 61
drag, startPoint x: 309, startPoint y: 248, endPoint x: 231, endPoint y: 249, distance: 78.2
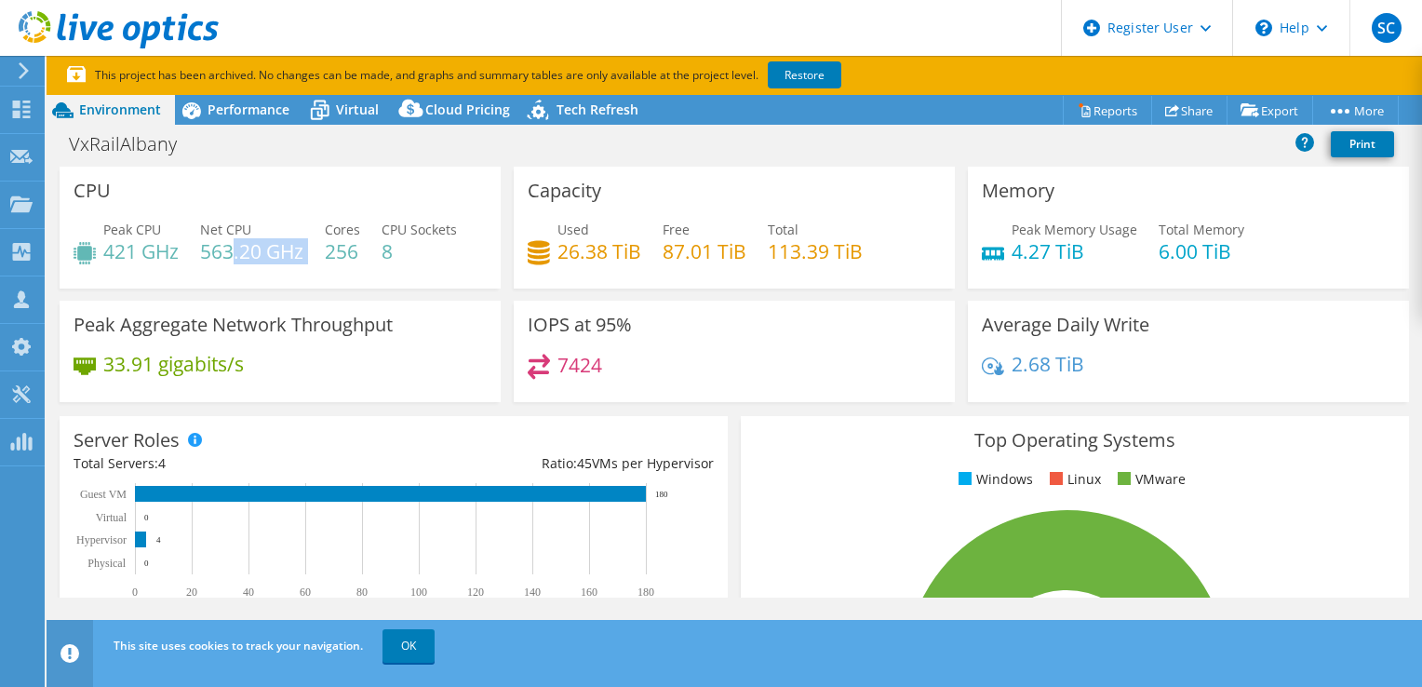
click at [231, 249] on div "Peak CPU 421 GHz Net CPU 563.20 GHz Cores 256 CPU Sockets 8" at bounding box center [280, 250] width 413 height 61
drag, startPoint x: 231, startPoint y: 249, endPoint x: 346, endPoint y: 251, distance: 115.5
click at [346, 251] on h4 "256" at bounding box center [342, 251] width 35 height 20
drag, startPoint x: 366, startPoint y: 251, endPoint x: 322, endPoint y: 248, distance: 43.9
click at [322, 248] on div "Peak CPU 421 GHz Net CPU 563.20 GHz Cores 256 CPU Sockets 8" at bounding box center [280, 250] width 413 height 61
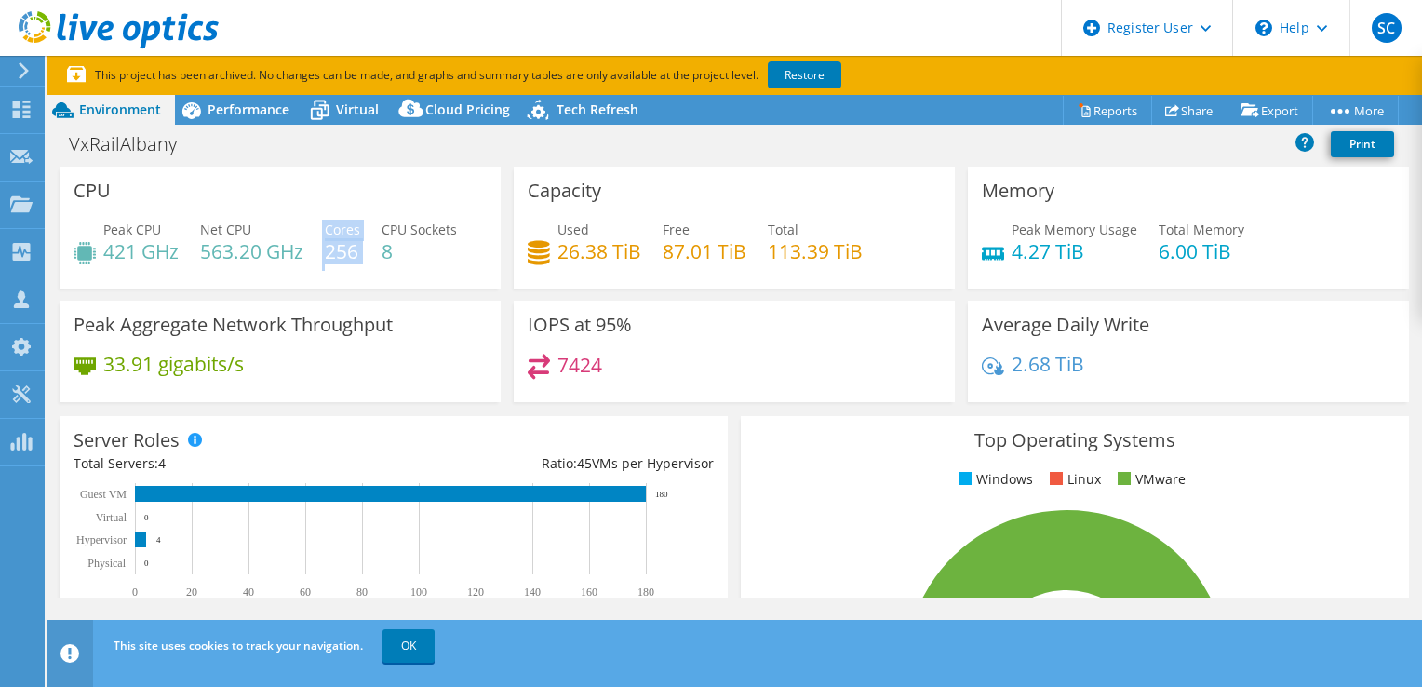
drag, startPoint x: 322, startPoint y: 248, endPoint x: 364, endPoint y: 264, distance: 45.1
click at [364, 264] on div "Peak CPU 421 GHz Net CPU 563.20 GHz Cores 256 CPU Sockets 8" at bounding box center [280, 250] width 413 height 61
drag, startPoint x: 364, startPoint y: 264, endPoint x: 352, endPoint y: 253, distance: 16.5
click at [352, 253] on div "Peak CPU 421 GHz Net CPU 563.20 GHz Cores 256 CPU Sockets 8" at bounding box center [280, 250] width 413 height 61
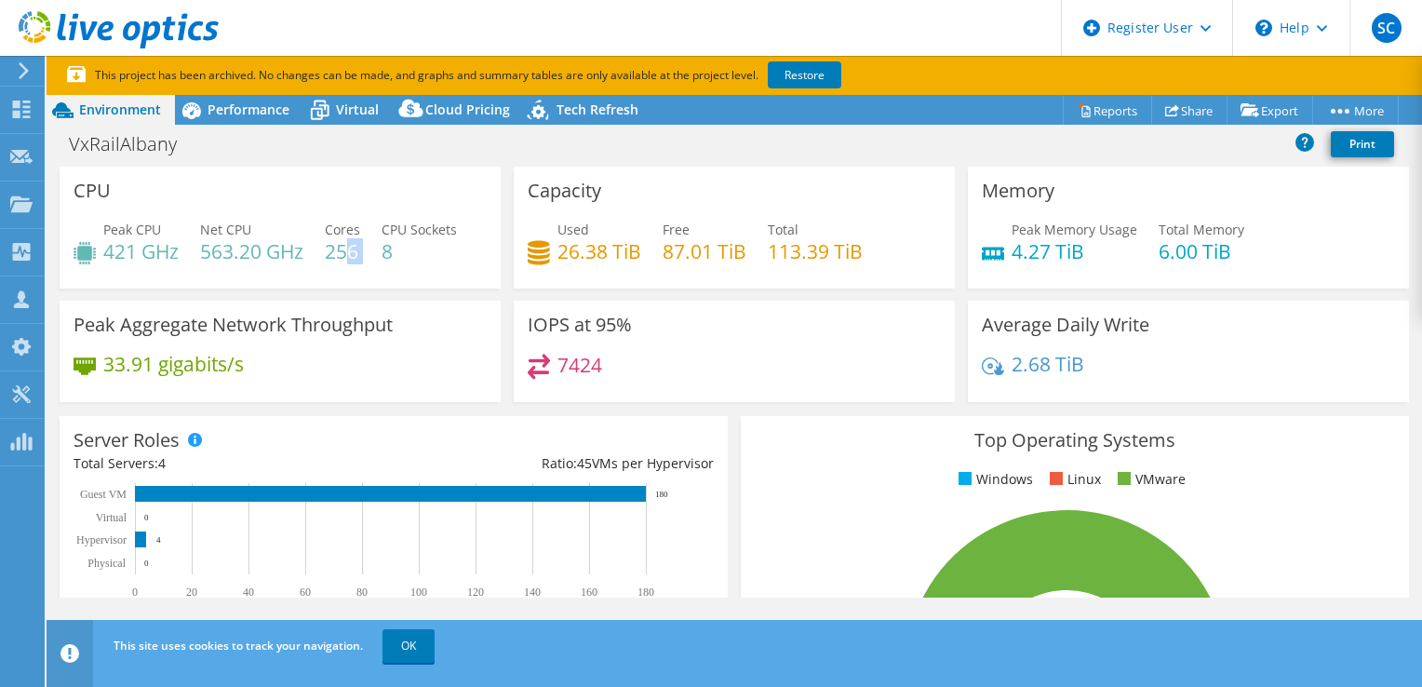
click at [352, 253] on h4 "256" at bounding box center [342, 251] width 35 height 20
click at [364, 252] on div "Peak CPU 421 GHz Net CPU 563.20 GHz Cores 256 CPU Sockets 8" at bounding box center [280, 250] width 413 height 61
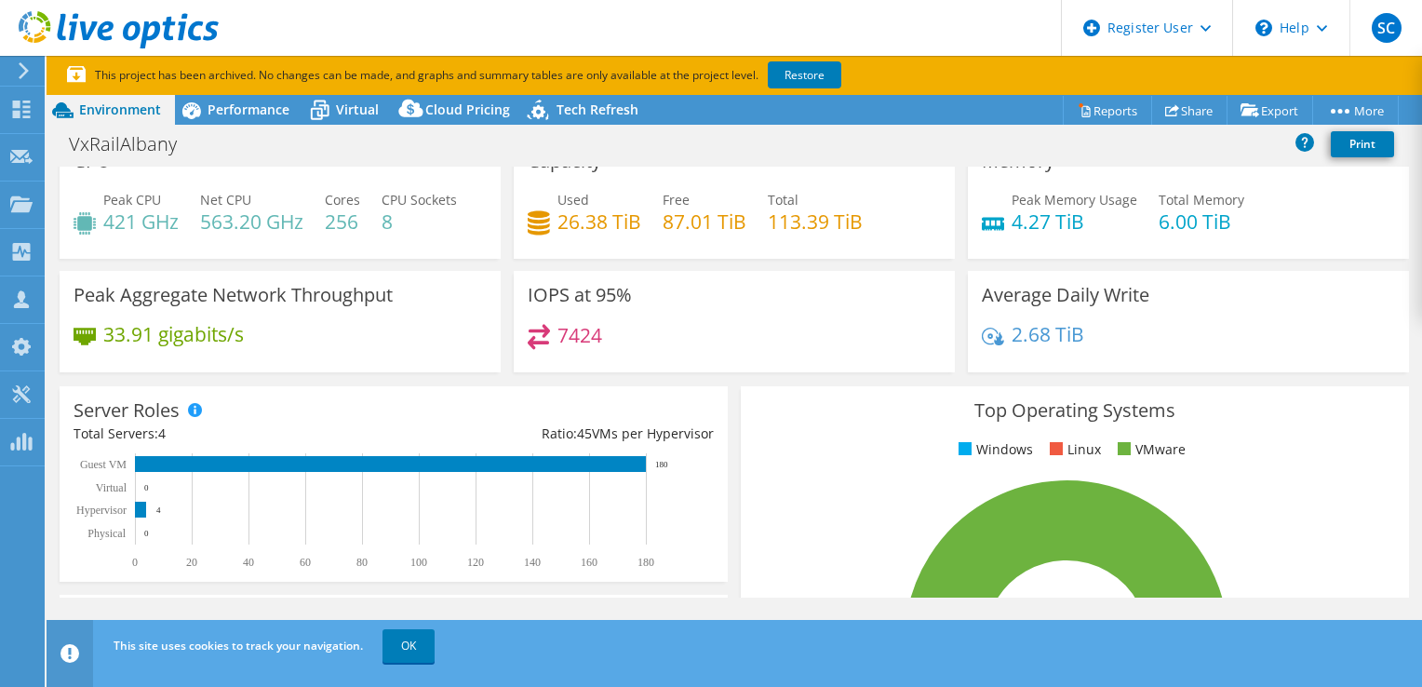
scroll to position [0, 0]
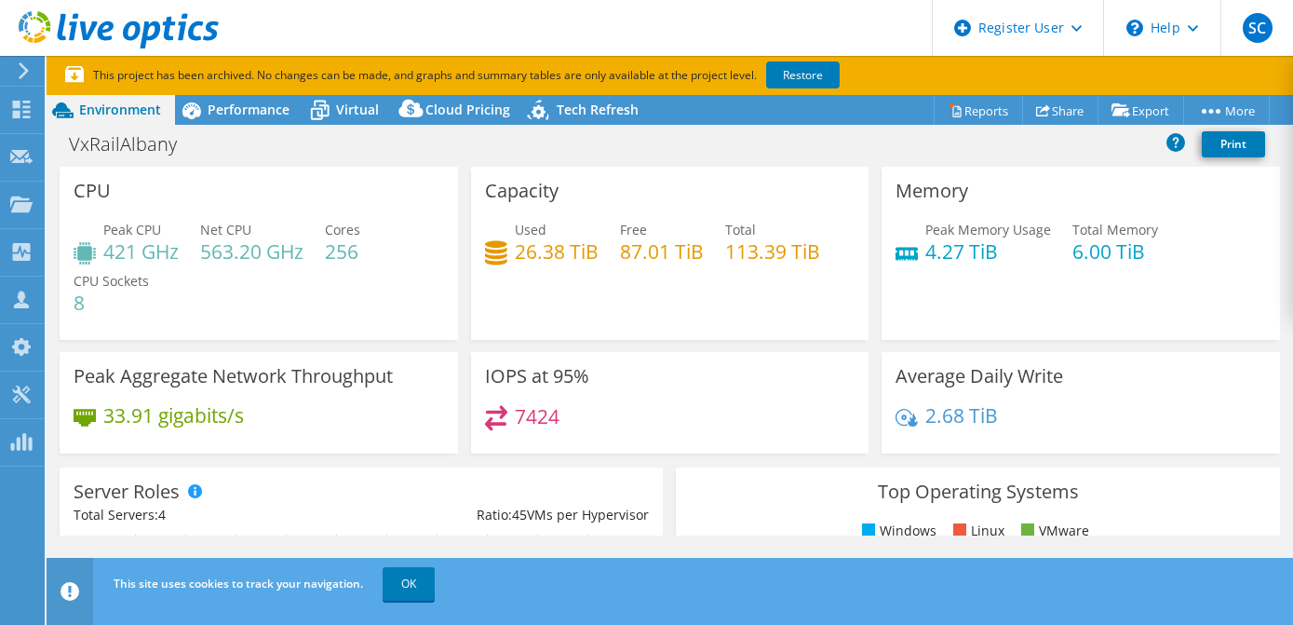
select select "USD"
